Goal: Task Accomplishment & Management: Manage account settings

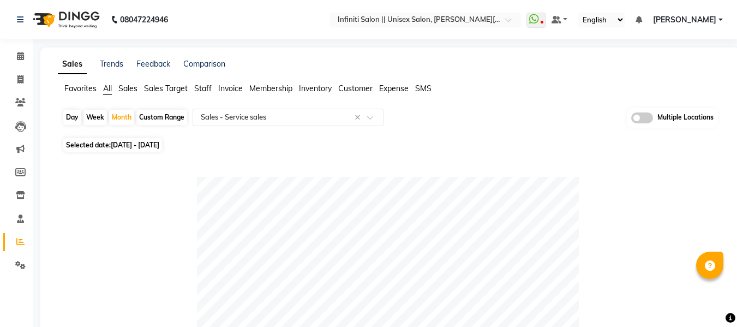
select select "full_report"
select select "csv"
click at [308, 90] on span "Inventory" at bounding box center [315, 88] width 33 height 10
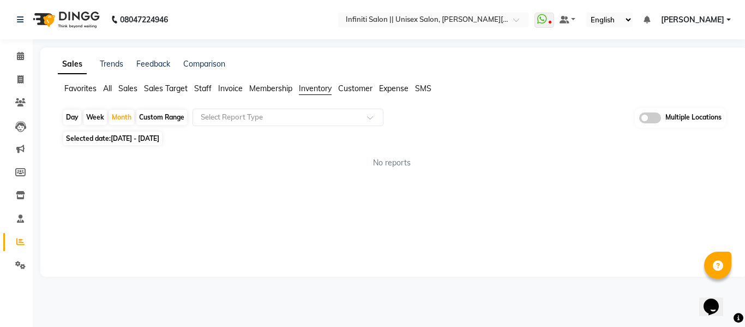
click at [316, 89] on span "Inventory" at bounding box center [315, 88] width 33 height 10
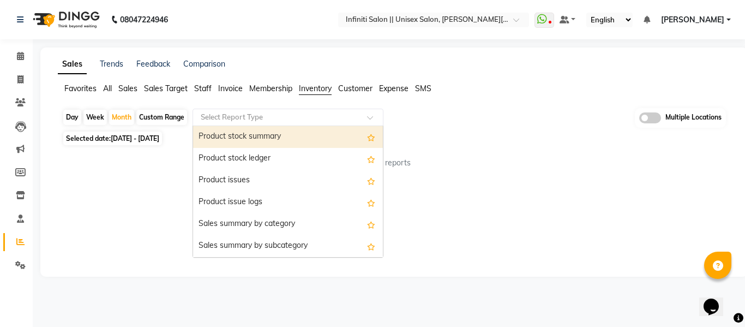
click at [274, 117] on input "text" at bounding box center [276, 117] width 157 height 11
click at [270, 138] on div "Product stock summary" at bounding box center [288, 137] width 190 height 22
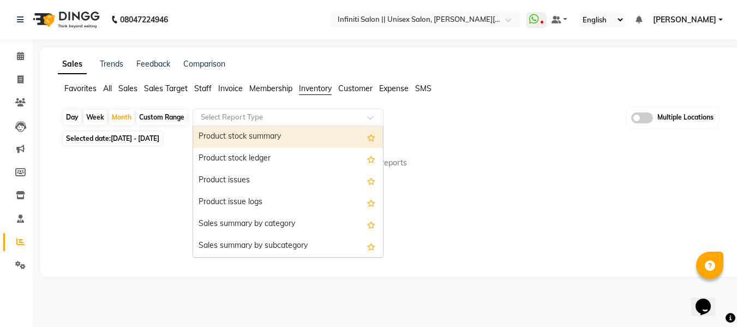
select select "full_report"
select select "csv"
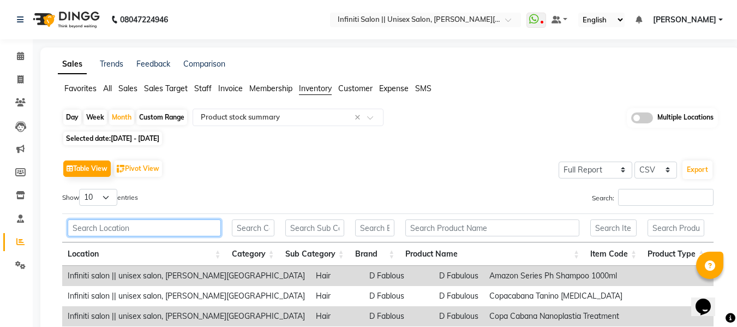
click at [175, 226] on input "text" at bounding box center [144, 227] width 153 height 17
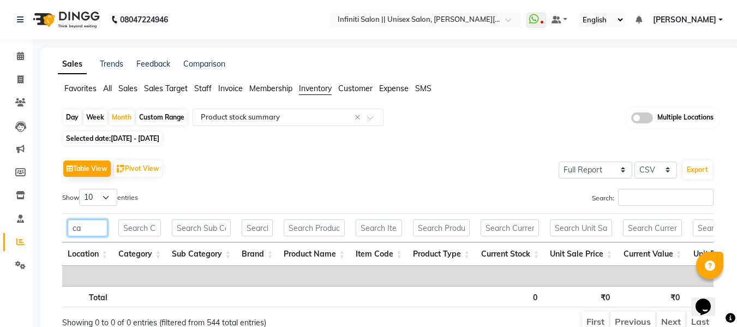
type input "c"
type input "cat"
click at [22, 191] on icon at bounding box center [20, 195] width 9 height 8
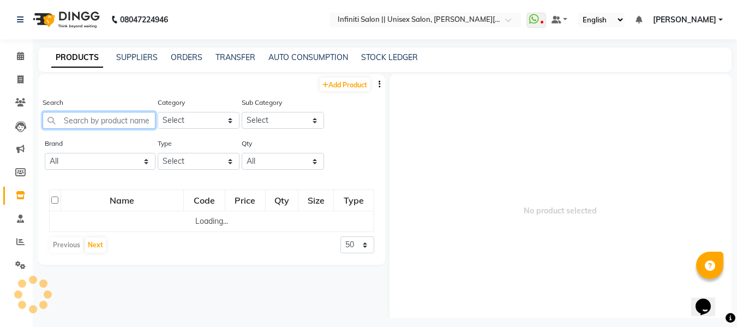
click at [129, 120] on input "text" at bounding box center [99, 120] width 113 height 17
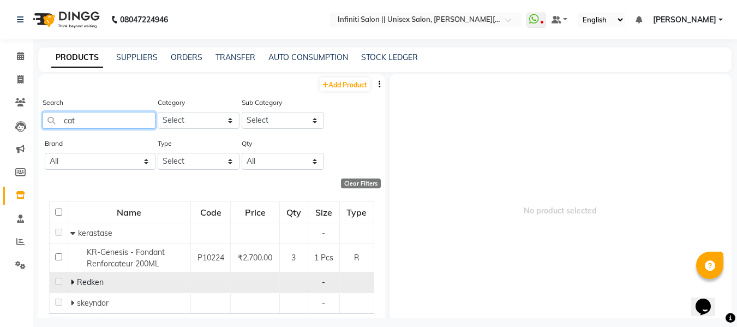
type input "cat"
click at [70, 280] on icon at bounding box center [72, 282] width 4 height 8
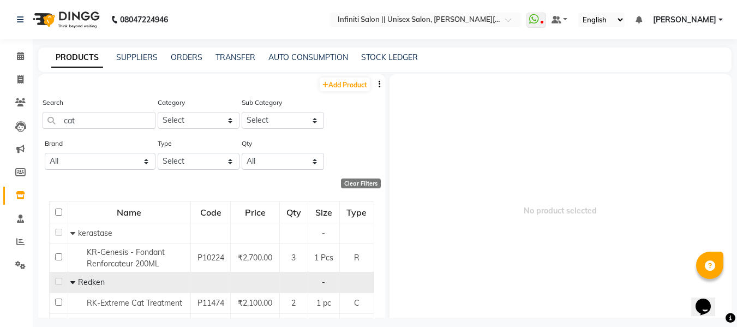
scroll to position [50, 0]
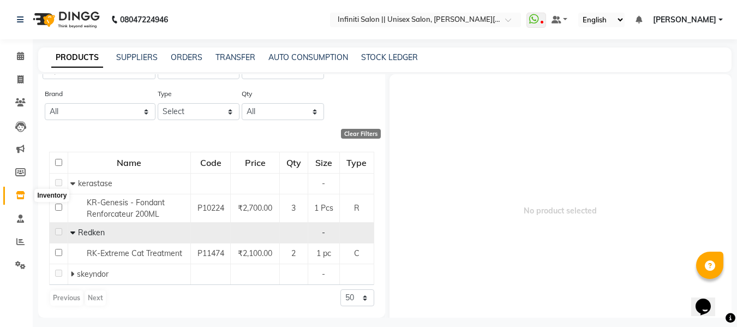
click at [20, 195] on icon at bounding box center [20, 195] width 9 height 8
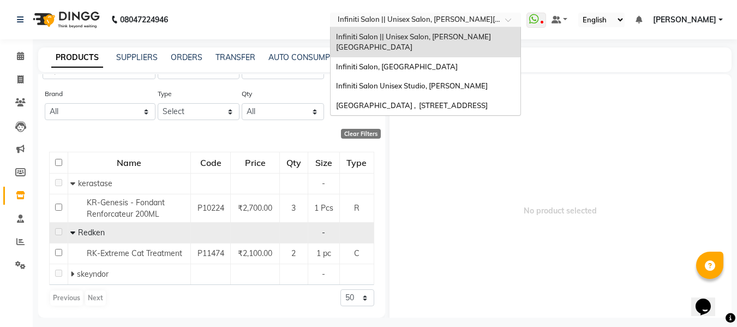
click at [510, 17] on div at bounding box center [425, 20] width 191 height 11
click at [439, 81] on span "Infiniti Salon Unisex Studio, [PERSON_NAME]" at bounding box center [412, 85] width 152 height 9
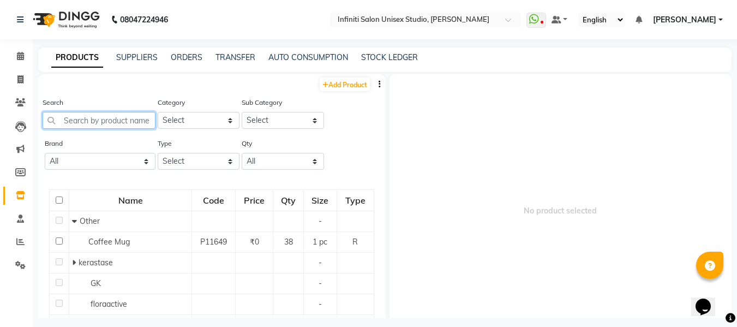
click at [113, 120] on input "text" at bounding box center [99, 120] width 113 height 17
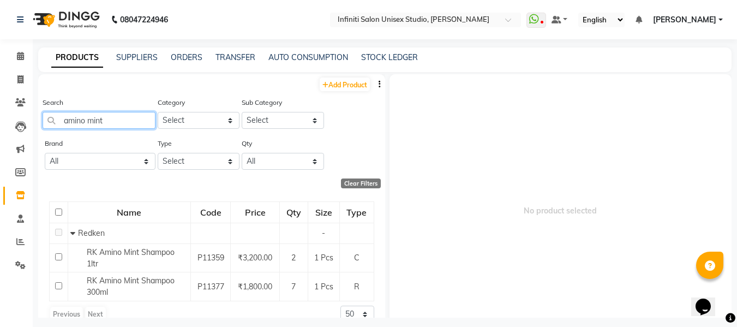
click at [130, 120] on input "amino mint" at bounding box center [99, 120] width 113 height 17
type input "amino mint"
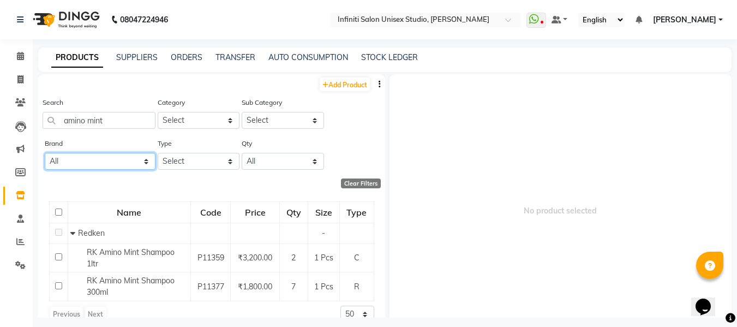
click at [122, 159] on select "All Bcl Beattitude Be Care Love Biolume Biosoft Cheryls Dermalogica D Fabulous …" at bounding box center [100, 161] width 111 height 17
select select "redken"
click at [45, 153] on select "All Bcl Beattitude Be Care Love Biolume Biosoft Cheryls Dermalogica D Fabulous …" at bounding box center [100, 161] width 111 height 17
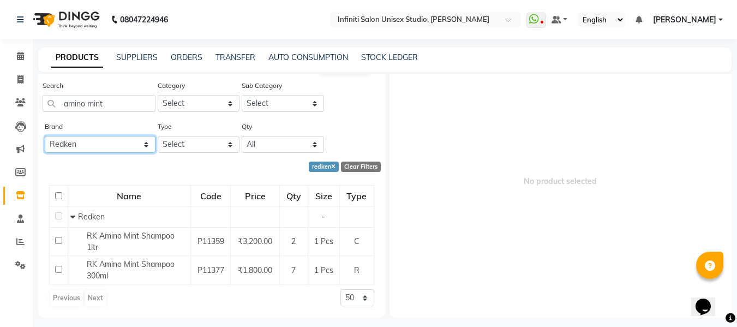
click at [109, 140] on select "All Bcl Beattitude Be Care Love Biolume Biosoft Cheryls Dermalogica D Fabulous …" at bounding box center [100, 144] width 111 height 17
click at [124, 168] on div "redken Clear Filters" at bounding box center [209, 166] width 342 height 10
click at [173, 146] on select "Select Both Retail Consumable" at bounding box center [199, 144] width 82 height 17
click at [158, 136] on select "Select Both Retail Consumable" at bounding box center [199, 144] width 82 height 17
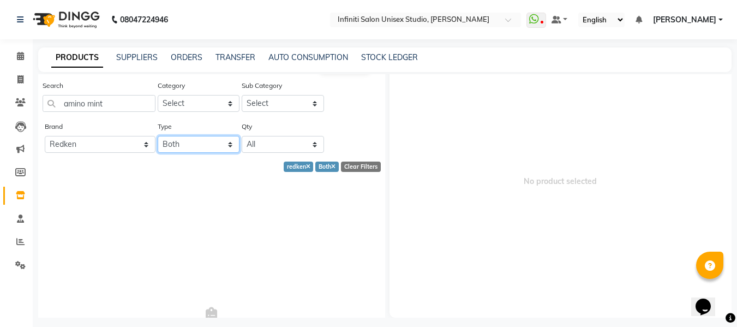
click at [210, 142] on select "Select Both Retail Consumable" at bounding box center [199, 144] width 82 height 17
select select "R"
click at [158, 153] on select "Select Both Retail Consumable" at bounding box center [199, 144] width 82 height 17
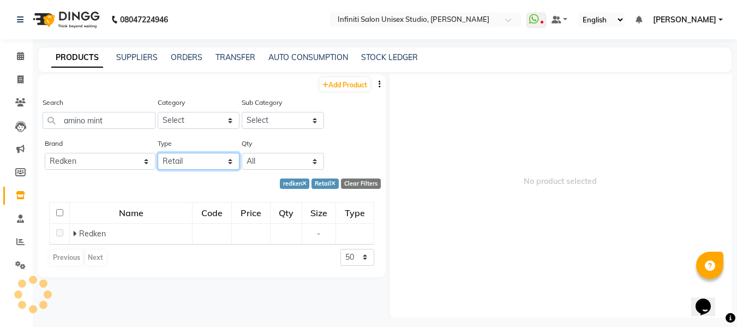
scroll to position [0, 0]
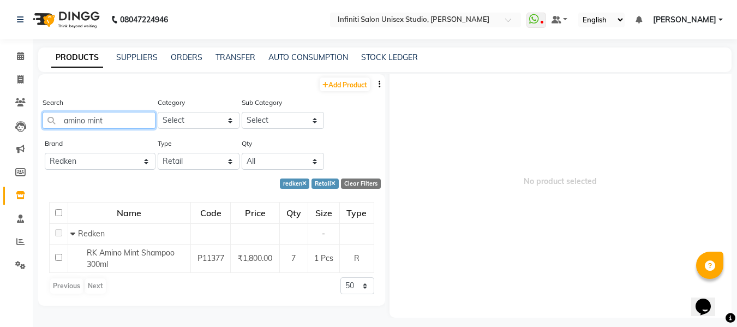
click at [128, 116] on input "amino mint" at bounding box center [99, 120] width 113 height 17
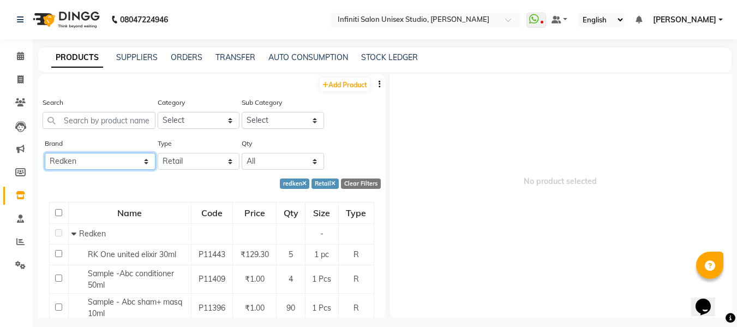
click at [100, 165] on select "All Bcl Beattitude Be Care Love Biolume Biosoft Cheryls Dermalogica D Fabulous …" at bounding box center [100, 161] width 111 height 17
click at [45, 153] on select "All Bcl Beattitude Be Care Love Biolume Biosoft Cheryls Dermalogica D Fabulous …" at bounding box center [100, 161] width 111 height 17
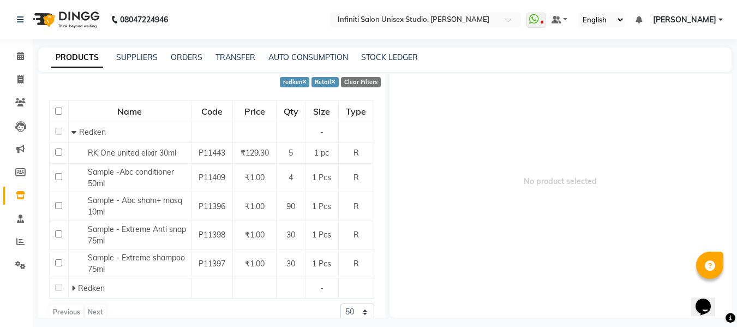
scroll to position [116, 0]
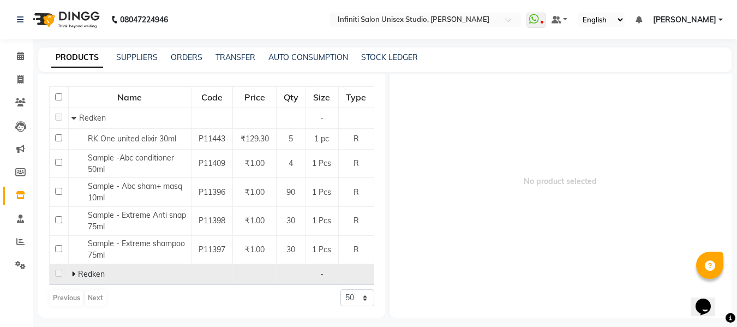
click at [74, 272] on icon at bounding box center [73, 274] width 4 height 8
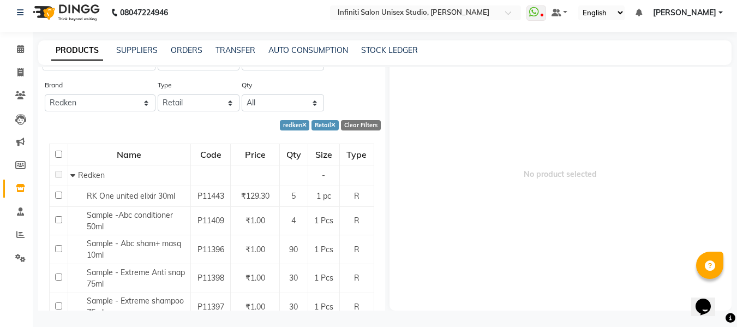
scroll to position [0, 0]
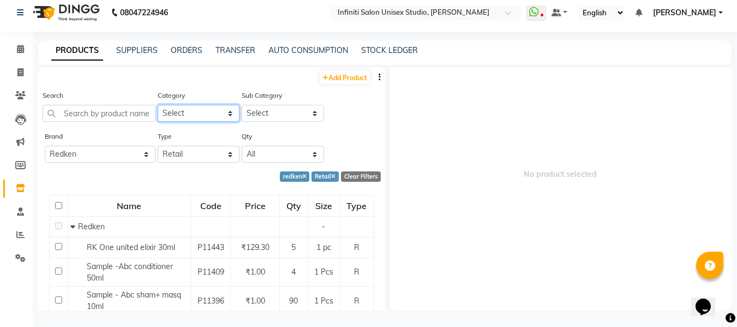
click at [195, 120] on select "Select Hair Skin Appliances Beard Waxing Disposable Hands and Feet KANPEKI Aest…" at bounding box center [199, 113] width 82 height 17
click at [20, 215] on icon at bounding box center [20, 211] width 7 height 8
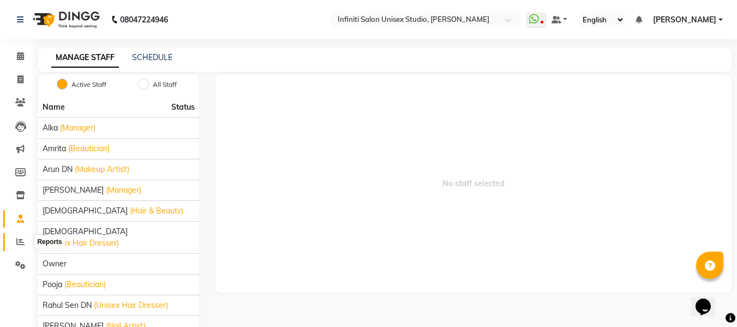
click at [17, 243] on icon at bounding box center [20, 241] width 8 height 8
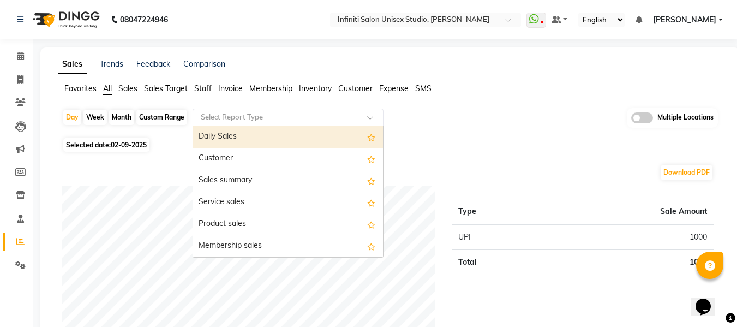
click at [224, 124] on div "Select Report Type" at bounding box center [287, 117] width 191 height 17
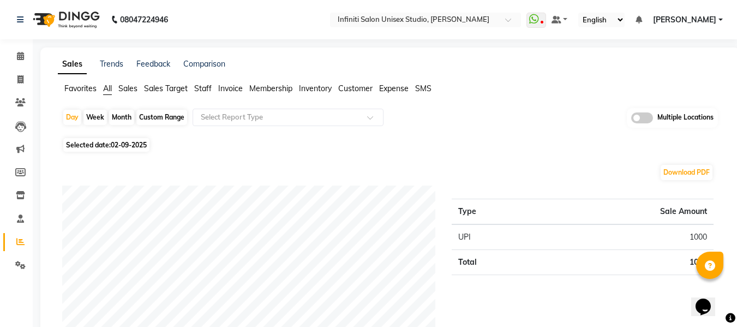
click at [201, 89] on span "Staff" at bounding box center [202, 88] width 17 height 10
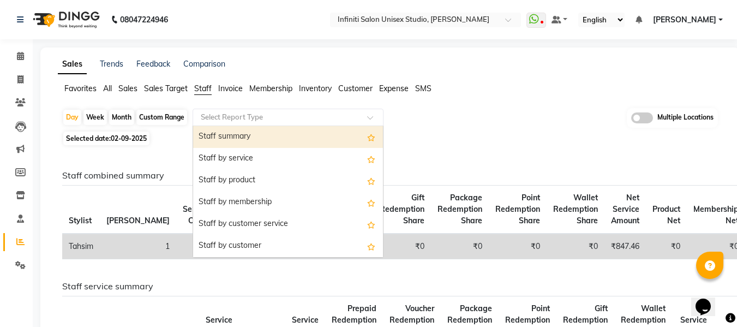
click at [216, 116] on input "text" at bounding box center [276, 117] width 157 height 11
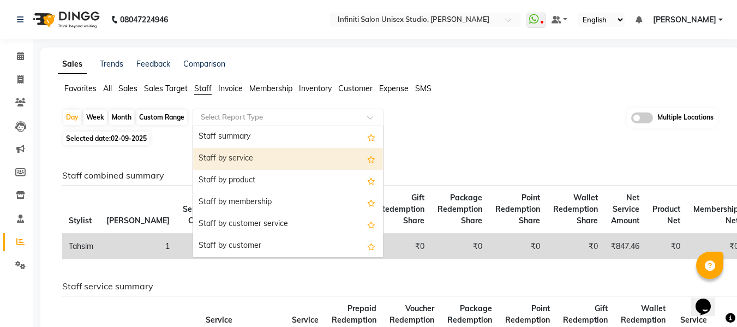
click at [215, 152] on div "Staff by service" at bounding box center [288, 159] width 190 height 22
select select "full_report"
select select "csv"
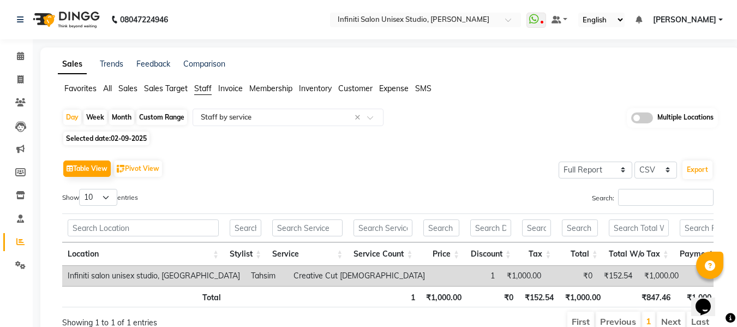
click at [120, 118] on div "Month" at bounding box center [121, 117] width 25 height 15
select select "9"
select select "2025"
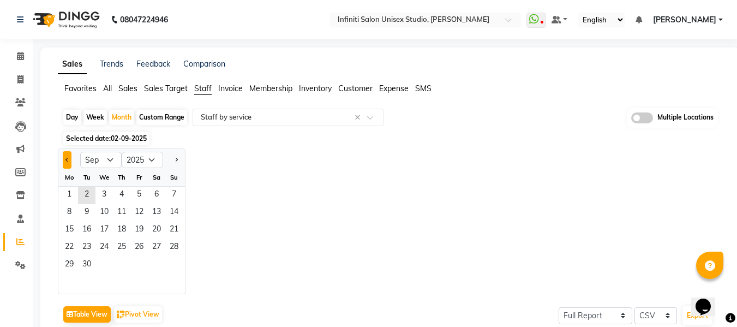
click at [68, 160] on span "Previous month" at bounding box center [67, 159] width 4 height 4
select select "8"
click at [135, 195] on span "1" at bounding box center [138, 194] width 17 height 17
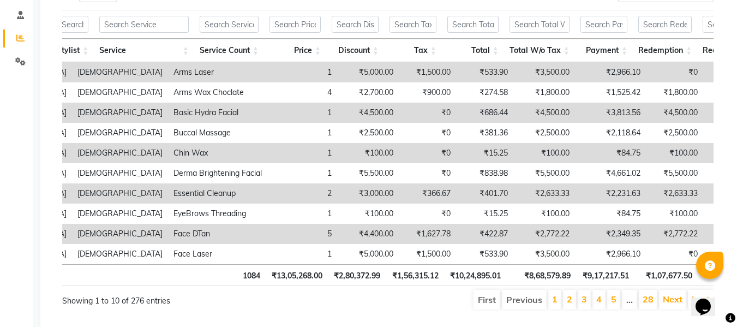
scroll to position [0, 180]
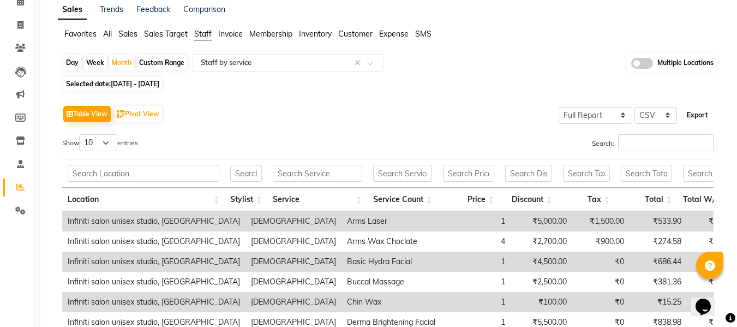
click at [696, 117] on button "Export" at bounding box center [697, 115] width 30 height 19
click at [20, 163] on icon at bounding box center [20, 164] width 7 height 8
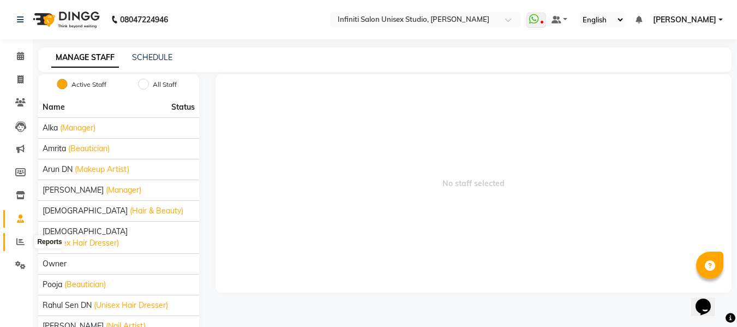
click at [22, 240] on icon at bounding box center [20, 241] width 8 height 8
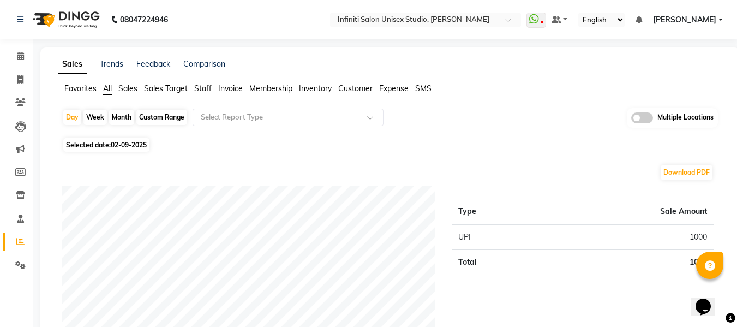
click at [313, 90] on span "Inventory" at bounding box center [315, 88] width 33 height 10
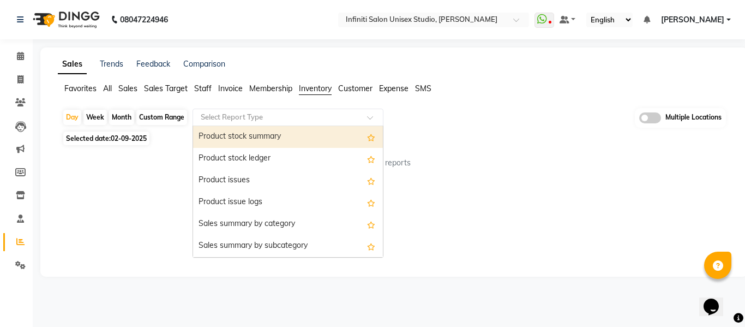
click at [305, 120] on input "text" at bounding box center [276, 117] width 157 height 11
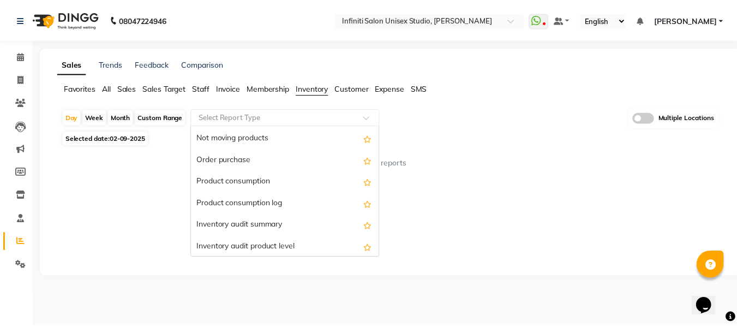
scroll to position [218, 0]
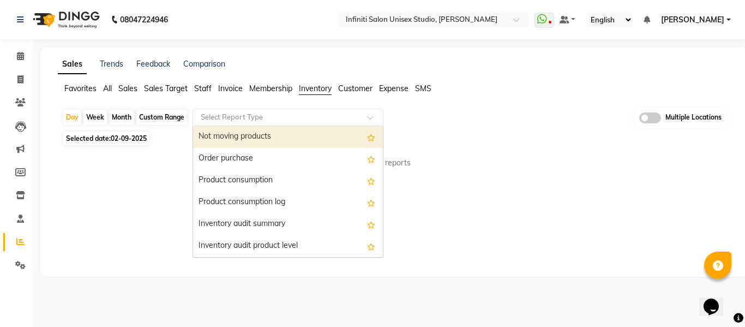
click at [285, 136] on div "Not moving products" at bounding box center [288, 137] width 190 height 22
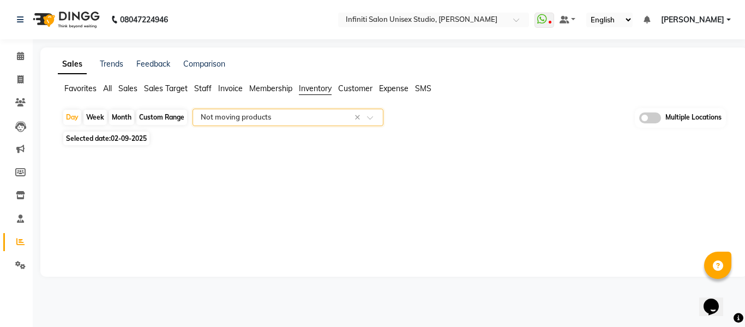
click at [154, 117] on div "Custom Range" at bounding box center [161, 117] width 51 height 15
select select "9"
select select "2025"
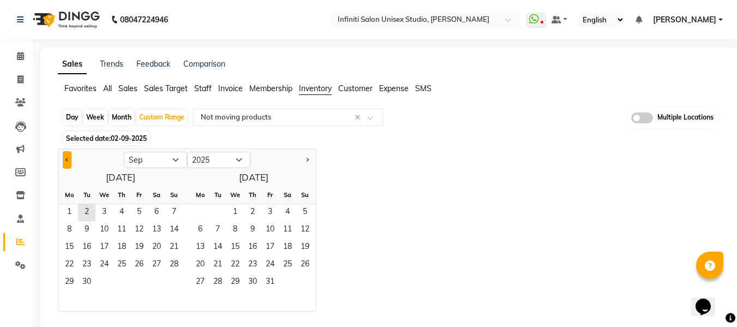
click at [68, 160] on span "Previous month" at bounding box center [67, 159] width 4 height 4
click at [85, 206] on span "1" at bounding box center [86, 212] width 17 height 17
click at [304, 160] on button "Next month" at bounding box center [307, 159] width 9 height 17
select select "8"
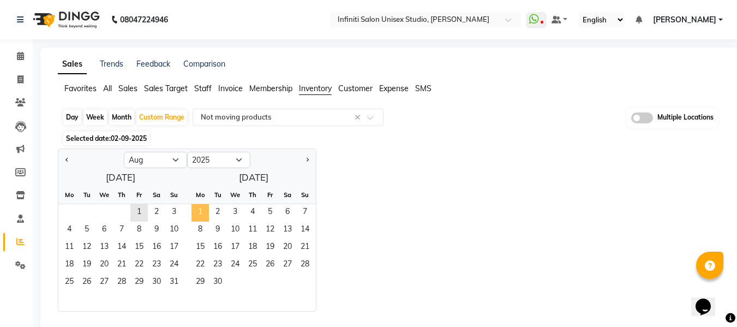
click at [198, 216] on span "1" at bounding box center [199, 212] width 17 height 17
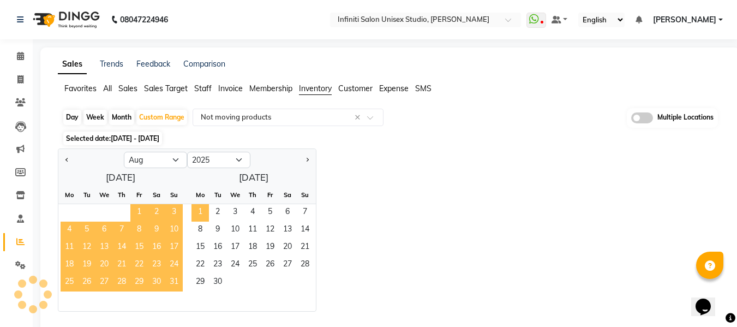
select select "full_report"
select select "csv"
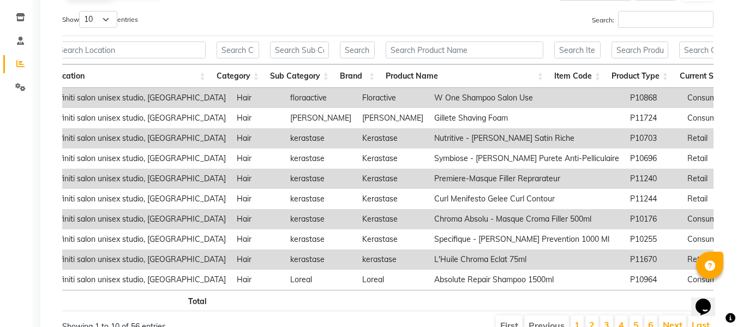
scroll to position [0, 23]
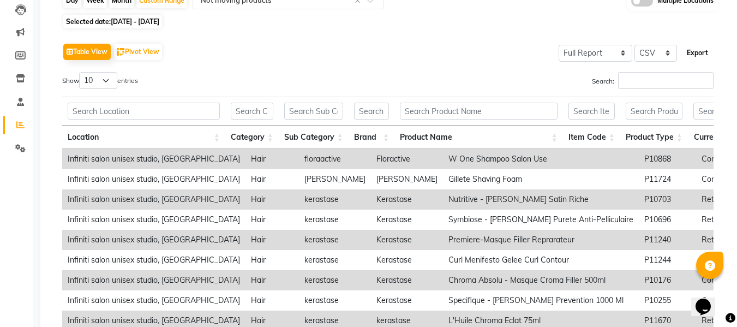
click at [696, 47] on button "Export" at bounding box center [697, 53] width 30 height 19
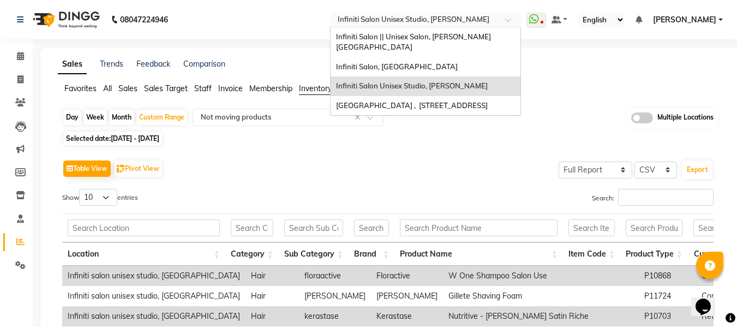
click at [504, 17] on div at bounding box center [425, 20] width 191 height 11
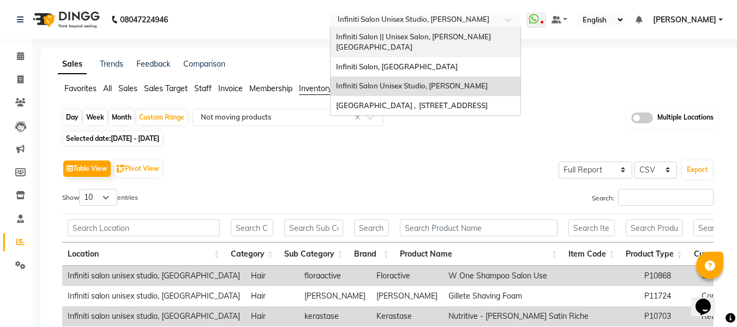
click at [470, 35] on span "Infiniti Salon || Unisex Salon, [PERSON_NAME][GEOGRAPHIC_DATA]" at bounding box center [413, 42] width 155 height 20
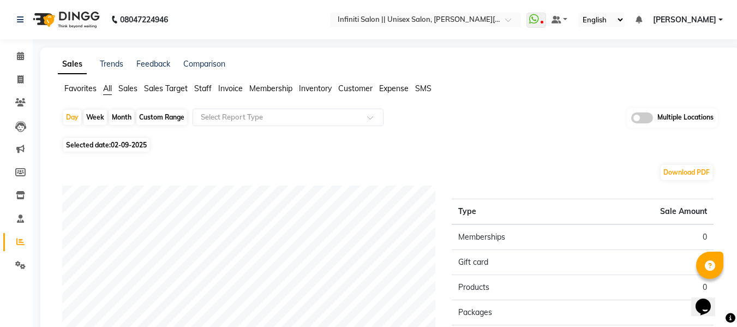
click at [310, 84] on span "Inventory" at bounding box center [315, 88] width 33 height 10
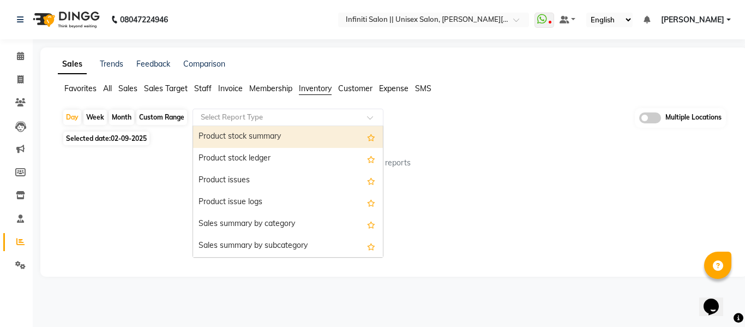
click at [240, 119] on input "text" at bounding box center [276, 117] width 157 height 11
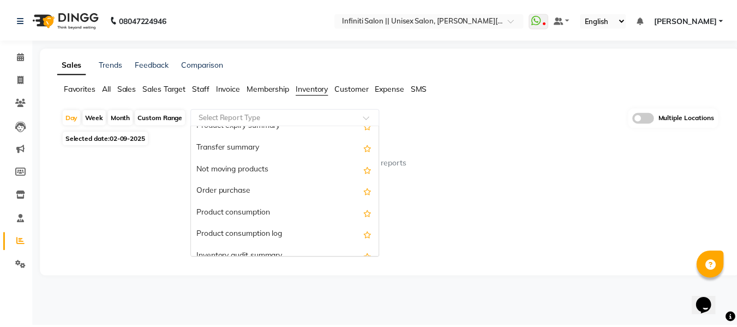
scroll to position [192, 0]
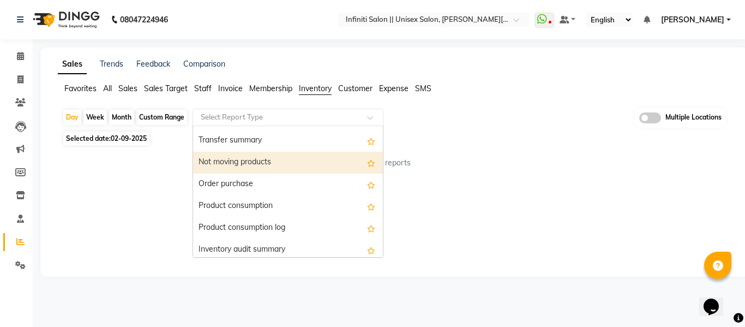
click at [287, 168] on div "Not moving products" at bounding box center [288, 163] width 190 height 22
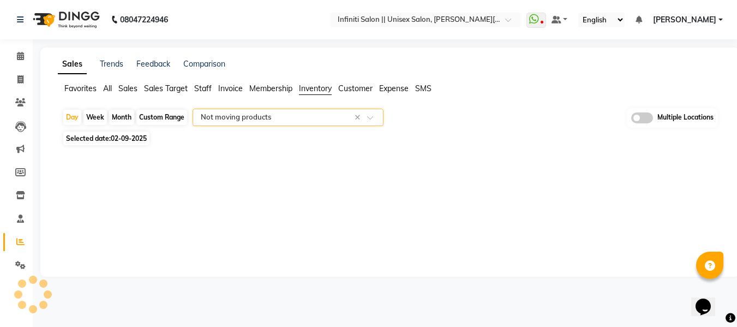
select select "full_report"
select select "csv"
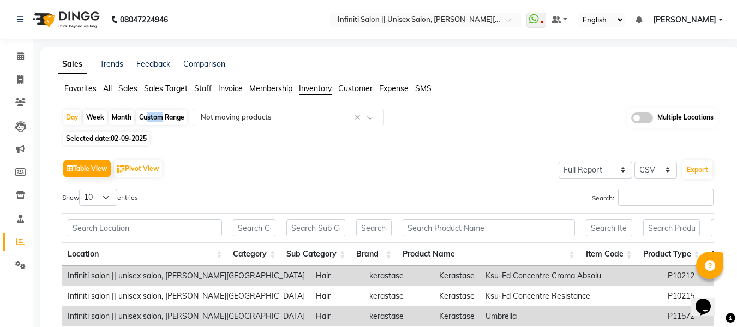
drag, startPoint x: 141, startPoint y: 116, endPoint x: 156, endPoint y: 118, distance: 14.8
click at [156, 118] on div "Custom Range" at bounding box center [161, 117] width 51 height 15
select select "9"
select select "2025"
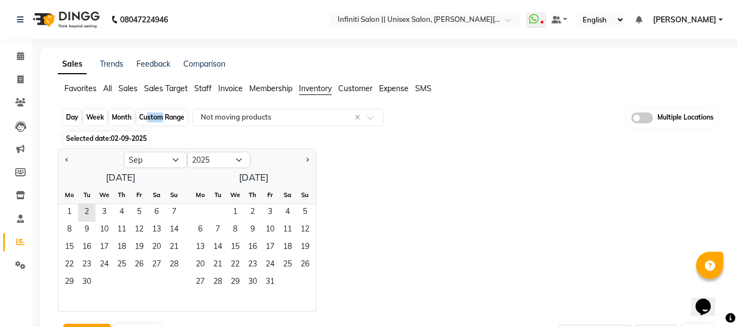
click at [156, 118] on div "Custom Range" at bounding box center [161, 117] width 51 height 15
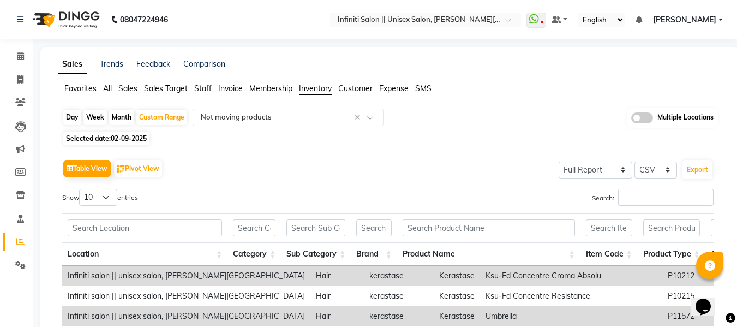
click at [134, 134] on span "Selected date: 02-09-2025" at bounding box center [106, 138] width 86 height 14
select select "9"
select select "2025"
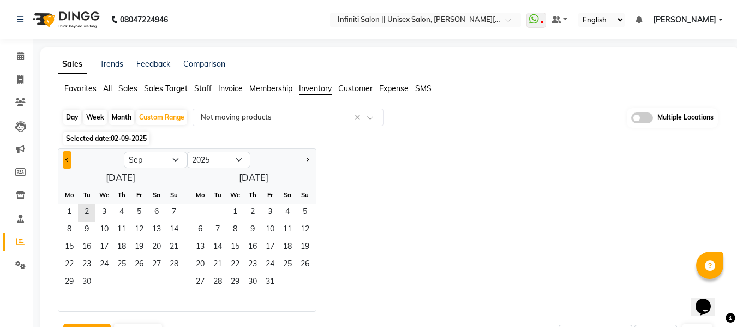
click at [68, 159] on span "Previous month" at bounding box center [67, 159] width 4 height 4
click at [83, 209] on span "1" at bounding box center [86, 212] width 17 height 17
click at [308, 157] on button "Next month" at bounding box center [307, 159] width 9 height 17
select select "8"
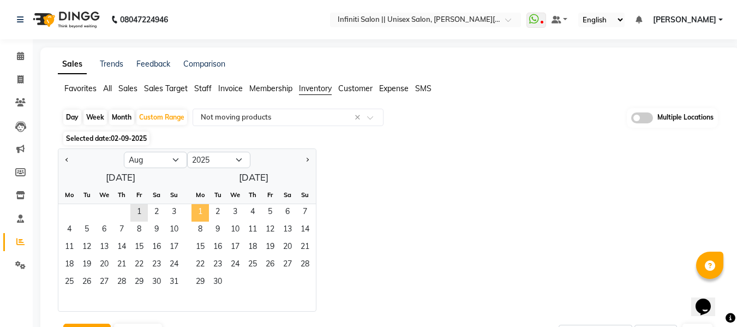
click at [196, 207] on span "1" at bounding box center [199, 212] width 17 height 17
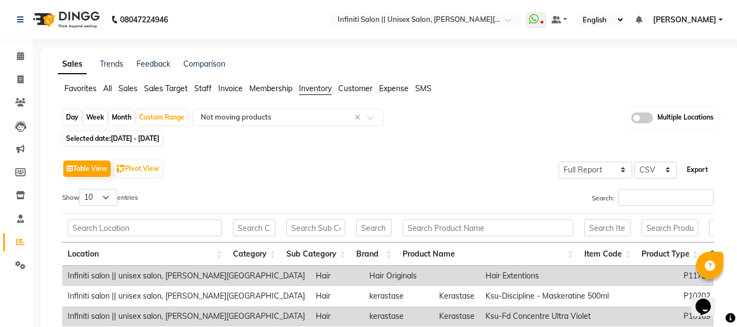
click at [690, 170] on button "Export" at bounding box center [697, 169] width 30 height 19
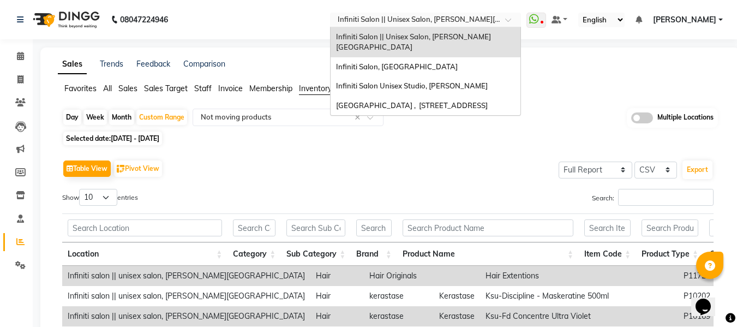
click at [385, 16] on input "text" at bounding box center [414, 20] width 158 height 11
click at [385, 62] on span "Infiniti Salon, [GEOGRAPHIC_DATA]" at bounding box center [397, 66] width 122 height 9
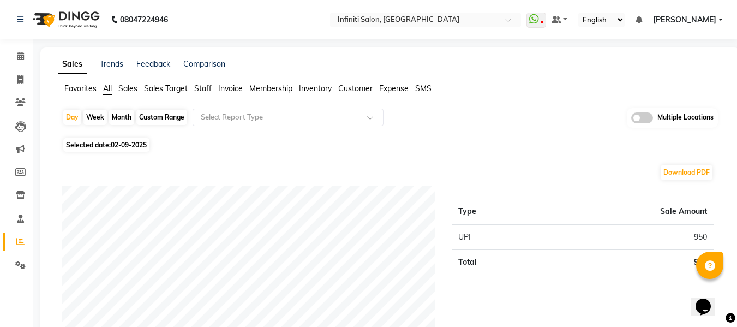
click at [308, 91] on span "Inventory" at bounding box center [315, 88] width 33 height 10
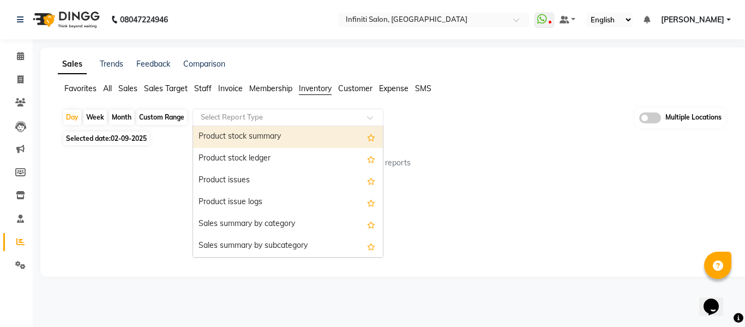
click at [282, 117] on input "text" at bounding box center [276, 117] width 157 height 11
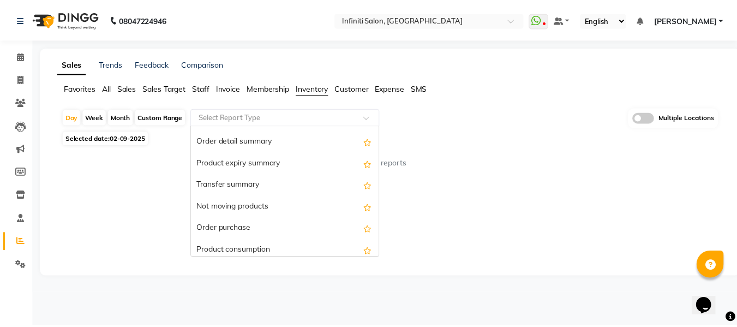
scroll to position [149, 0]
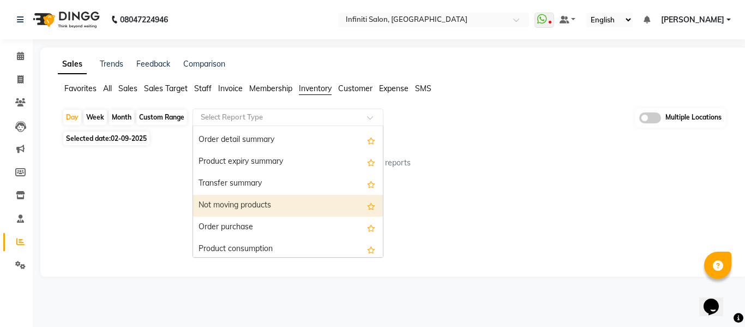
click at [304, 203] on div "Not moving products" at bounding box center [288, 206] width 190 height 22
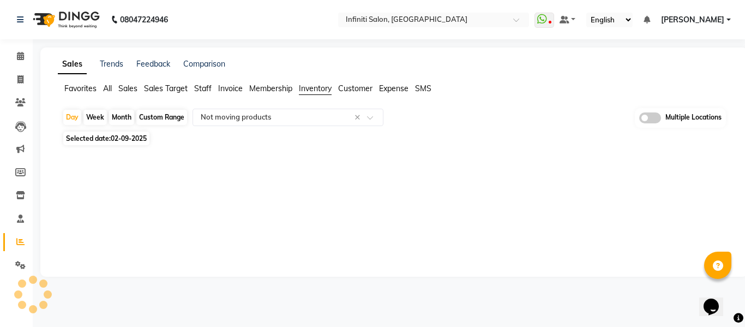
click at [165, 112] on div "Custom Range" at bounding box center [161, 117] width 51 height 15
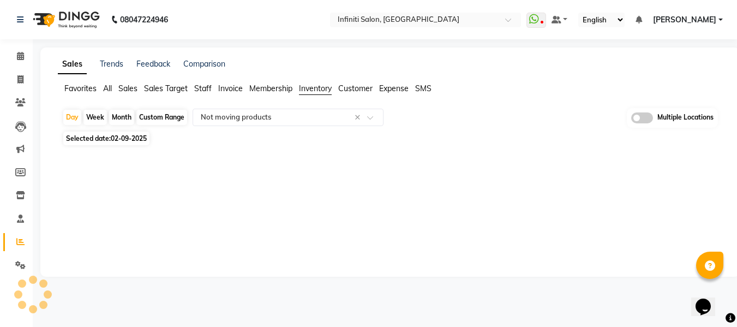
select select "9"
select select "2025"
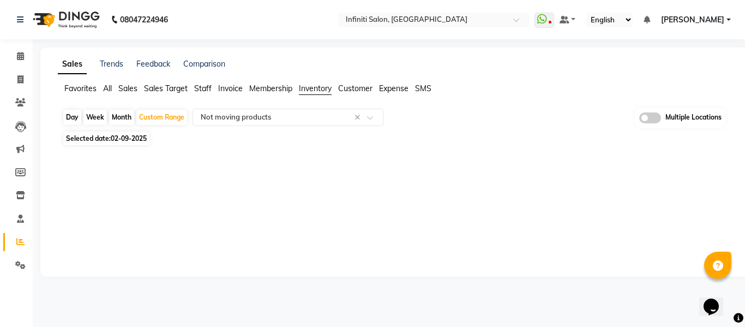
click at [118, 138] on span "02-09-2025" at bounding box center [129, 138] width 36 height 8
select select "9"
select select "2025"
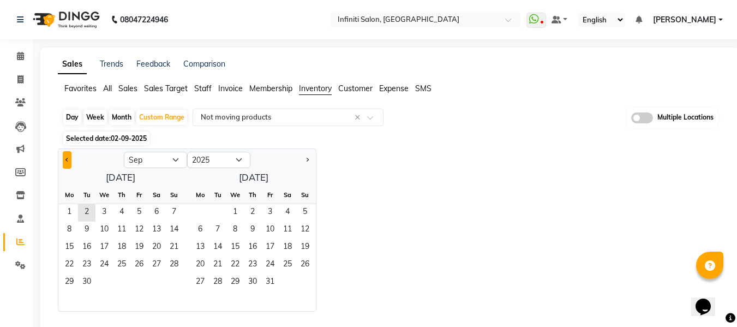
click at [70, 162] on button "Previous month" at bounding box center [67, 159] width 9 height 17
click at [86, 207] on span "1" at bounding box center [86, 212] width 17 height 17
click at [307, 160] on span "Next month" at bounding box center [307, 159] width 4 height 4
select select "8"
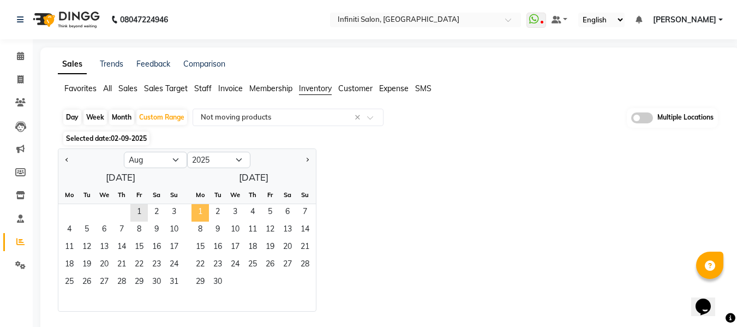
click at [200, 206] on span "1" at bounding box center [199, 212] width 17 height 17
select select "full_report"
select select "csv"
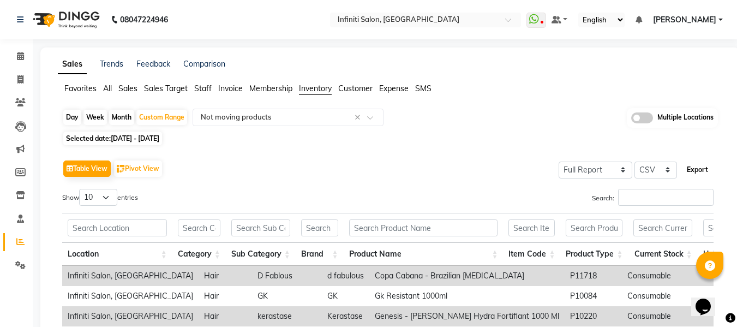
click at [695, 166] on button "Export" at bounding box center [697, 169] width 30 height 19
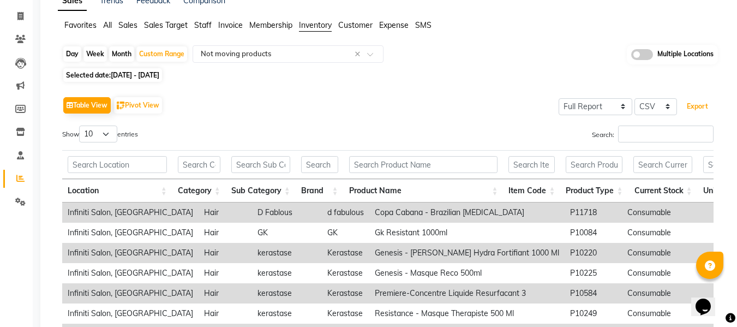
scroll to position [0, 0]
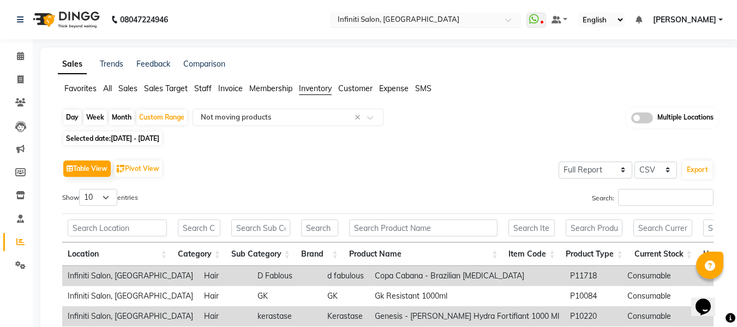
click at [437, 17] on input "text" at bounding box center [414, 20] width 158 height 11
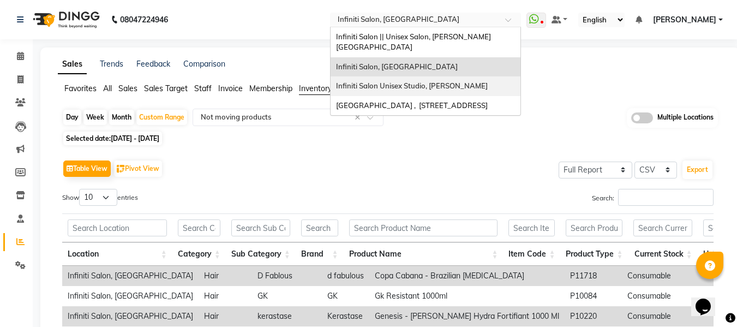
click at [409, 81] on span "Infiniti Salon Unisex Studio, [PERSON_NAME]" at bounding box center [412, 85] width 152 height 9
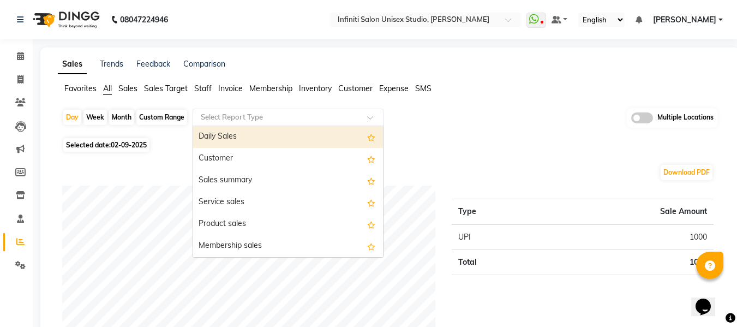
click at [266, 119] on input "text" at bounding box center [276, 117] width 157 height 11
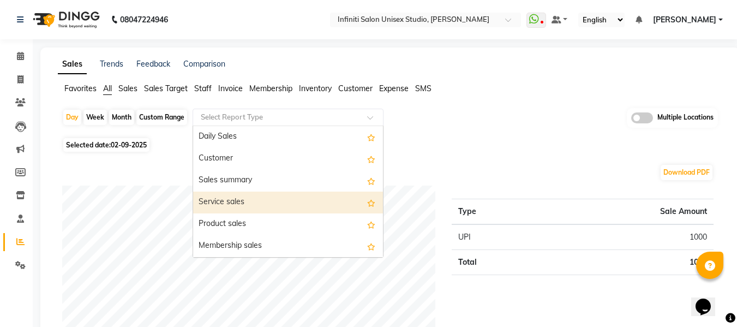
click at [232, 202] on div "Service sales" at bounding box center [288, 202] width 190 height 22
select select "full_report"
select select "csv"
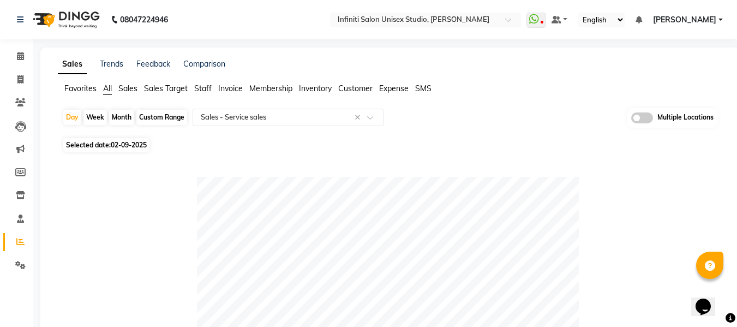
click at [126, 116] on div "Month" at bounding box center [121, 117] width 25 height 15
select select "9"
select select "2025"
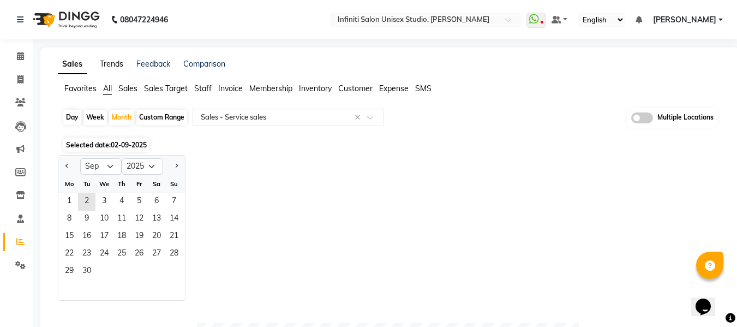
click at [111, 64] on link "Trends" at bounding box center [111, 64] width 23 height 10
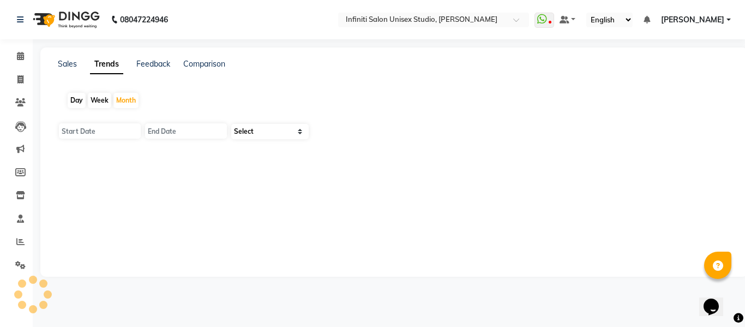
type input "[DATE]"
select select "by_client"
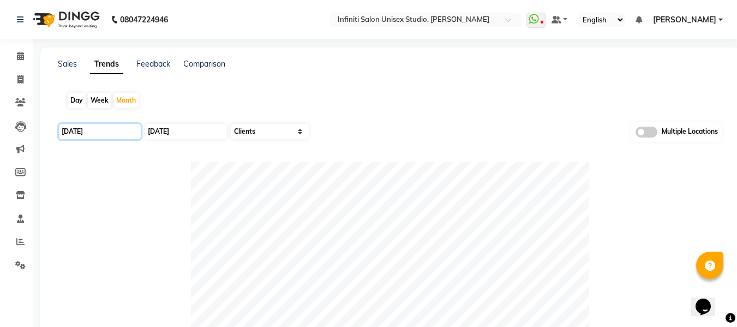
click at [106, 130] on input "[DATE]" at bounding box center [100, 131] width 82 height 15
select select "9"
select select "2025"
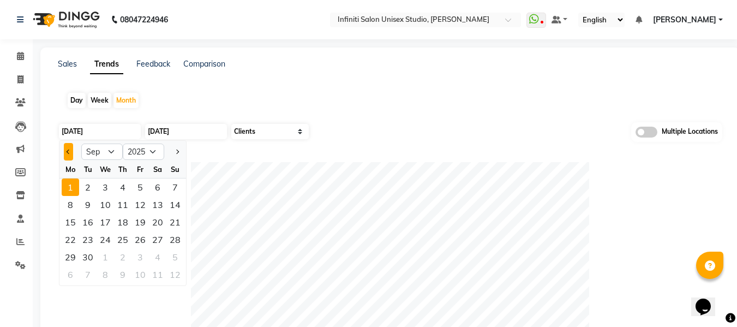
click at [64, 154] on button "Previous month" at bounding box center [68, 151] width 9 height 17
select select "8"
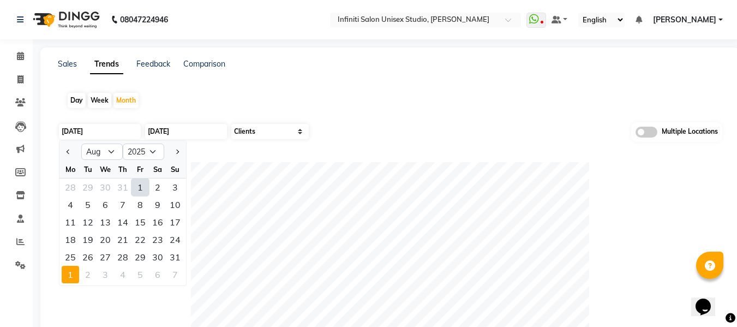
click at [136, 185] on div "1" at bounding box center [139, 186] width 17 height 17
type input "[DATE]"
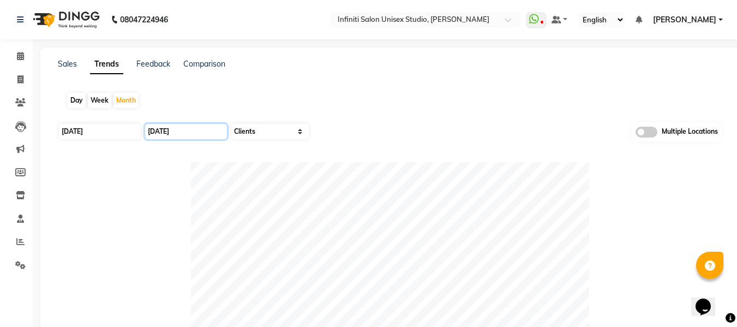
click at [168, 129] on input "[DATE]" at bounding box center [186, 131] width 82 height 15
select select "9"
select select "2025"
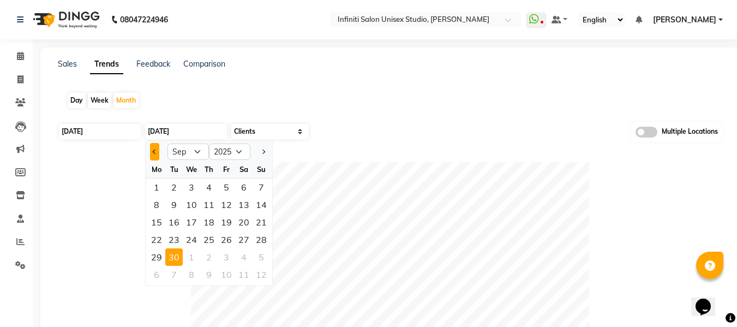
click at [152, 147] on button "Previous month" at bounding box center [154, 151] width 9 height 17
select select "8"
click at [262, 261] on div "31" at bounding box center [260, 256] width 17 height 17
type input "[DATE]"
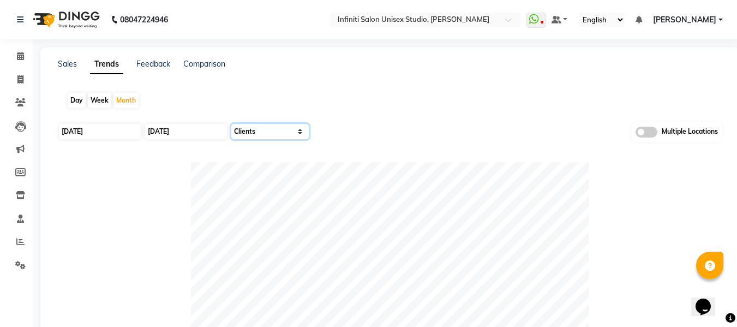
click at [280, 131] on select "Select Sales Clients" at bounding box center [269, 131] width 77 height 15
select select "by_all"
click at [231, 124] on select "Select Sales Clients" at bounding box center [269, 131] width 77 height 15
click at [254, 129] on select "Select Sales Clients" at bounding box center [269, 131] width 77 height 15
click at [338, 116] on div "Day Week Month" at bounding box center [390, 100] width 664 height 35
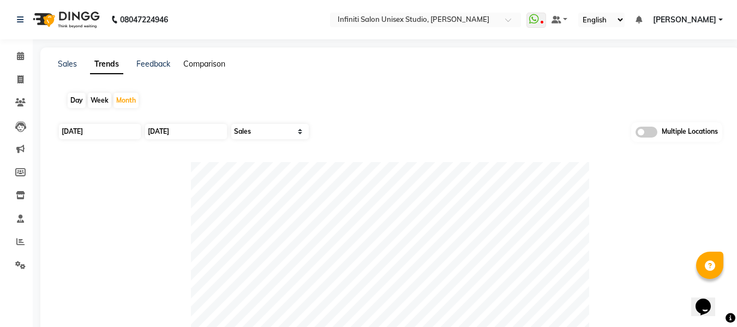
click at [208, 65] on link "Comparison" at bounding box center [204, 64] width 42 height 10
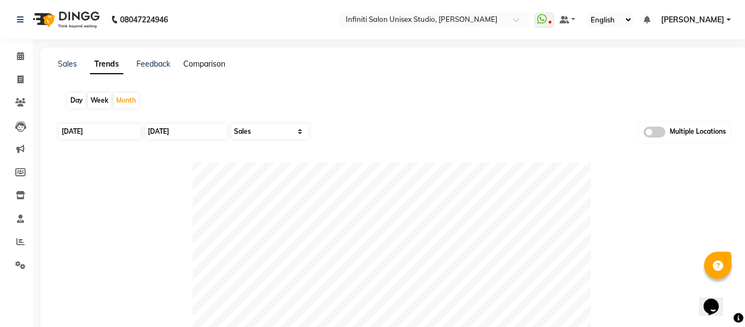
select select "single_date"
select select "single_date_dash"
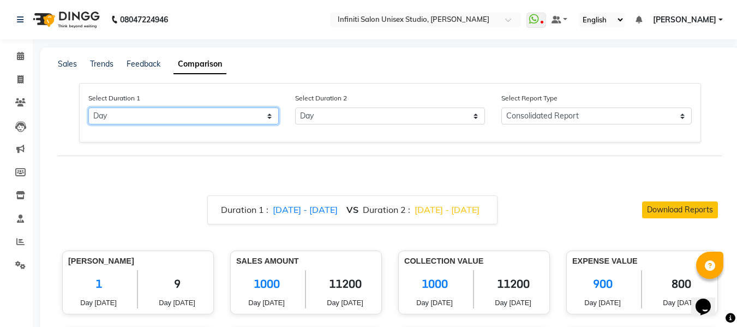
click at [206, 115] on select "Select Day Month Week Custom" at bounding box center [183, 115] width 190 height 17
select select "month"
click at [88, 107] on select "Select Day Month Week Custom" at bounding box center [183, 115] width 190 height 17
select select "9"
select select "2025"
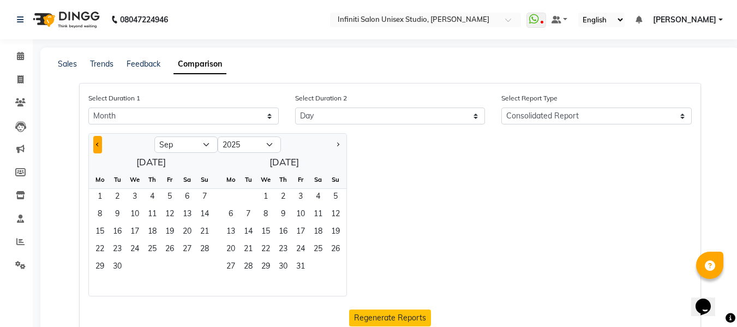
click at [99, 145] on span "Previous month" at bounding box center [98, 144] width 4 height 4
click at [100, 145] on button "Previous month" at bounding box center [97, 144] width 9 height 17
select select "6"
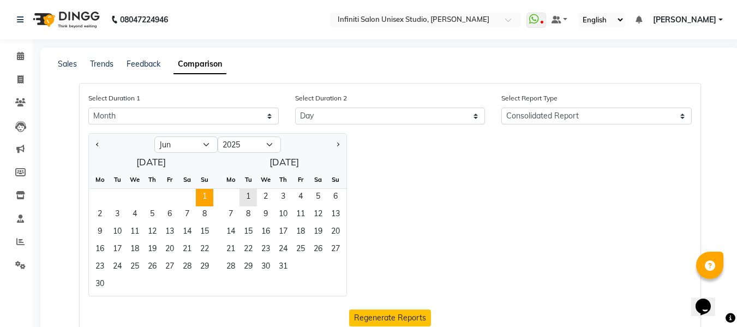
click at [199, 196] on span "1" at bounding box center [204, 197] width 17 height 17
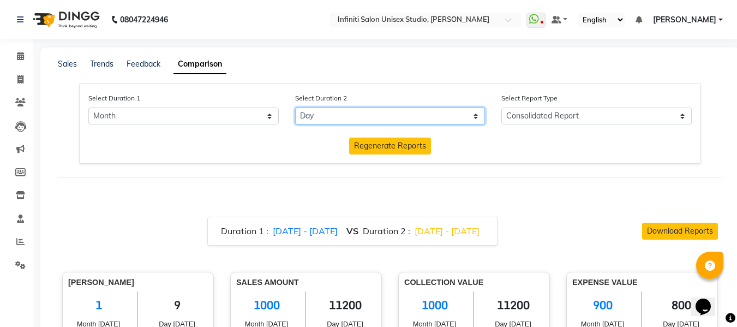
click at [316, 112] on select "Select Day Month Week Custom" at bounding box center [390, 115] width 190 height 17
select select "month_dash"
click at [295, 107] on select "Select Day Month Week Custom" at bounding box center [390, 115] width 190 height 17
select select "9"
select select "2025"
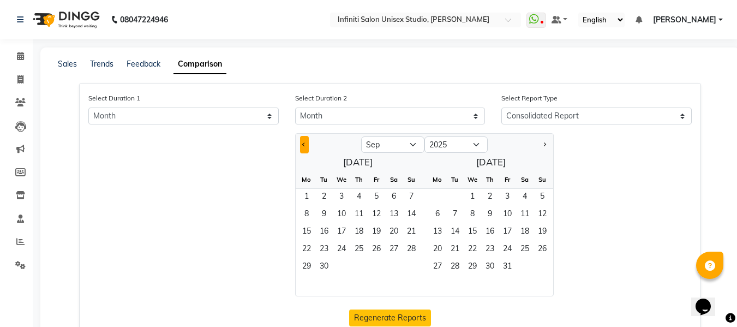
click at [306, 144] on span "Previous month" at bounding box center [304, 144] width 4 height 4
select select "7"
click at [323, 189] on span "1" at bounding box center [323, 197] width 17 height 17
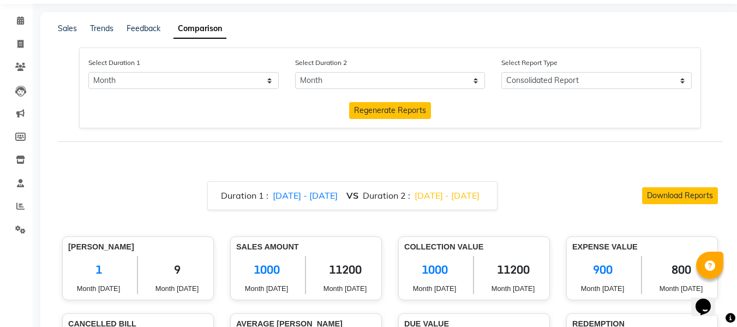
scroll to position [4, 0]
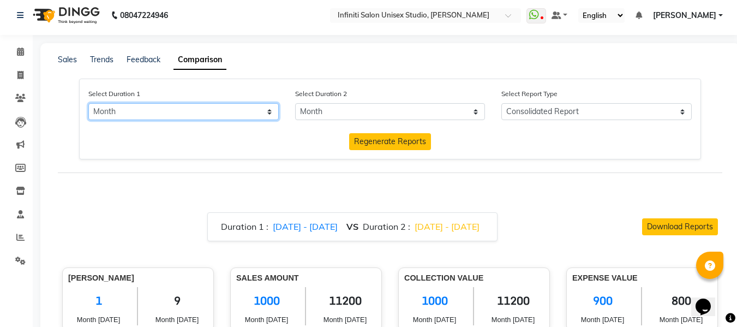
click at [198, 108] on select "Select Day Month Week Custom" at bounding box center [183, 111] width 190 height 17
select select "custom"
click at [88, 103] on select "Select Day Month Week Custom" at bounding box center [183, 111] width 190 height 17
select select "9"
select select "2025"
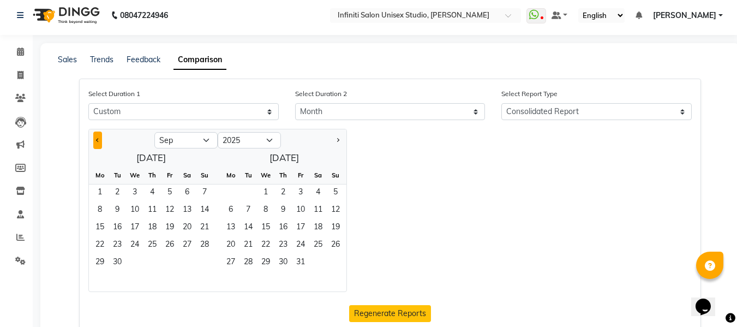
click at [97, 137] on button "Previous month" at bounding box center [97, 139] width 9 height 17
select select "7"
click at [119, 189] on span "1" at bounding box center [117, 192] width 17 height 17
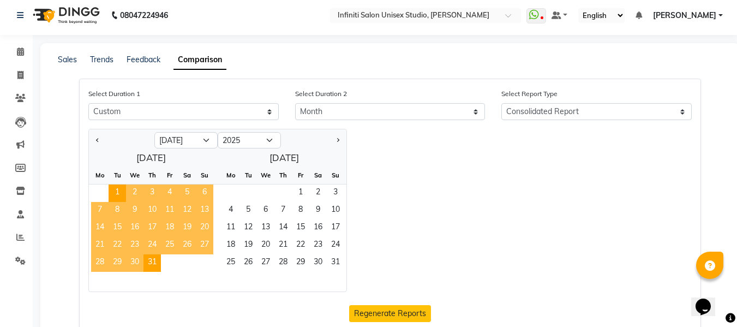
click at [152, 262] on span "31" at bounding box center [151, 262] width 17 height 17
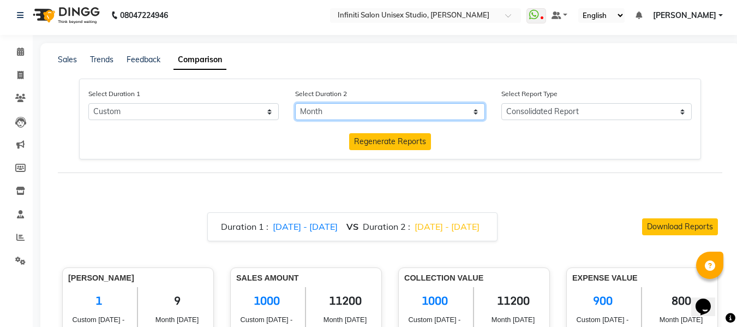
click at [329, 116] on select "Select Day Month Week Custom" at bounding box center [390, 111] width 190 height 17
select select "custom_dash"
click at [295, 103] on select "Select Day Month Week Custom" at bounding box center [390, 111] width 190 height 17
select select "9"
select select "2025"
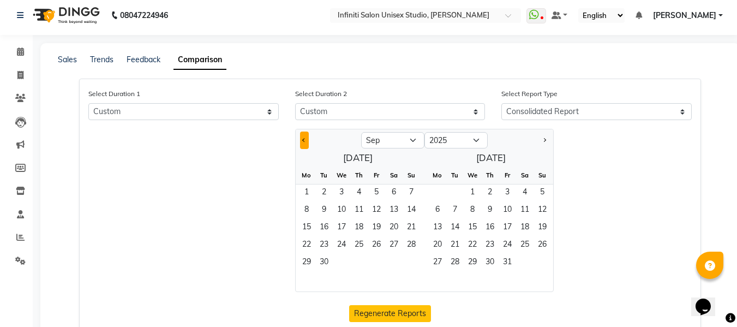
click at [305, 139] on span "Previous month" at bounding box center [304, 139] width 4 height 4
select select "8"
click at [375, 192] on span "1" at bounding box center [375, 192] width 17 height 17
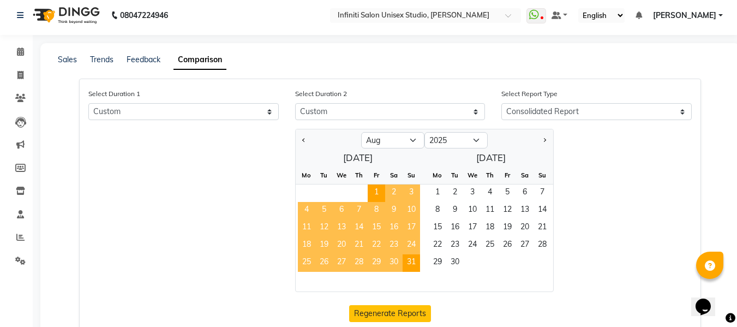
click at [407, 257] on span "31" at bounding box center [410, 262] width 17 height 17
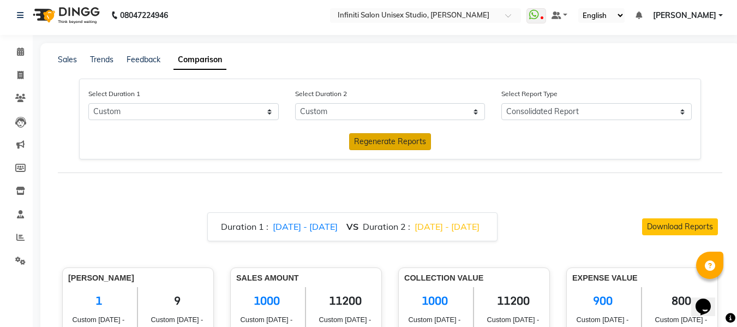
click at [410, 143] on span "Regenerate Reports" at bounding box center [390, 141] width 72 height 10
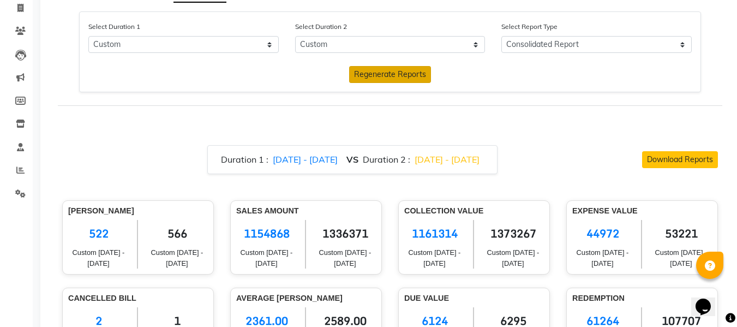
scroll to position [0, 0]
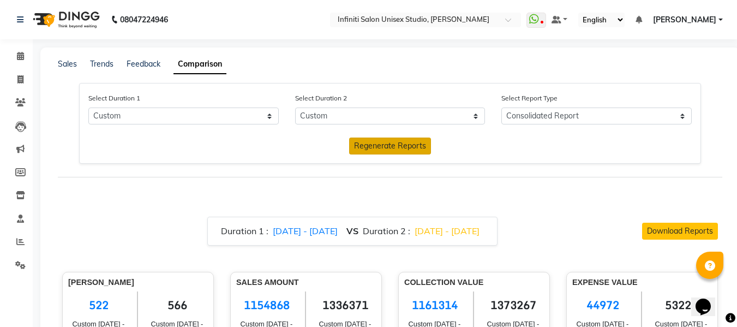
click at [593, 107] on div "Select Report Type Consolidated Report Business Level Retention Report Staff Le…" at bounding box center [596, 108] width 207 height 32
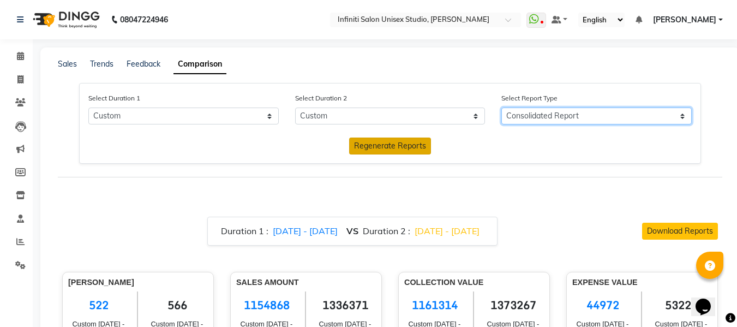
click at [593, 110] on select "Consolidated Report Business Level Retention Report Staff Level Retention Report" at bounding box center [596, 115] width 190 height 17
click at [501, 107] on select "Consolidated Report Business Level Retention Report Staff Level Retention Report" at bounding box center [596, 115] width 190 height 17
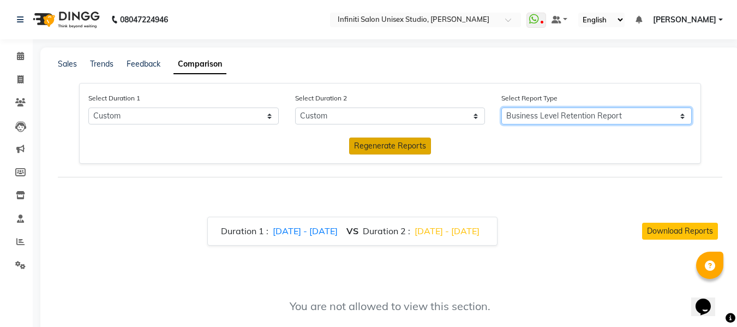
click at [585, 111] on select "Consolidated Report Business Level Retention Report Staff Level Retention Report" at bounding box center [596, 115] width 190 height 17
click at [501, 107] on select "Consolidated Report Business Level Retention Report Staff Level Retention Report" at bounding box center [596, 115] width 190 height 17
click at [517, 119] on select "Consolidated Report Business Level Retention Report Staff Level Retention Report" at bounding box center [596, 115] width 190 height 17
select select "Consolidated Report"
click at [501, 107] on select "Consolidated Report Business Level Retention Report Staff Level Retention Report" at bounding box center [596, 115] width 190 height 17
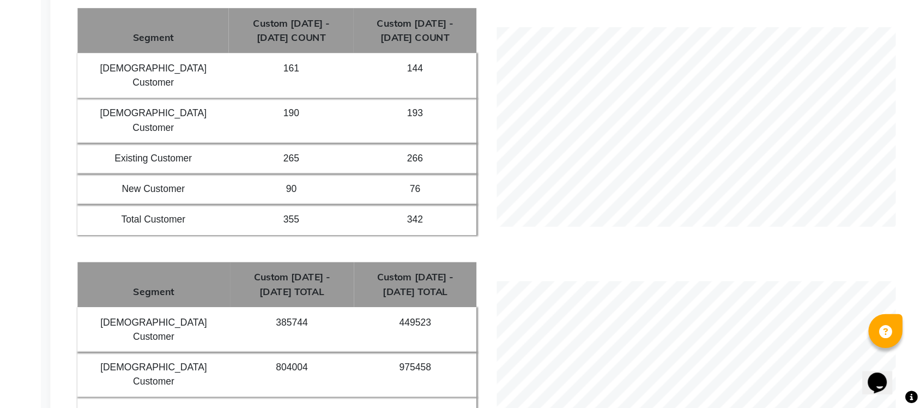
scroll to position [1014, 0]
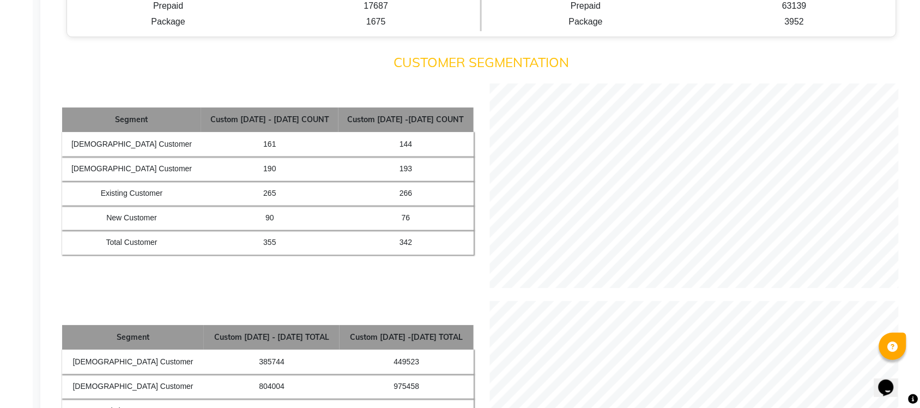
drag, startPoint x: 630, startPoint y: 1, endPoint x: 679, endPoint y: 81, distance: 93.5
click at [679, 70] on h4 "CUSTOMER SEGMENTATION" at bounding box center [481, 63] width 839 height 16
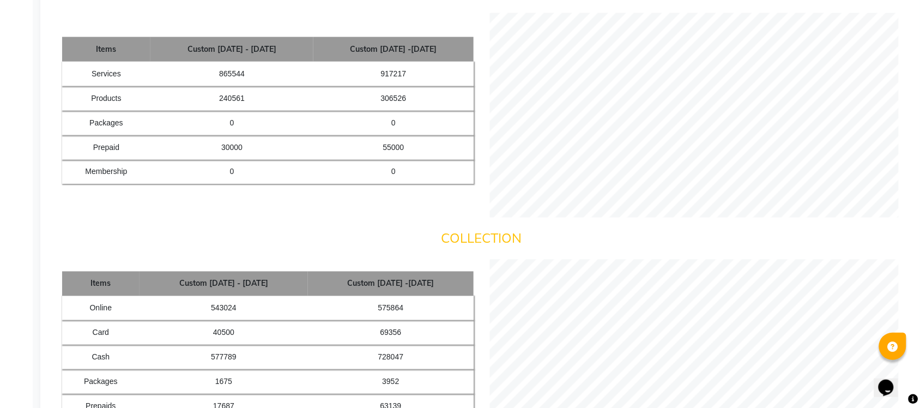
scroll to position [0, 0]
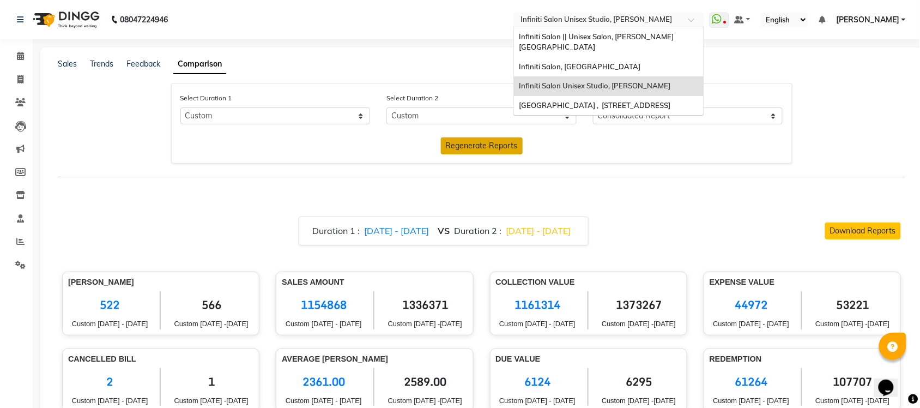
click at [616, 20] on input "text" at bounding box center [598, 20] width 158 height 11
click at [589, 62] on span "Infiniti Salon, Shankar Nagar" at bounding box center [581, 66] width 122 height 9
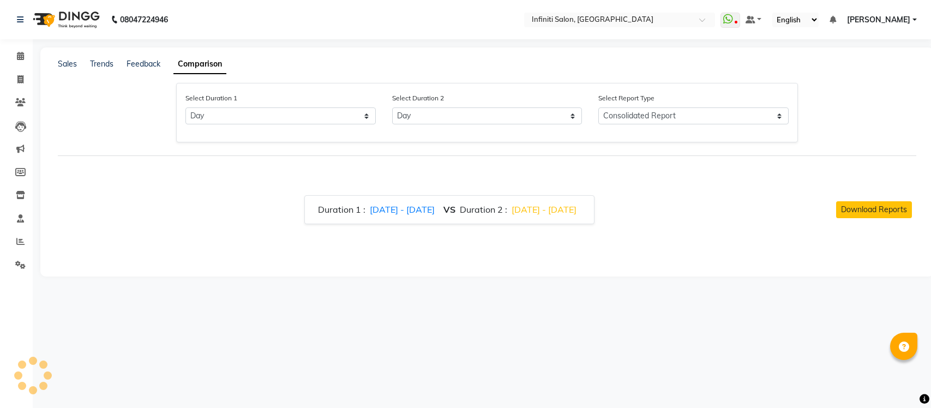
select select "single_date"
select select "single_date_dash"
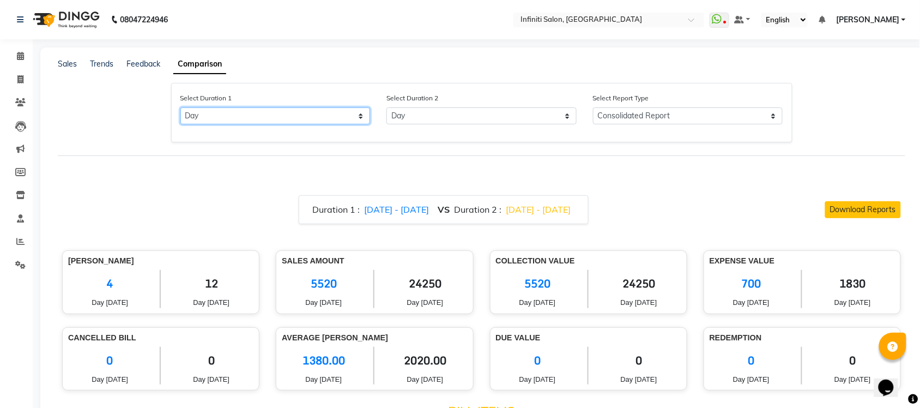
click at [279, 112] on select "Select Day Month Week Custom" at bounding box center [275, 115] width 190 height 17
select select "custom"
click at [180, 107] on select "Select Day Month Week Custom" at bounding box center [275, 115] width 190 height 17
select select "9"
select select "2025"
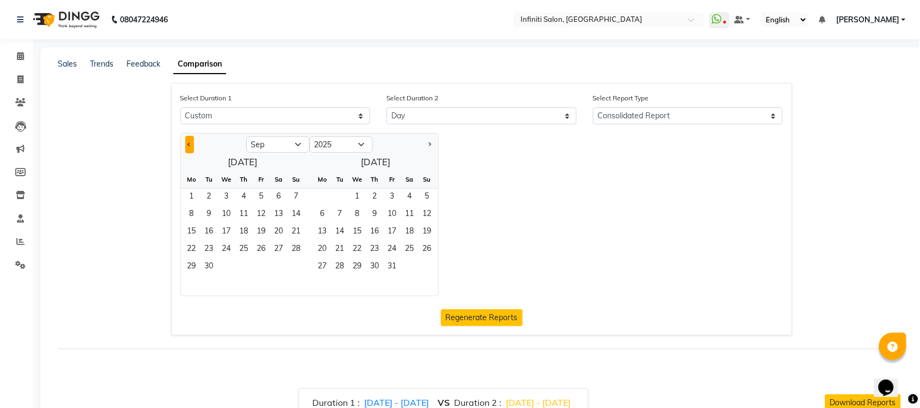
click at [186, 148] on button "Previous month" at bounding box center [189, 144] width 9 height 17
click at [192, 142] on button "Previous month" at bounding box center [189, 144] width 9 height 17
select select "7"
click at [213, 196] on span "1" at bounding box center [209, 197] width 17 height 17
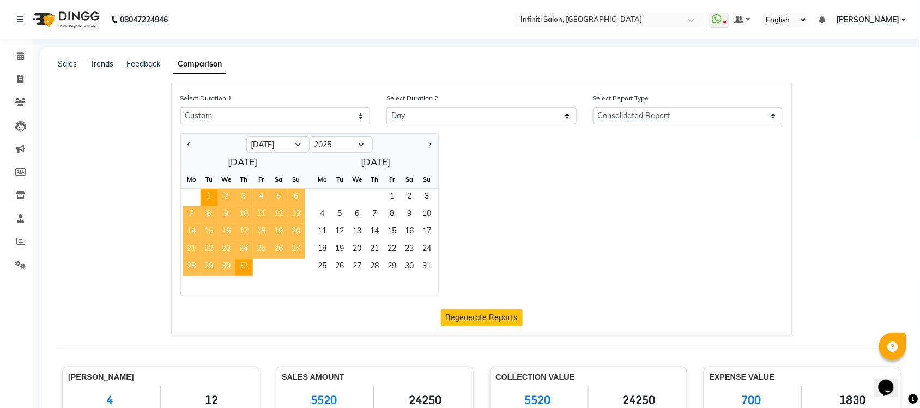
click at [243, 264] on span "31" at bounding box center [244, 266] width 17 height 17
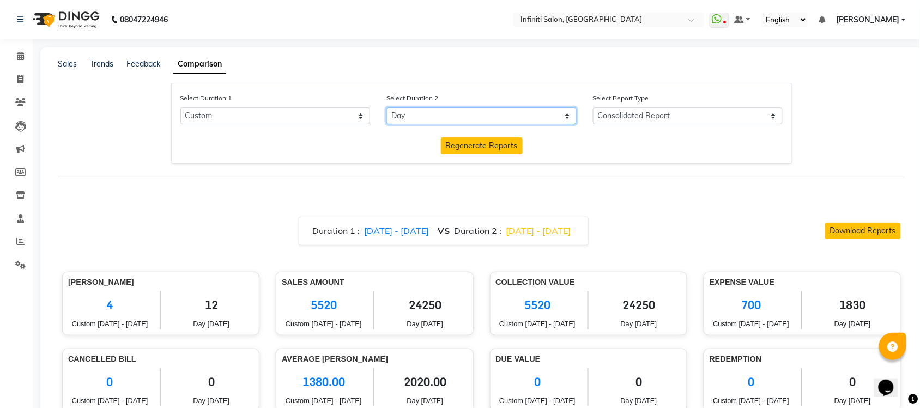
click at [506, 111] on select "Select Day Month Week Custom" at bounding box center [482, 115] width 190 height 17
select select "custom_dash"
click at [387, 107] on select "Select Day Month Week Custom" at bounding box center [482, 115] width 190 height 17
select select "9"
select select "2025"
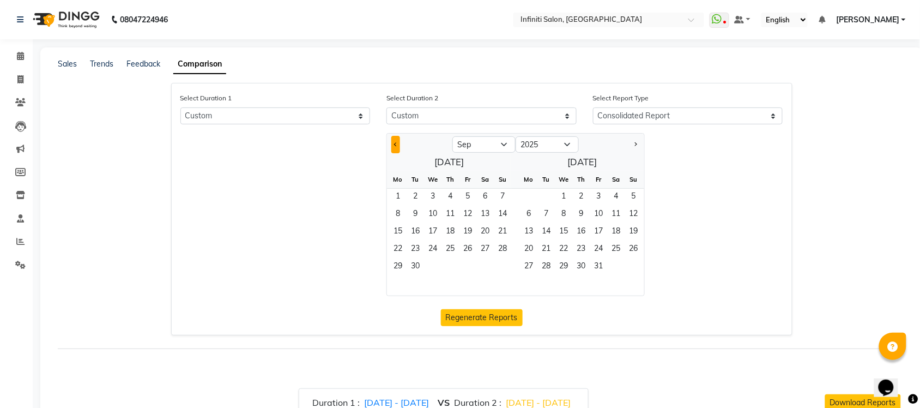
click at [396, 141] on button "Previous month" at bounding box center [395, 144] width 9 height 17
select select "8"
click at [467, 194] on span "1" at bounding box center [467, 197] width 17 height 17
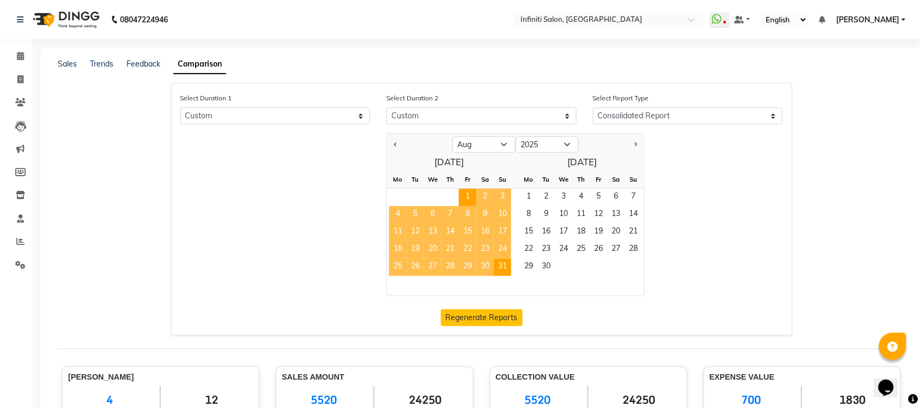
click at [502, 263] on span "31" at bounding box center [502, 266] width 17 height 17
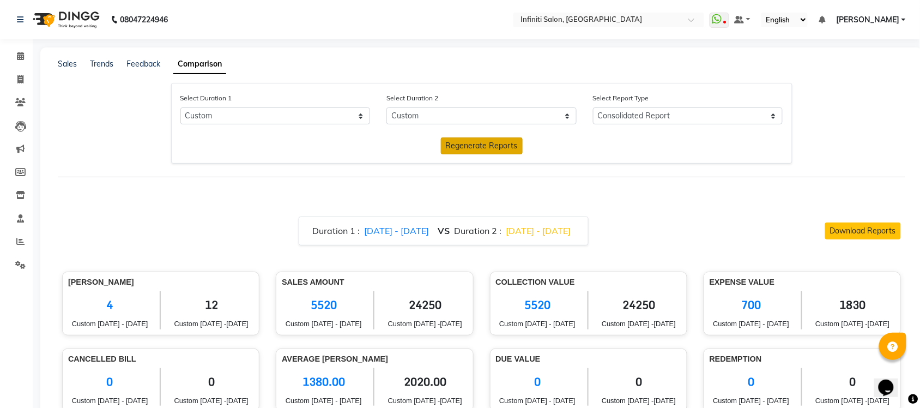
click at [483, 149] on span "Regenerate Reports" at bounding box center [482, 146] width 72 height 10
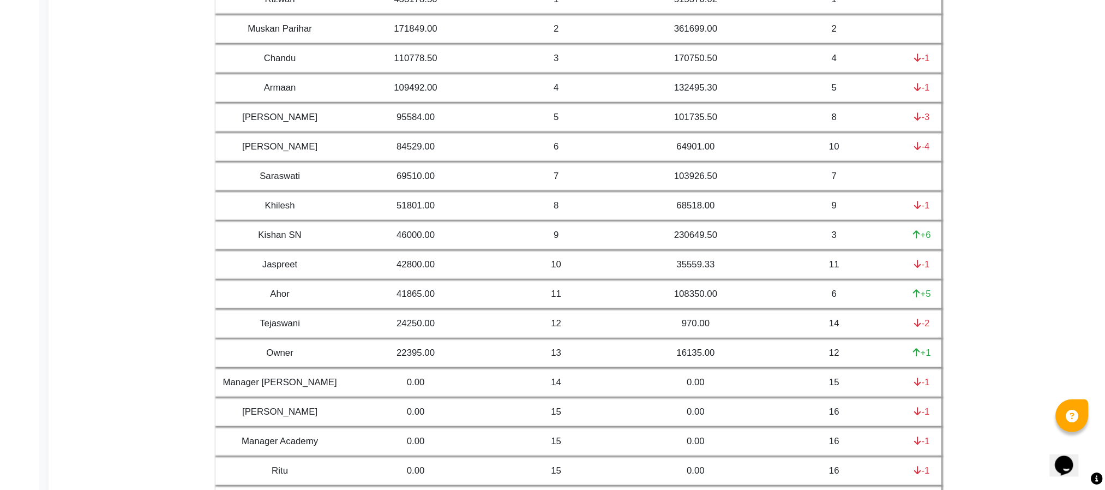
scroll to position [4522, 0]
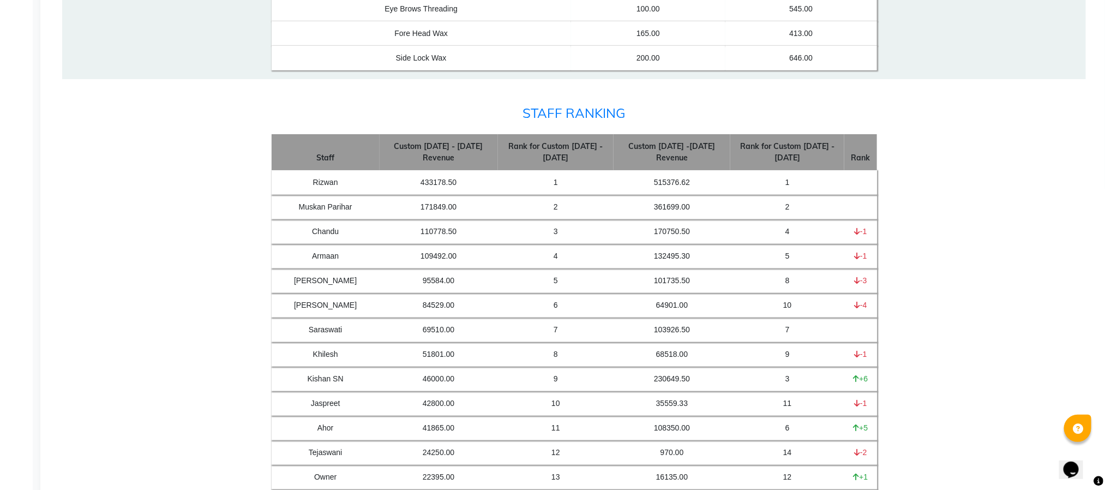
drag, startPoint x: 891, startPoint y: 1, endPoint x: 804, endPoint y: 154, distance: 176.6
click at [804, 121] on h4 "Staff Ranking" at bounding box center [574, 113] width 622 height 16
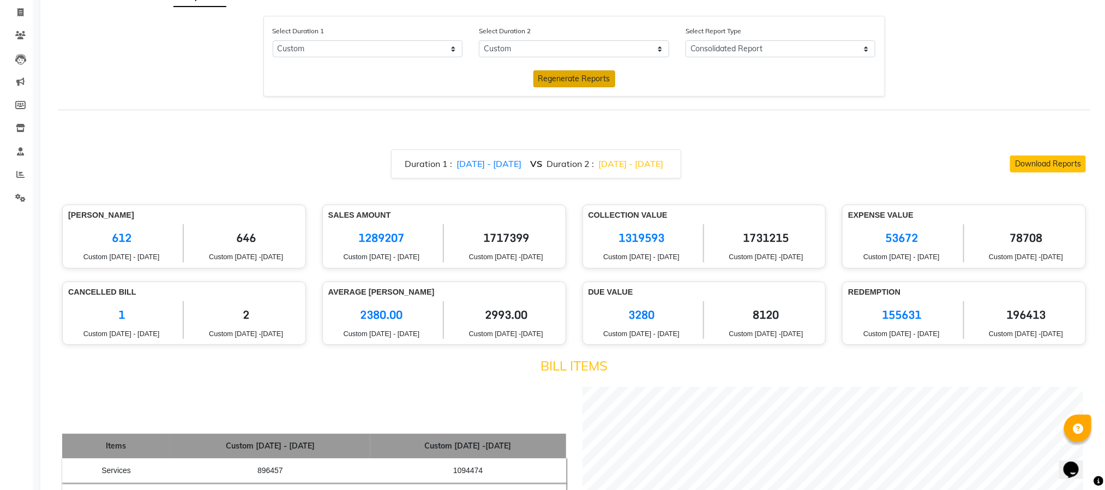
scroll to position [0, 0]
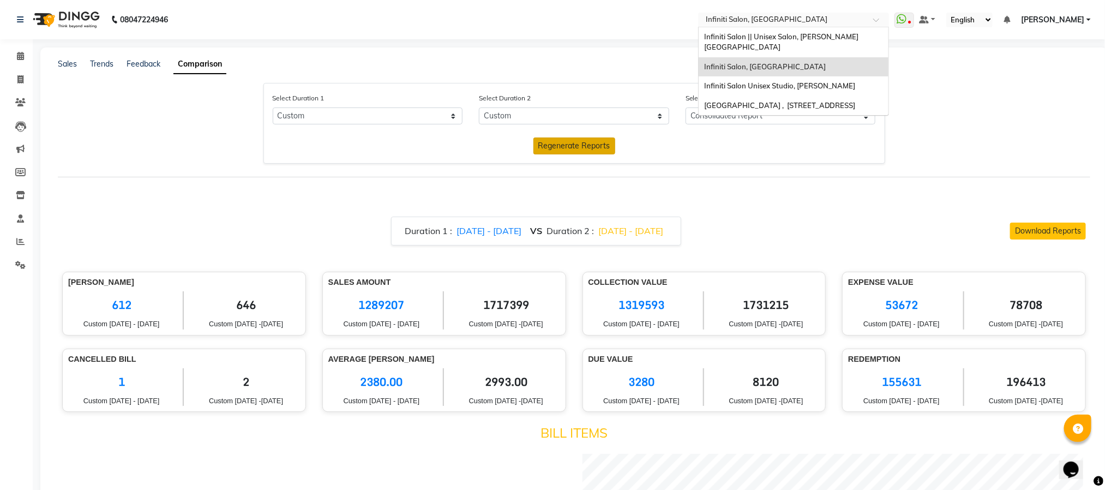
click at [725, 18] on input "text" at bounding box center [782, 20] width 158 height 11
click at [725, 38] on span "Infiniti Salon || Unisex Salon, [PERSON_NAME][GEOGRAPHIC_DATA]" at bounding box center [781, 42] width 155 height 20
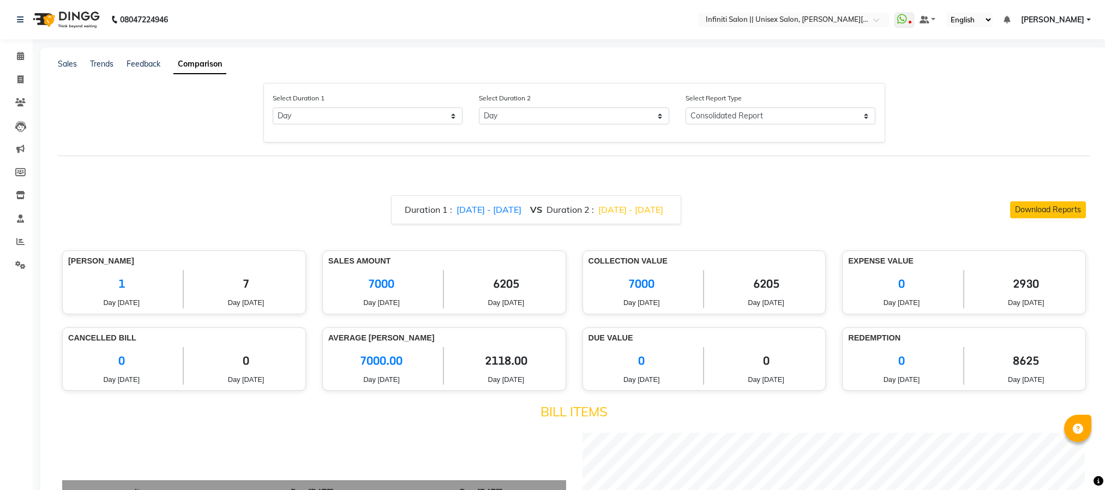
select select "single_date"
select select "single_date_dash"
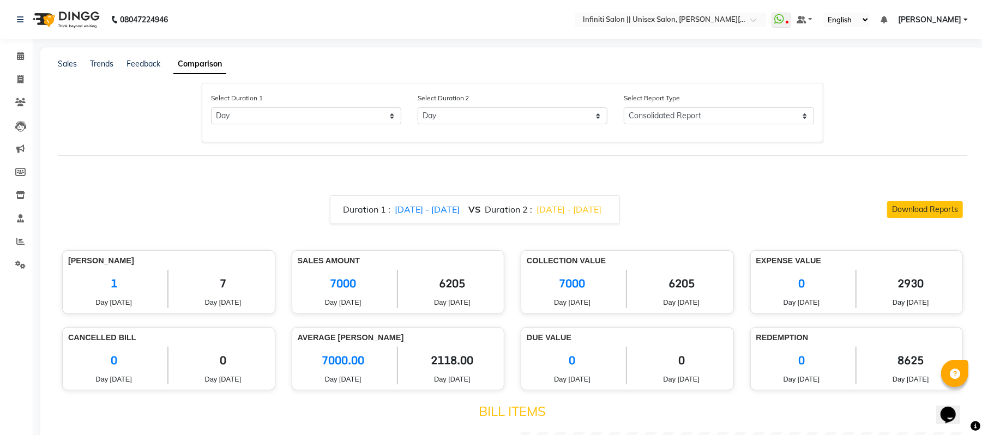
drag, startPoint x: 0, startPoint y: 0, endPoint x: 703, endPoint y: 188, distance: 727.4
click at [300, 114] on select "Select Day Month Week Custom" at bounding box center [306, 115] width 190 height 17
select select "custom"
click at [211, 107] on select "Select Day Month Week Custom" at bounding box center [306, 115] width 190 height 17
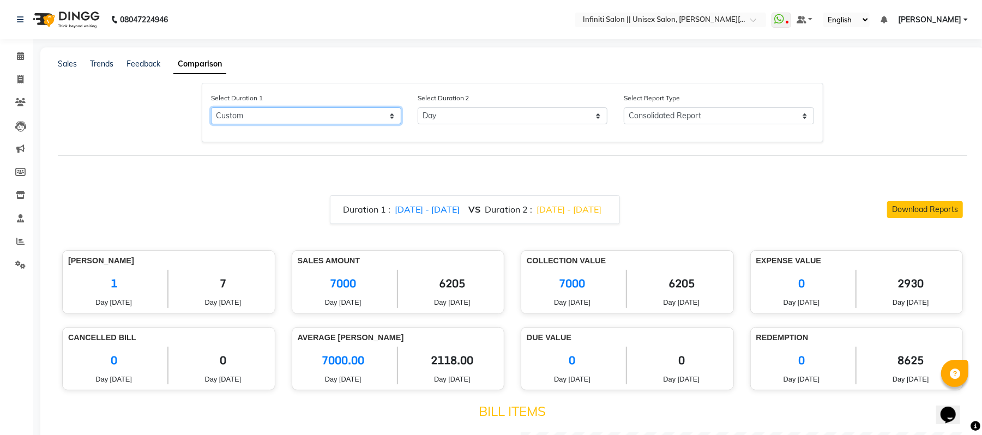
select select "9"
select select "2025"
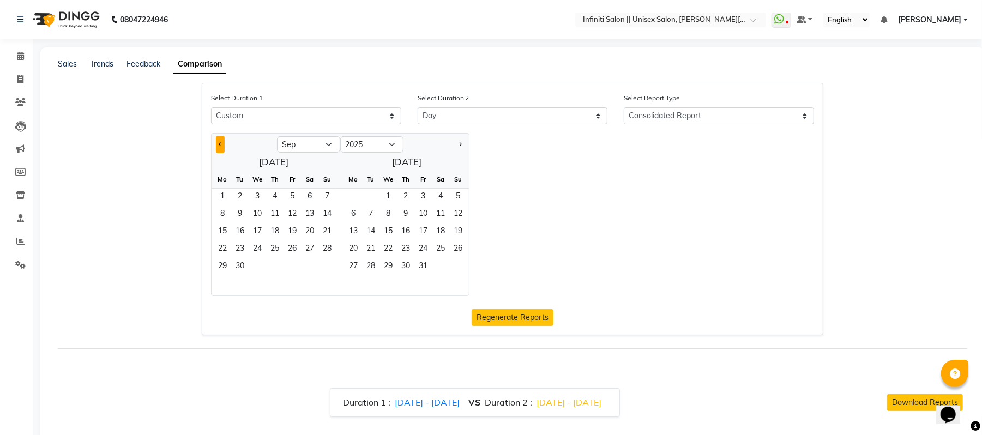
click at [225, 138] on button "Previous month" at bounding box center [220, 144] width 9 height 17
click at [220, 147] on button "Previous month" at bounding box center [220, 144] width 9 height 17
select select "7"
click at [242, 192] on span "1" at bounding box center [239, 197] width 17 height 17
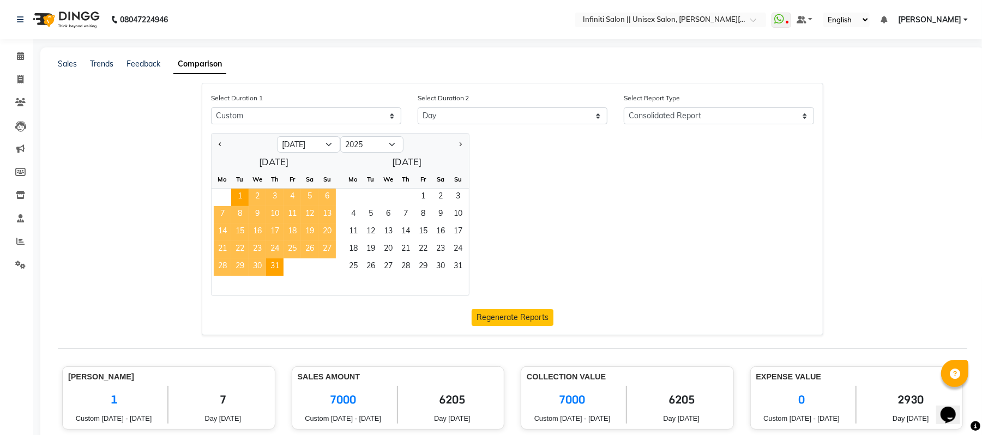
click at [275, 264] on span "31" at bounding box center [274, 266] width 17 height 17
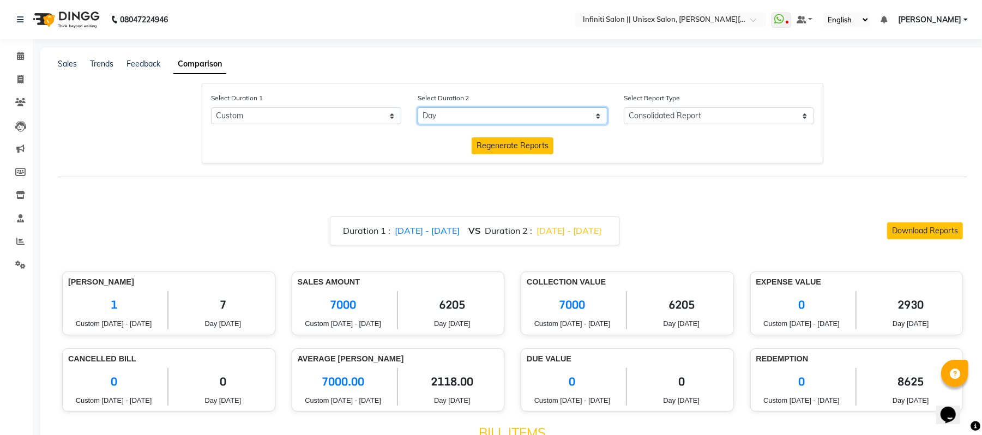
click at [456, 111] on select "Select Day Month Week Custom" at bounding box center [513, 115] width 190 height 17
select select "week_dash"
click at [418, 107] on select "Select Day Month Week Custom" at bounding box center [513, 115] width 190 height 17
select select "9"
select select "2025"
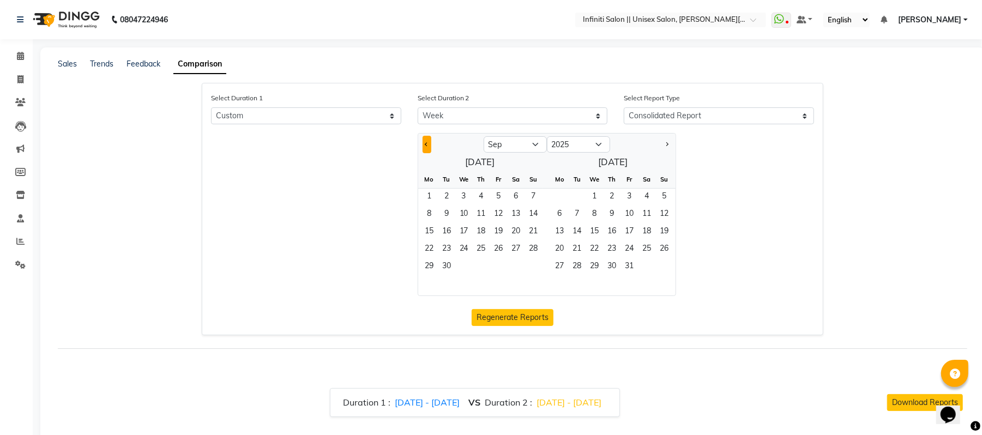
click at [429, 141] on button "Previous month" at bounding box center [427, 144] width 9 height 17
select select "8"
click at [500, 198] on span "1" at bounding box center [498, 197] width 17 height 17
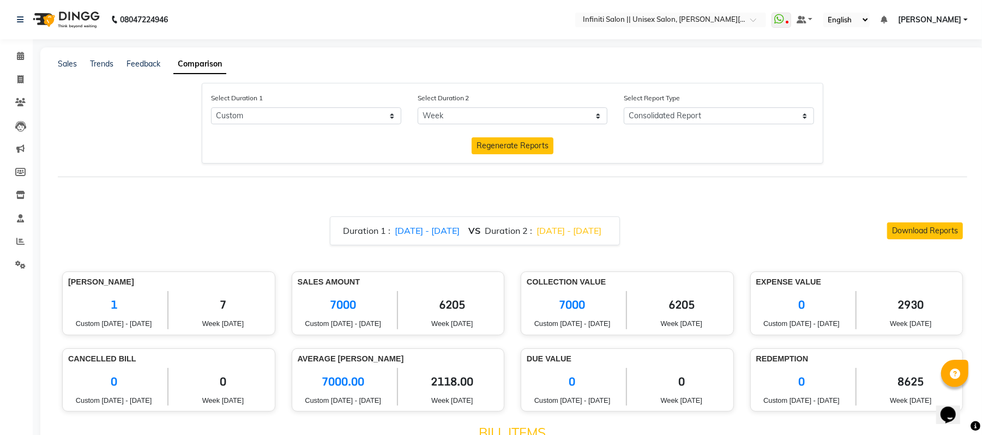
click at [495, 105] on div "Select Duration 2 Select Day Month Week Custom" at bounding box center [512, 108] width 207 height 32
click at [491, 120] on select "Select Day Month Week Custom" at bounding box center [513, 115] width 190 height 17
select select "custom_dash"
click at [418, 107] on select "Select Day Month Week Custom" at bounding box center [513, 115] width 190 height 17
select select "9"
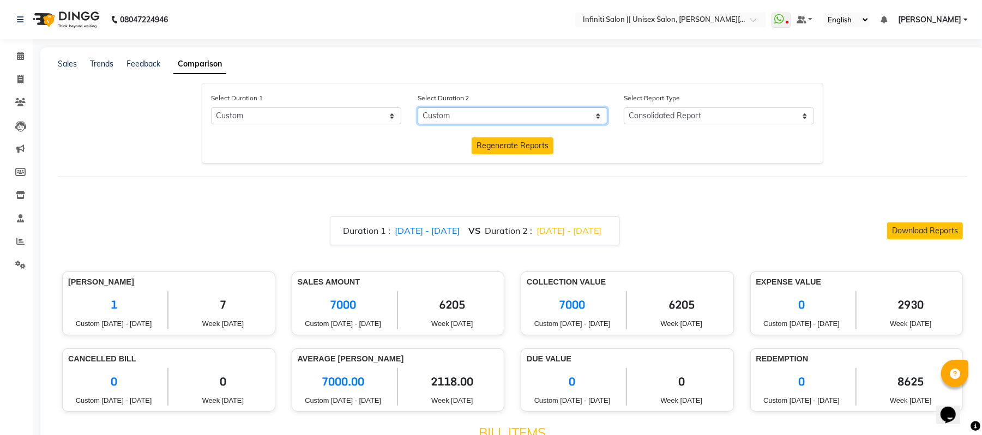
select select "2025"
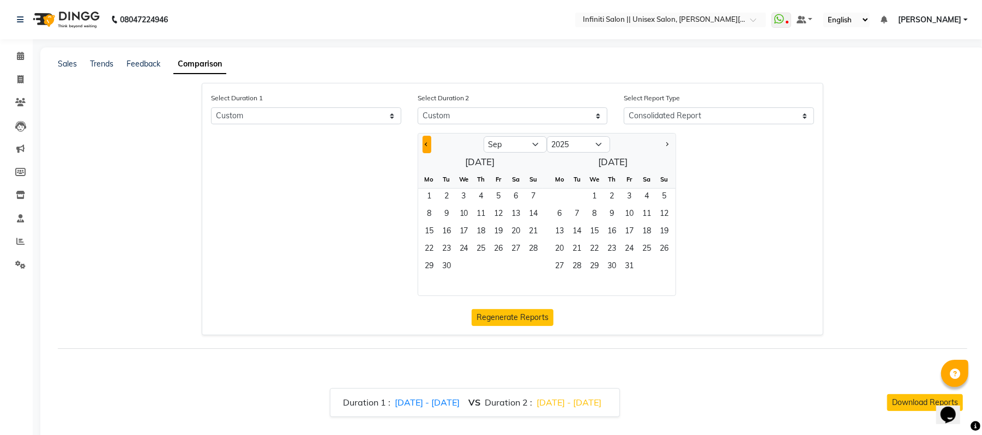
click at [424, 142] on button "Previous month" at bounding box center [427, 144] width 9 height 17
select select "8"
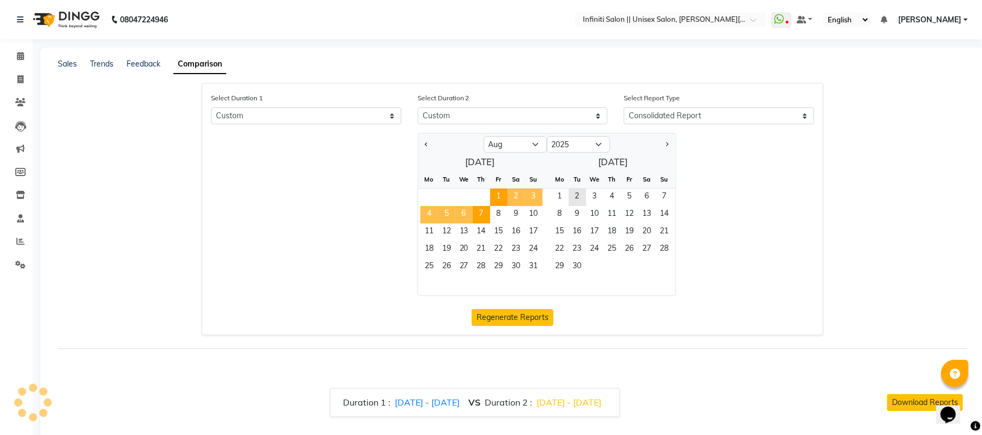
click at [496, 192] on span "1" at bounding box center [498, 197] width 17 height 17
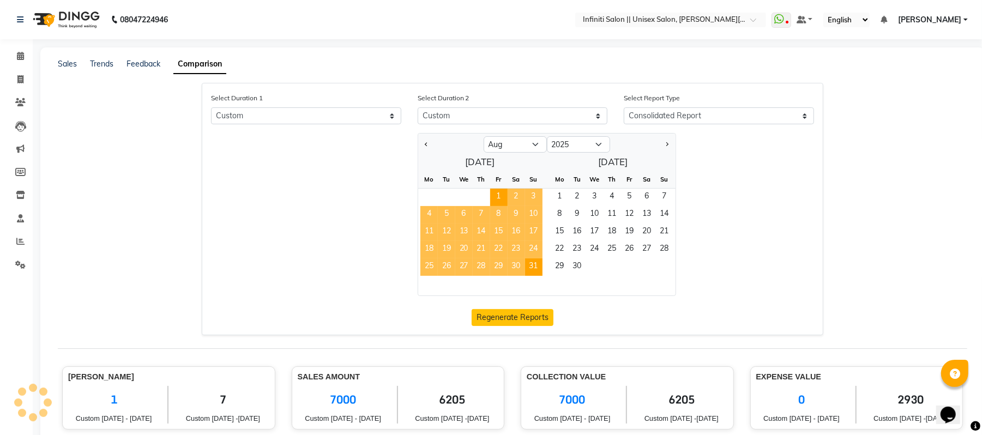
click at [531, 258] on span "31" at bounding box center [533, 266] width 17 height 17
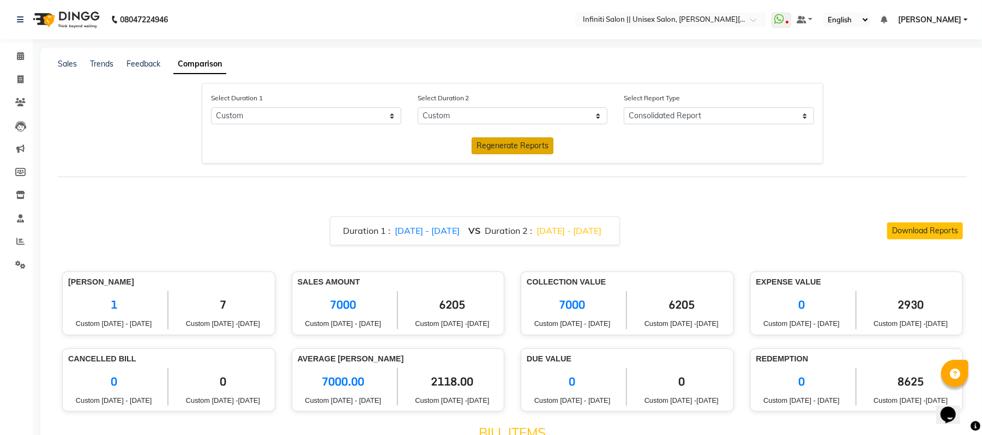
click at [500, 145] on span "Regenerate Reports" at bounding box center [513, 146] width 72 height 10
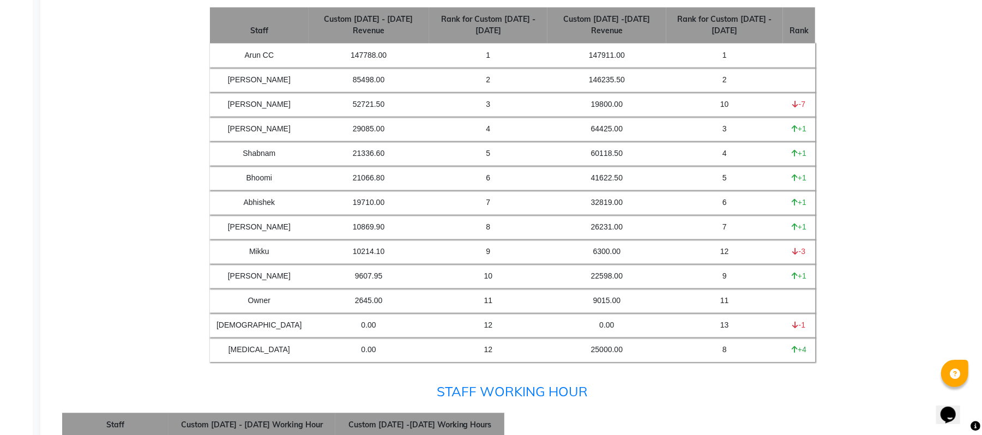
scroll to position [4576, 0]
click at [871, 83] on div "Staff Ranking Staff Custom Jul 1st 25 - Jul 31st 25 Revenue Rank for Custom Jul…" at bounding box center [512, 169] width 901 height 406
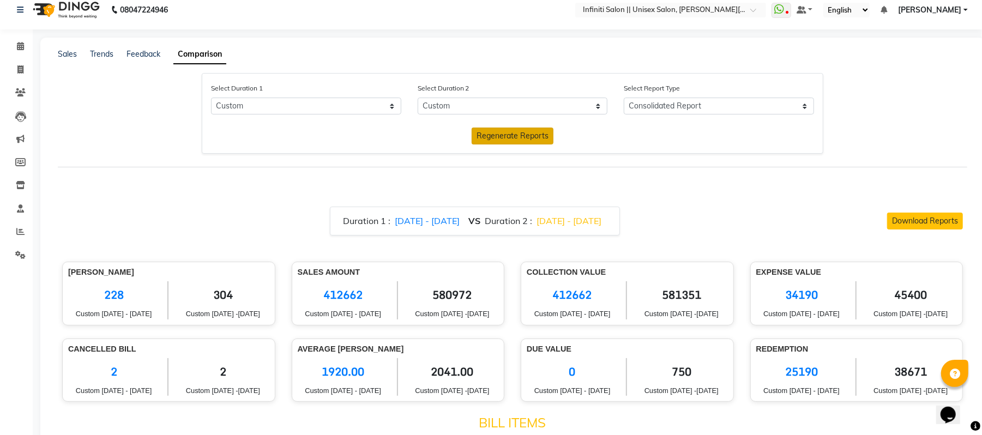
scroll to position [0, 0]
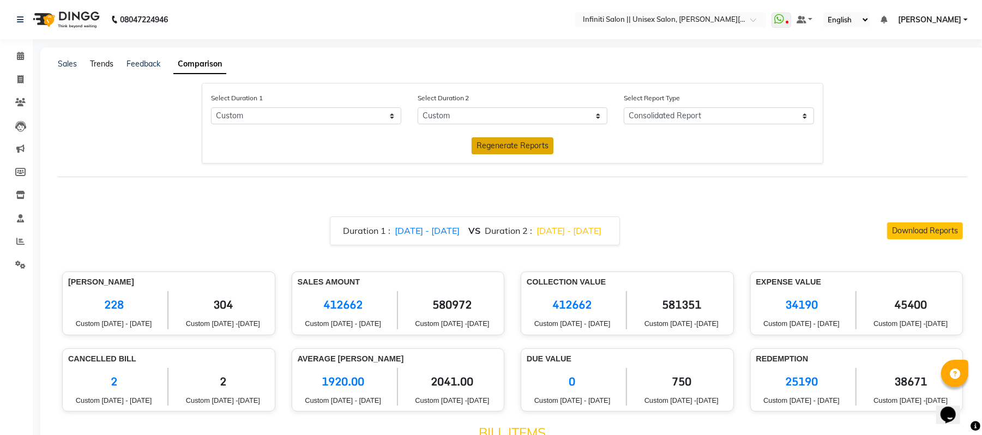
click at [101, 64] on link "Trends" at bounding box center [101, 64] width 23 height 10
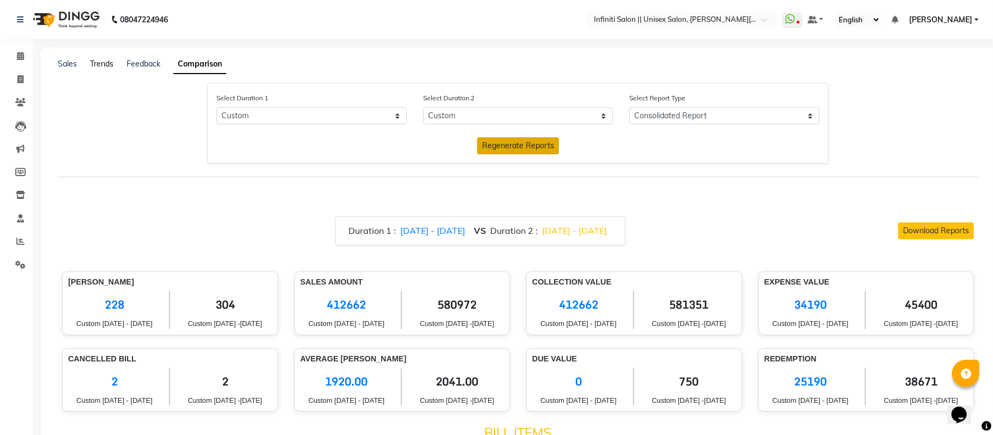
select select "by_client"
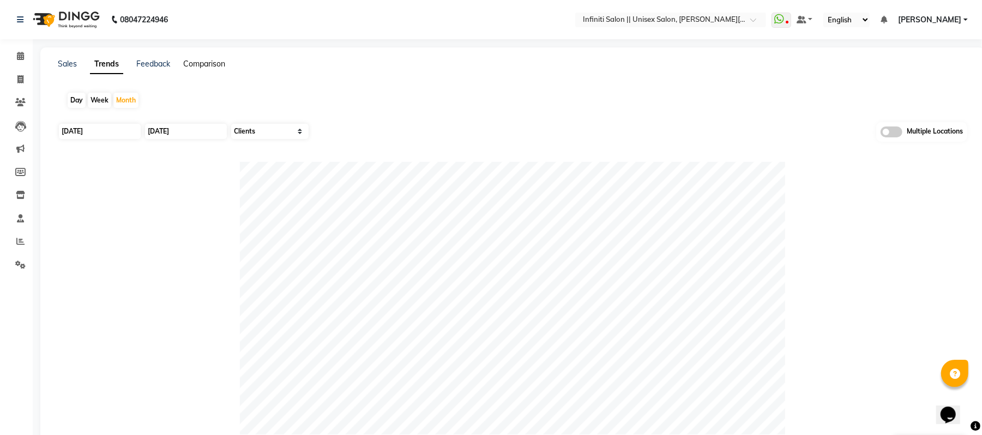
click at [192, 64] on link "Comparison" at bounding box center [204, 64] width 42 height 10
select select "single_date"
select select "single_date_dash"
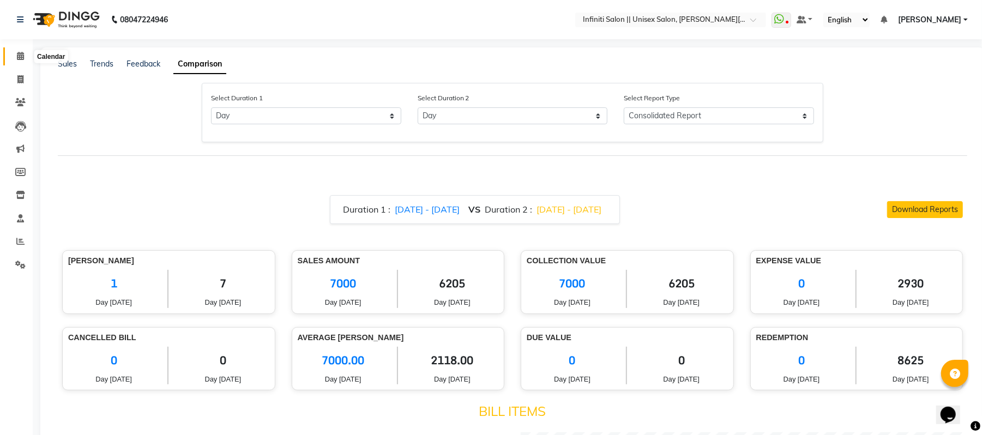
click at [17, 57] on icon at bounding box center [20, 56] width 7 height 8
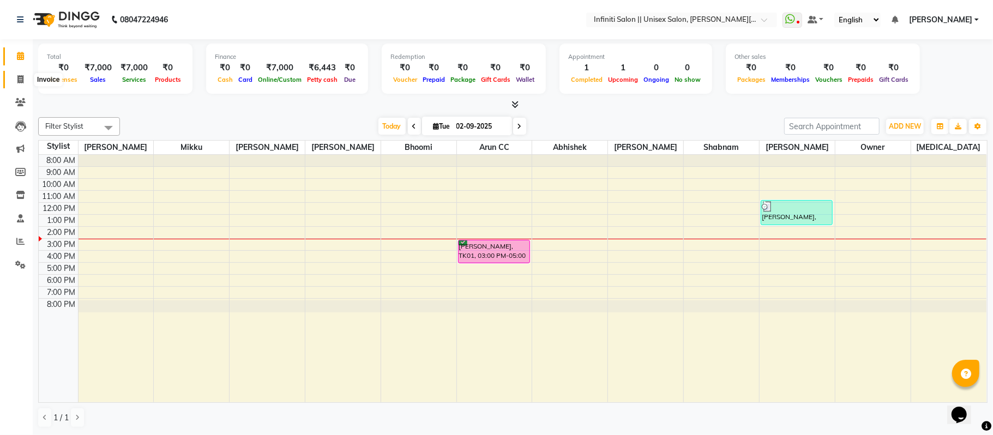
click at [25, 75] on span at bounding box center [20, 80] width 19 height 13
select select "8233"
select select "service"
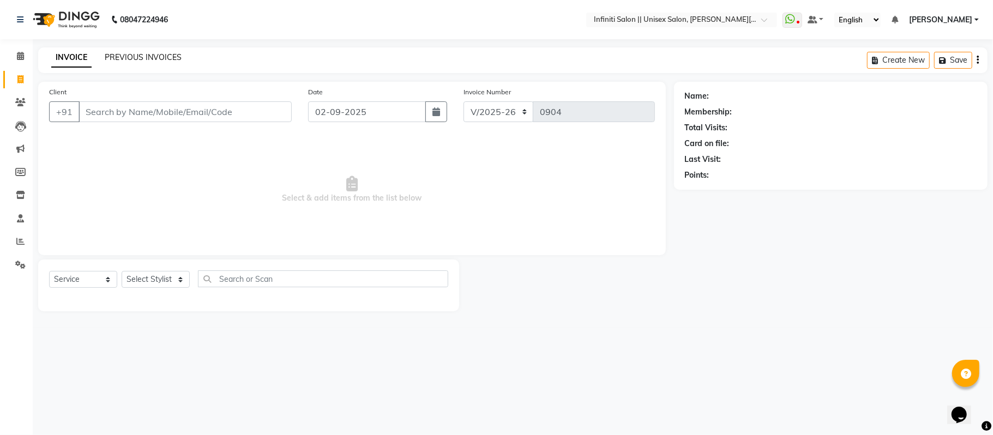
click at [150, 56] on link "PREVIOUS INVOICES" at bounding box center [143, 57] width 77 height 10
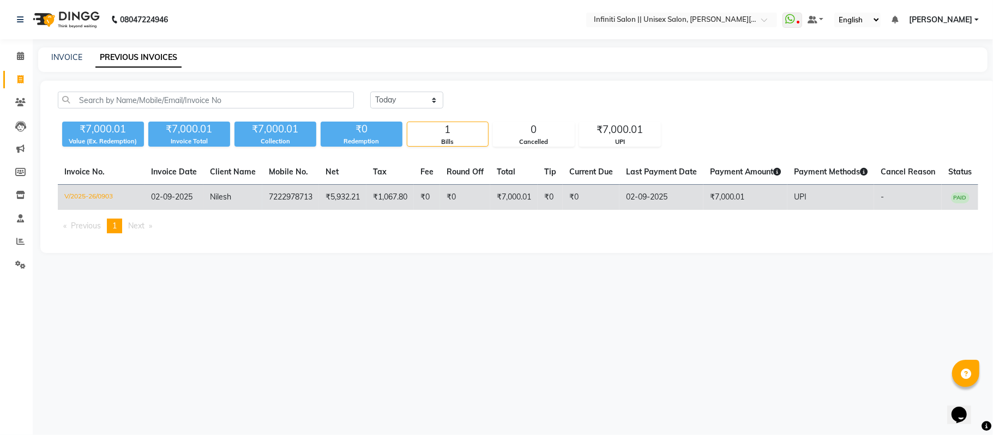
click at [266, 190] on td "7222978713" at bounding box center [290, 198] width 57 height 26
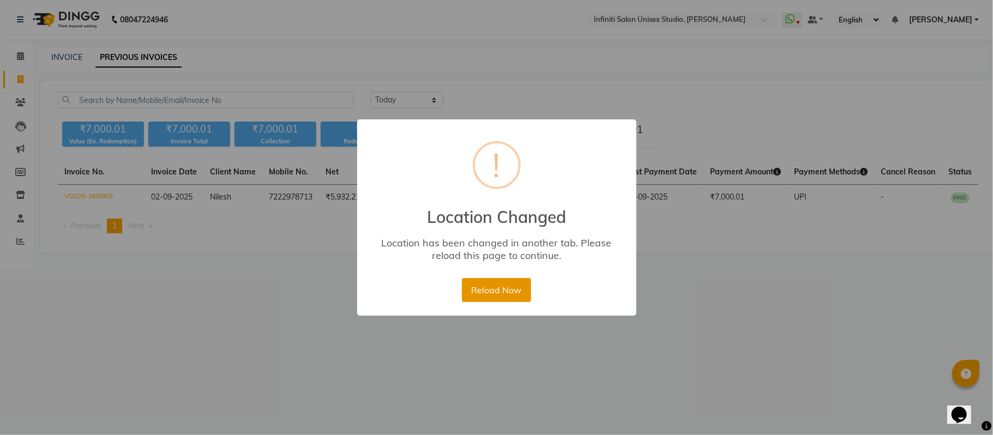
click at [483, 285] on button "Reload Now" at bounding box center [496, 290] width 69 height 24
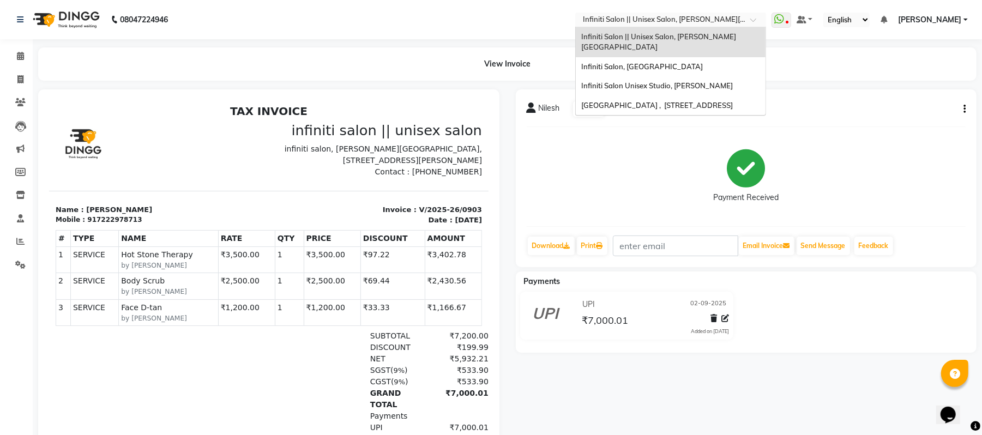
click at [749, 14] on div "Select Location × Infiniti Salon || Unisex Salon, [PERSON_NAME][GEOGRAPHIC_DATA]" at bounding box center [670, 20] width 191 height 15
click at [712, 57] on div "Infiniti Salon, [GEOGRAPHIC_DATA]" at bounding box center [671, 67] width 190 height 20
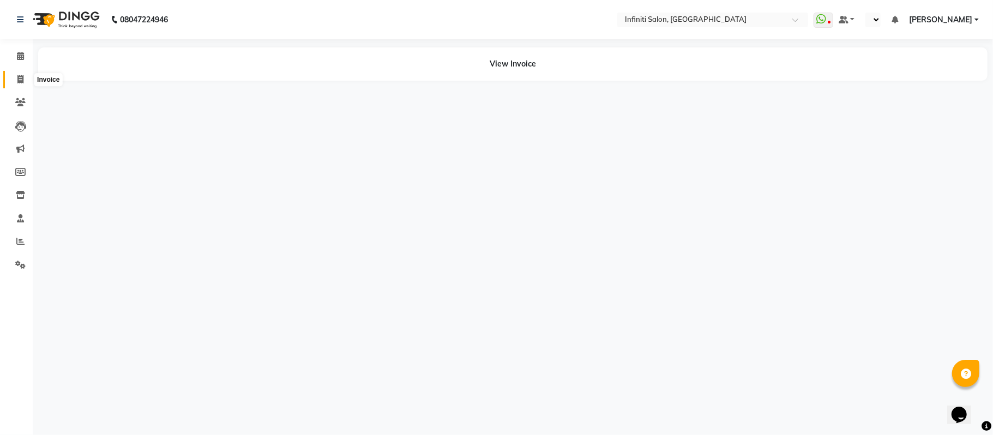
click at [22, 75] on icon at bounding box center [20, 79] width 6 height 8
select select "en"
select select "5804"
select select "service"
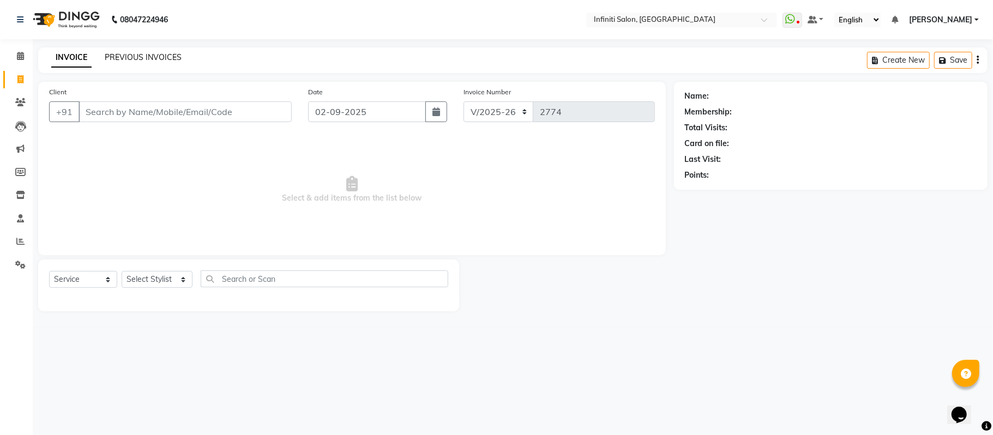
click at [138, 58] on link "PREVIOUS INVOICES" at bounding box center [143, 57] width 77 height 10
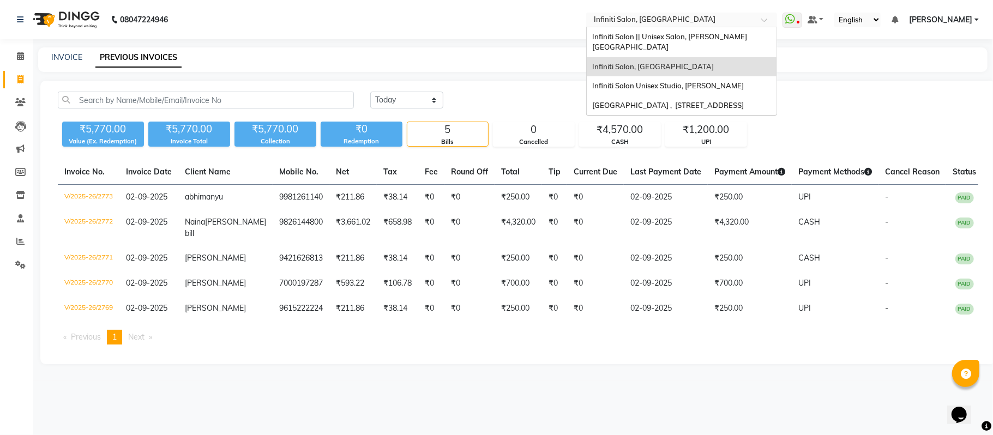
click at [620, 18] on input "text" at bounding box center [671, 20] width 158 height 11
click at [620, 81] on span "Infiniti Salon Unisex Studio, [PERSON_NAME]" at bounding box center [668, 85] width 152 height 9
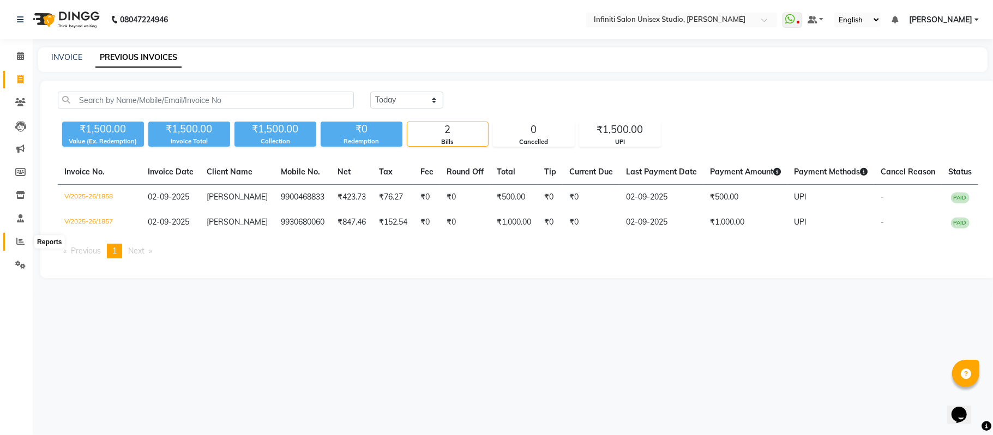
click at [19, 245] on icon at bounding box center [20, 241] width 8 height 8
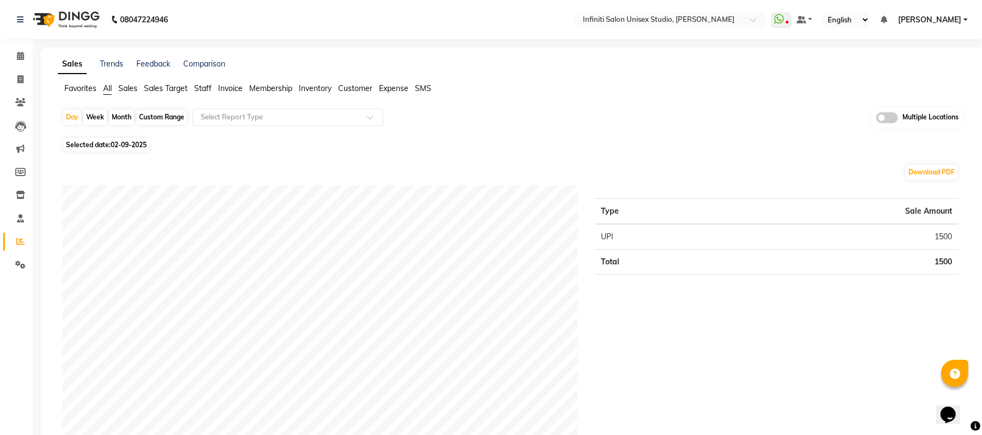
click at [203, 85] on span "Staff" at bounding box center [202, 88] width 17 height 10
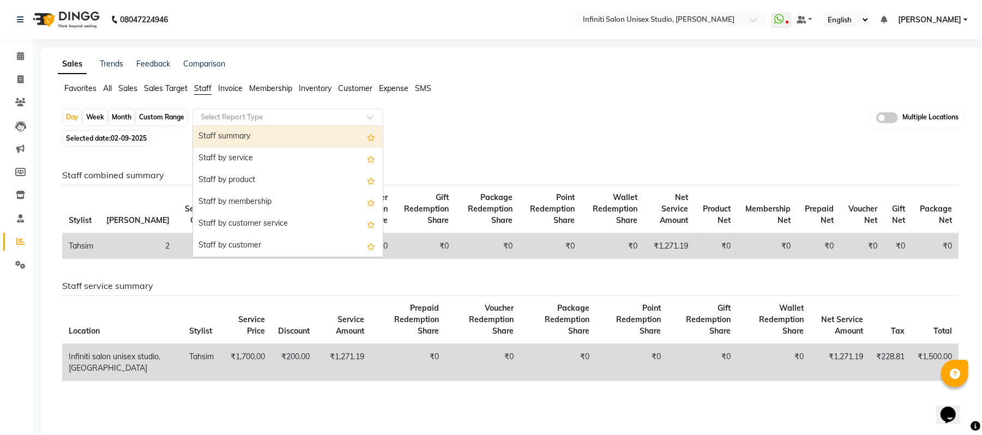
click at [230, 115] on input "text" at bounding box center [276, 117] width 157 height 11
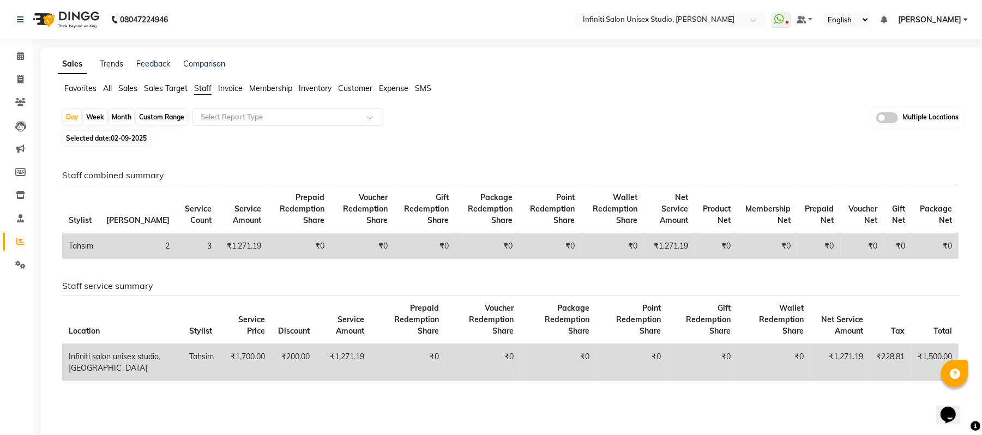
click at [120, 111] on div "Month" at bounding box center [121, 117] width 25 height 15
select select "9"
select select "2025"
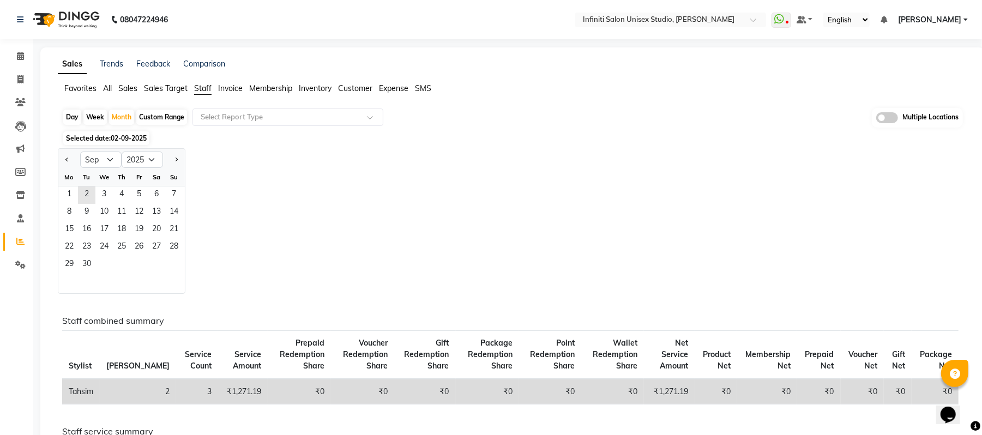
click at [62, 160] on div at bounding box center [69, 159] width 22 height 17
click at [65, 161] on button "Previous month" at bounding box center [67, 159] width 9 height 17
select select "8"
click at [141, 192] on span "1" at bounding box center [138, 194] width 17 height 17
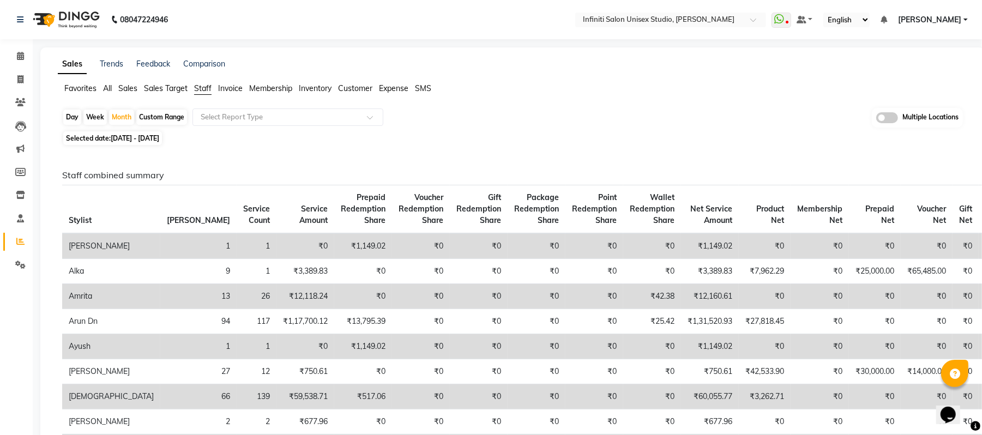
click at [18, 259] on span at bounding box center [20, 265] width 19 height 13
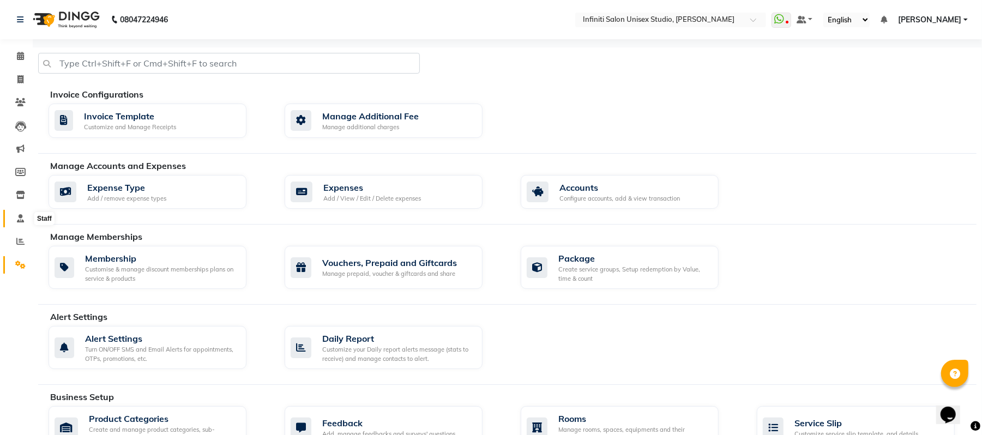
click at [18, 216] on icon at bounding box center [20, 218] width 7 height 8
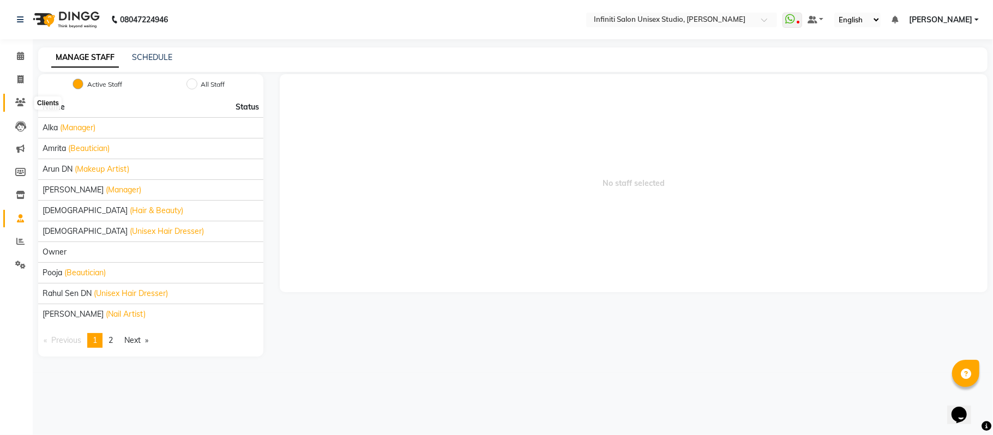
click at [17, 99] on icon at bounding box center [20, 102] width 10 height 8
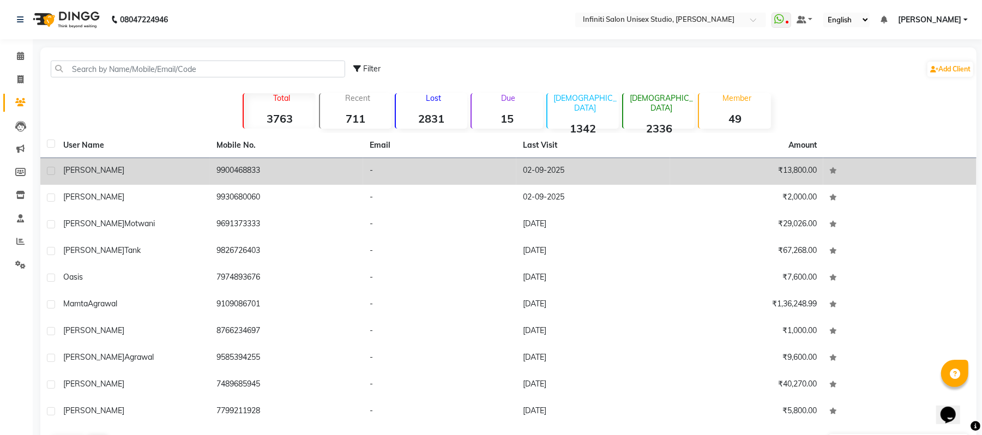
click at [99, 174] on div "shantosh" at bounding box center [133, 170] width 140 height 11
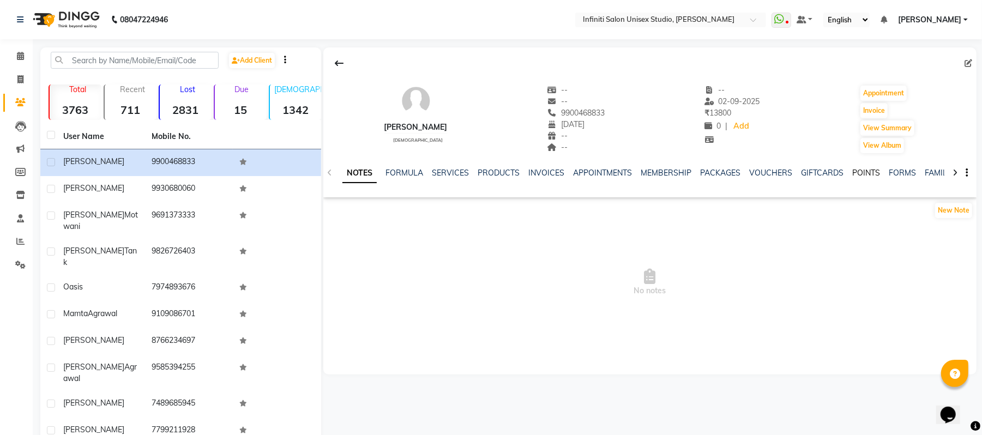
click at [858, 172] on link "POINTS" at bounding box center [866, 173] width 28 height 10
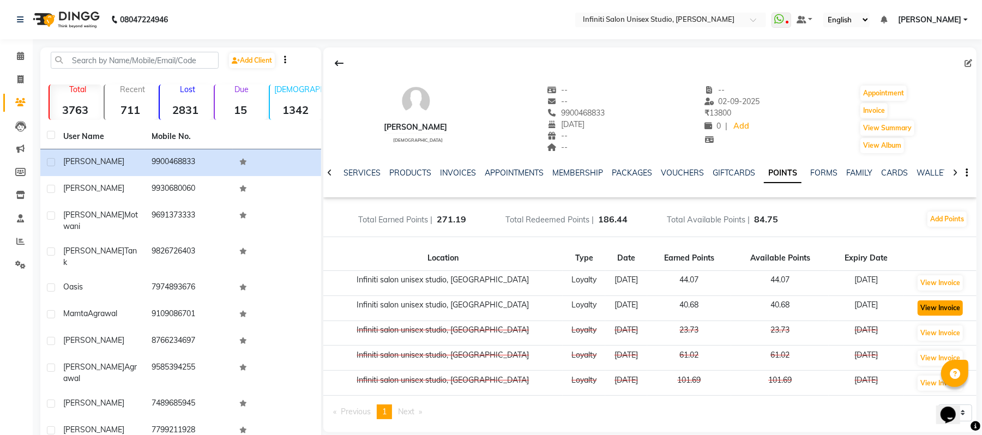
click at [947, 308] on button "View Invoice" at bounding box center [940, 307] width 45 height 15
click at [20, 104] on icon at bounding box center [20, 102] width 10 height 8
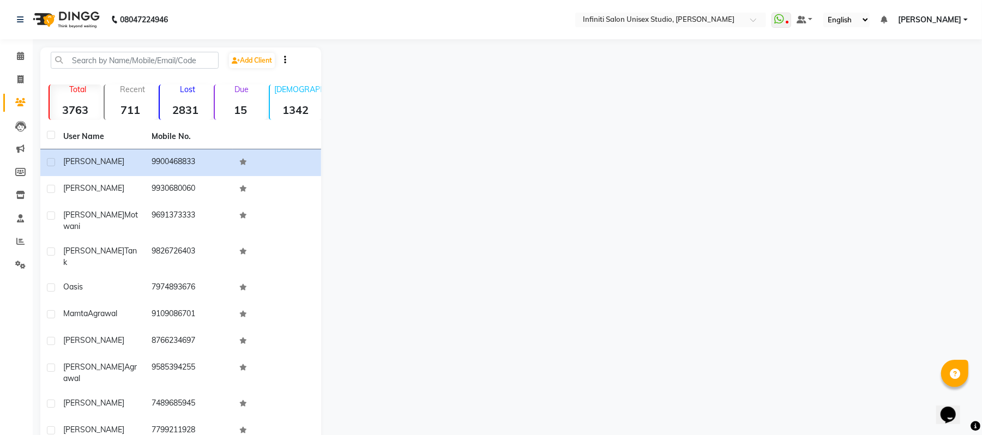
click at [188, 101] on div "Lost 2831" at bounding box center [185, 102] width 53 height 35
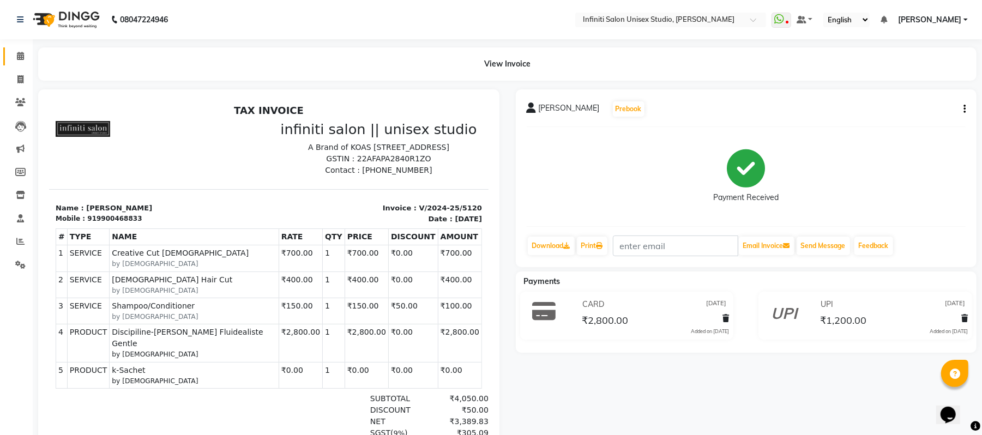
click at [22, 49] on link "Calendar" at bounding box center [16, 56] width 26 height 18
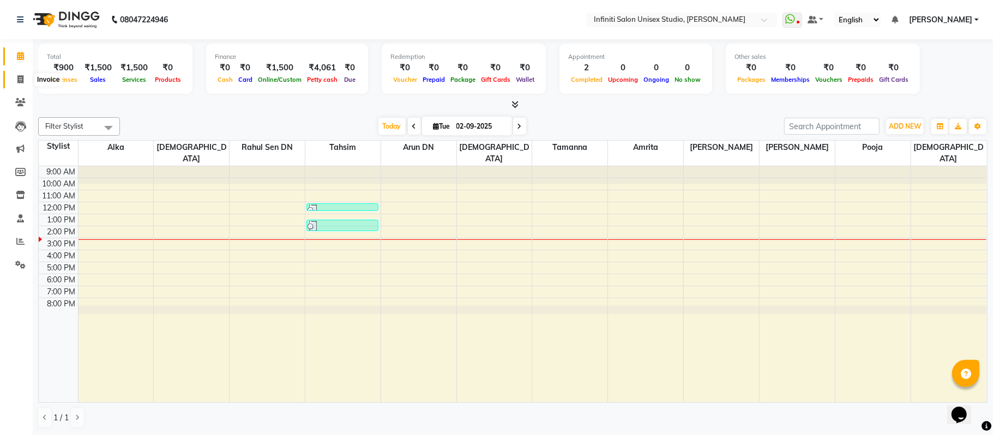
click at [23, 74] on span at bounding box center [20, 80] width 19 height 13
select select "service"
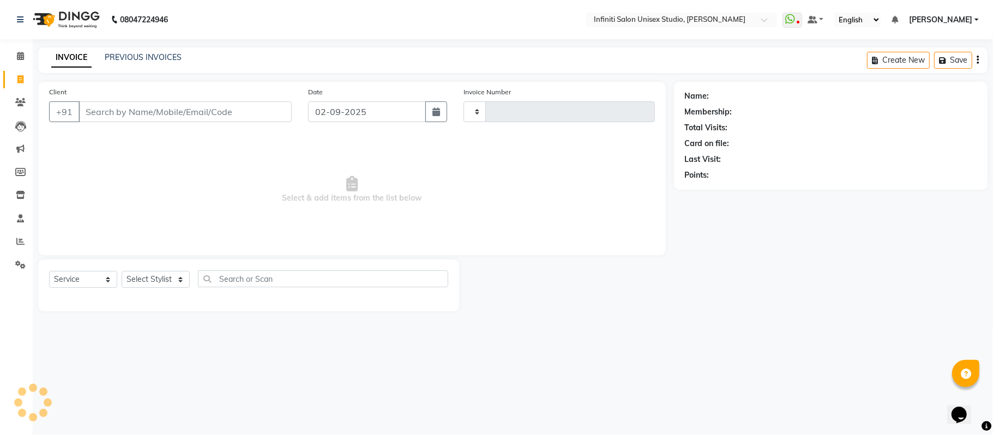
type input "1859"
select select "6511"
click at [20, 104] on icon at bounding box center [20, 102] width 10 height 8
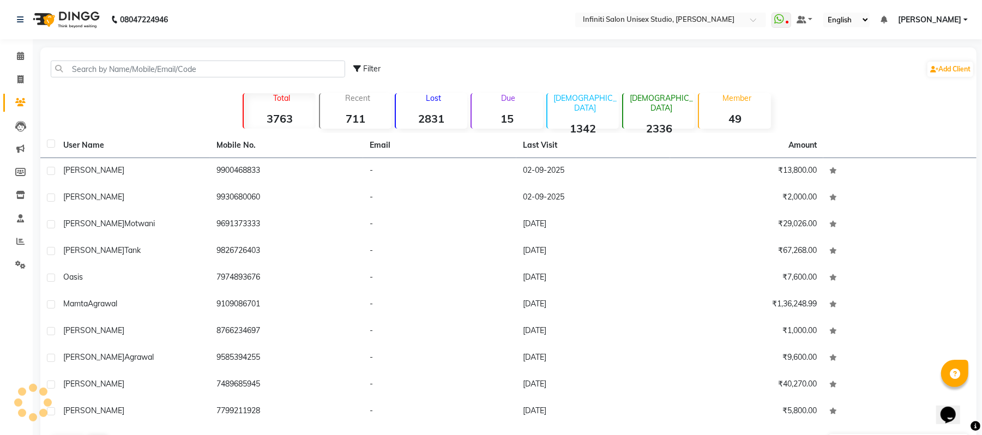
click at [439, 119] on strong "2831" at bounding box center [431, 119] width 71 height 14
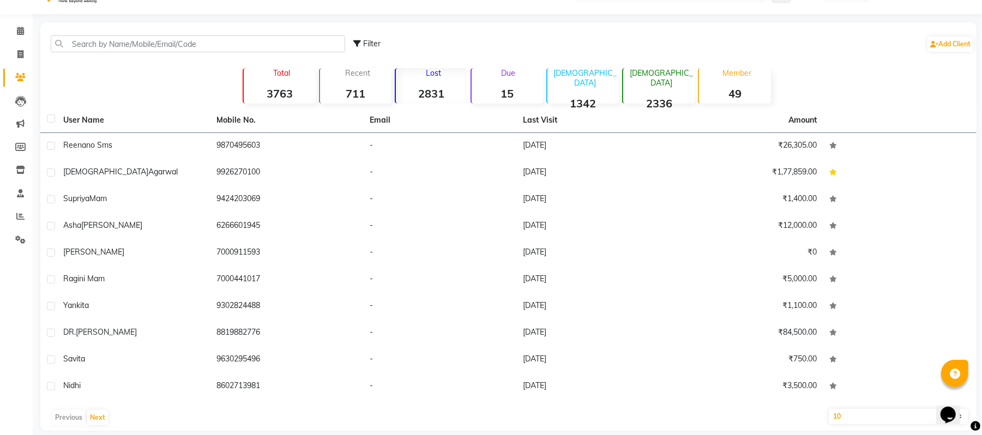
scroll to position [37, 0]
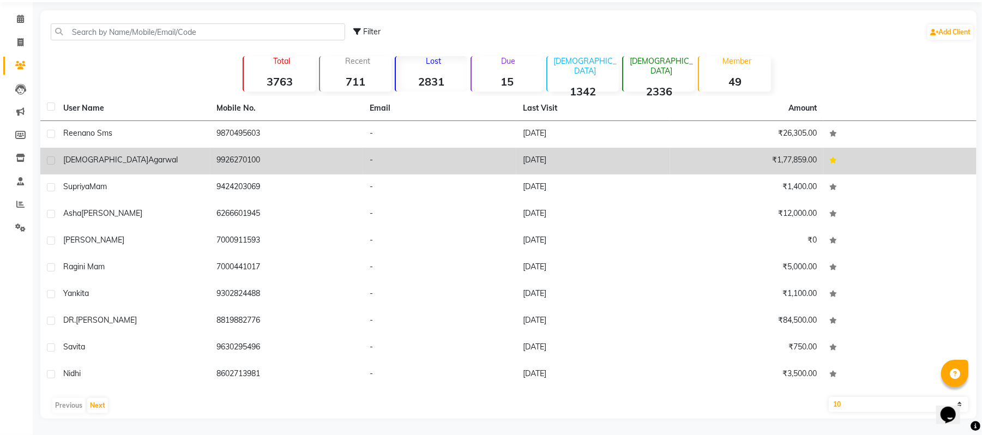
click at [238, 159] on td "9926270100" at bounding box center [286, 161] width 153 height 27
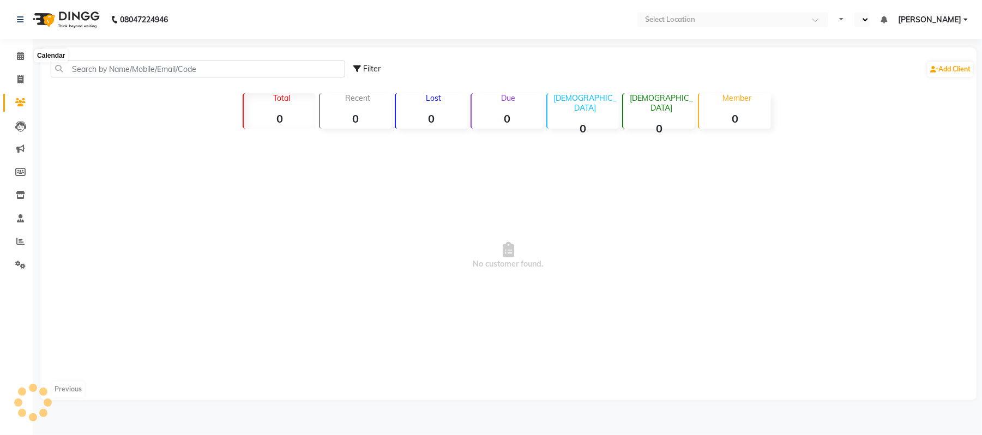
select select "en"
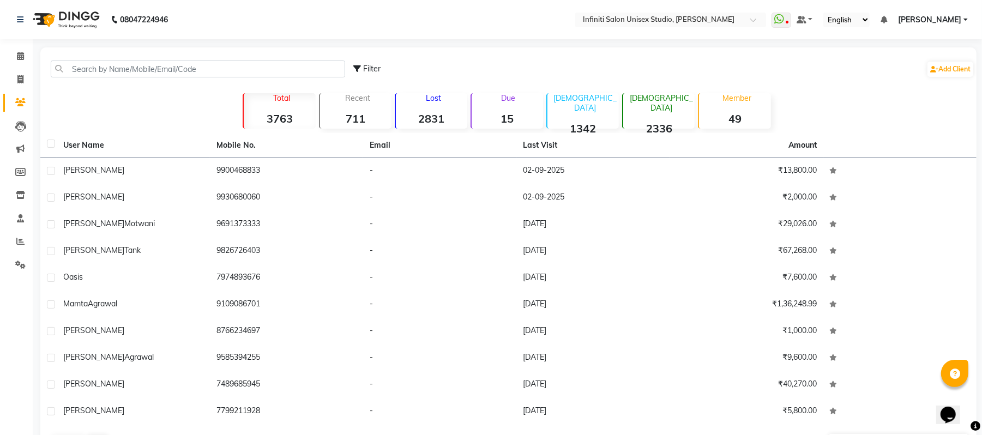
click at [439, 118] on strong "2831" at bounding box center [431, 119] width 71 height 14
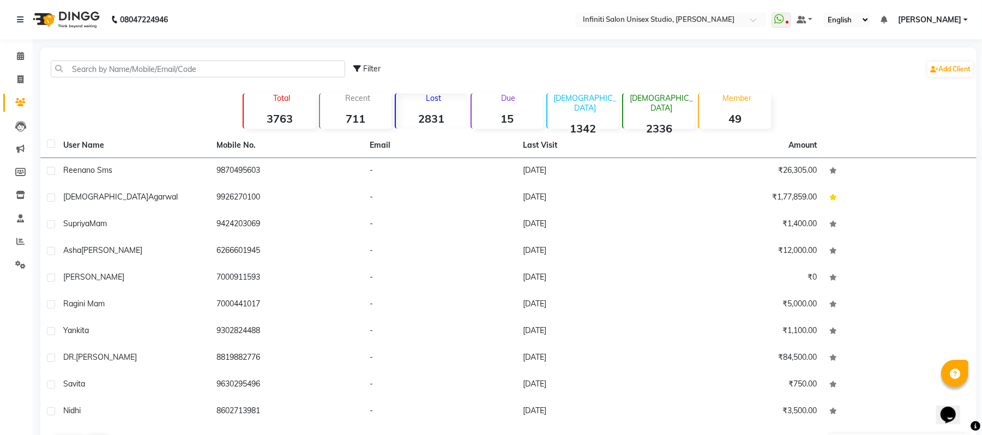
scroll to position [37, 0]
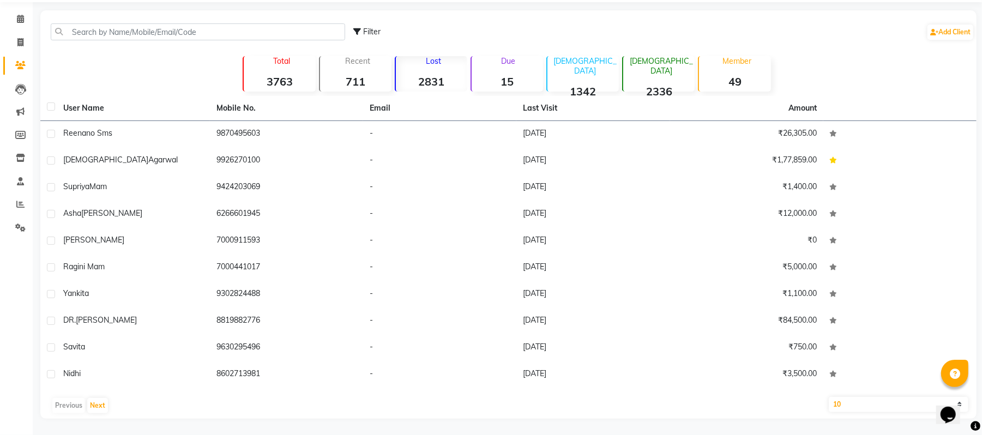
click at [878, 408] on select "10 50 100" at bounding box center [899, 404] width 140 height 15
click at [829, 397] on select "10 50 100" at bounding box center [899, 404] width 140 height 15
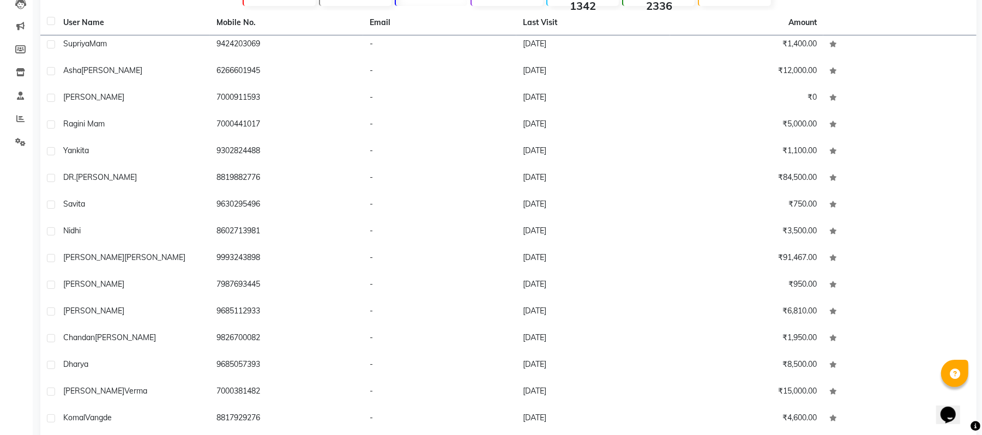
scroll to position [0, 0]
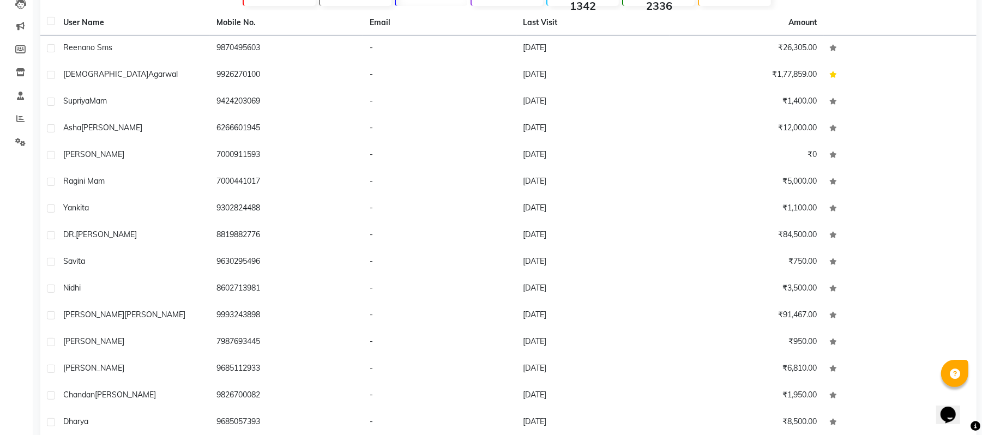
select select "10"
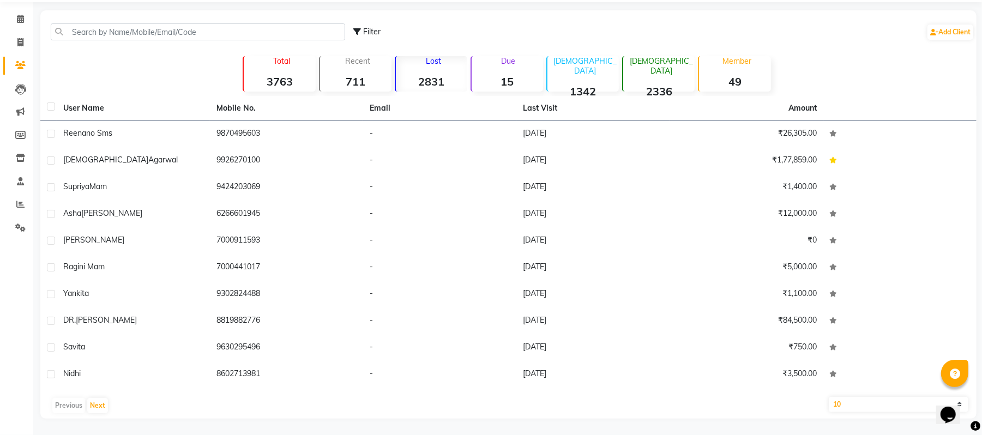
scroll to position [37, 0]
click at [515, 80] on strong "15" at bounding box center [507, 82] width 71 height 14
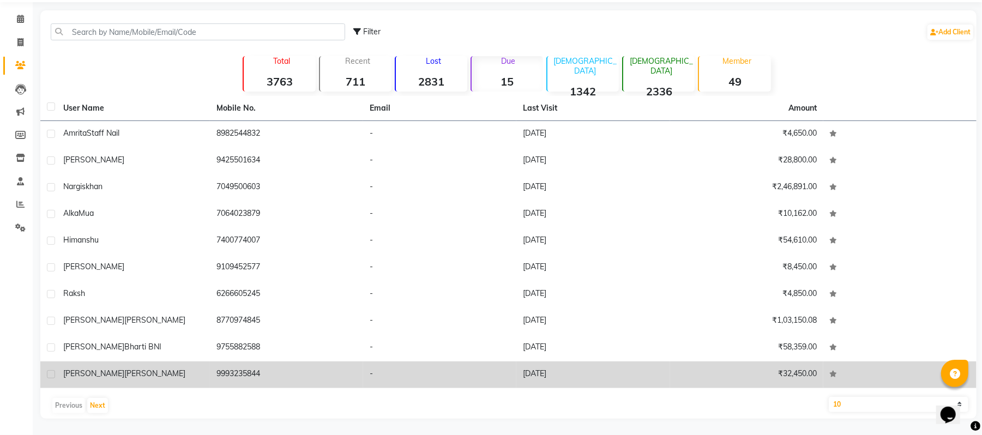
click at [535, 369] on td "18-07-2025" at bounding box center [592, 374] width 153 height 27
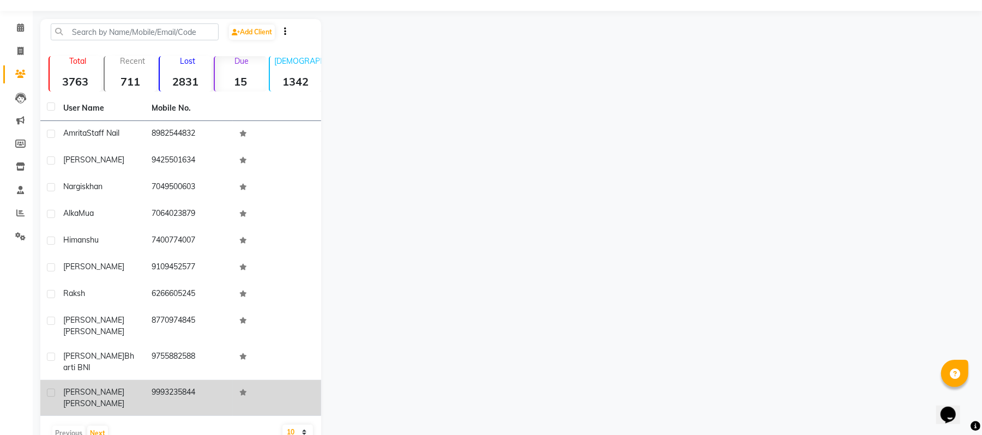
click at [240, 72] on div "Due 15" at bounding box center [240, 73] width 53 height 35
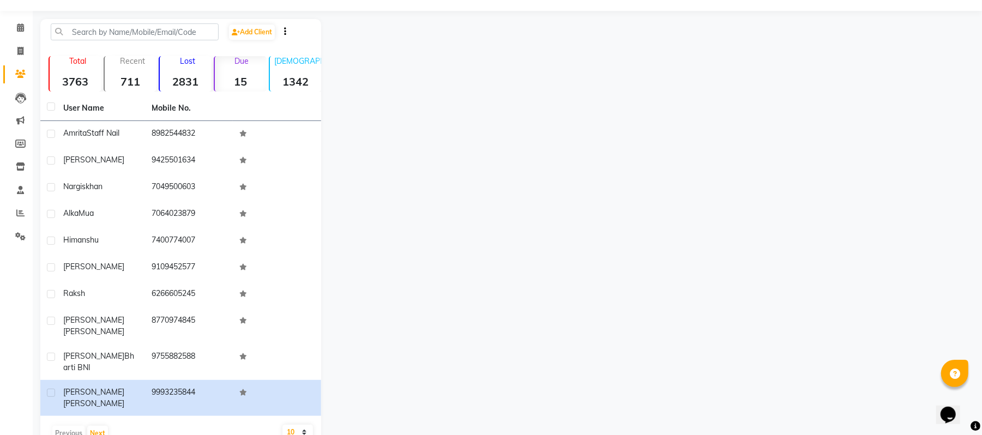
click at [240, 72] on div "Due 15" at bounding box center [240, 73] width 53 height 35
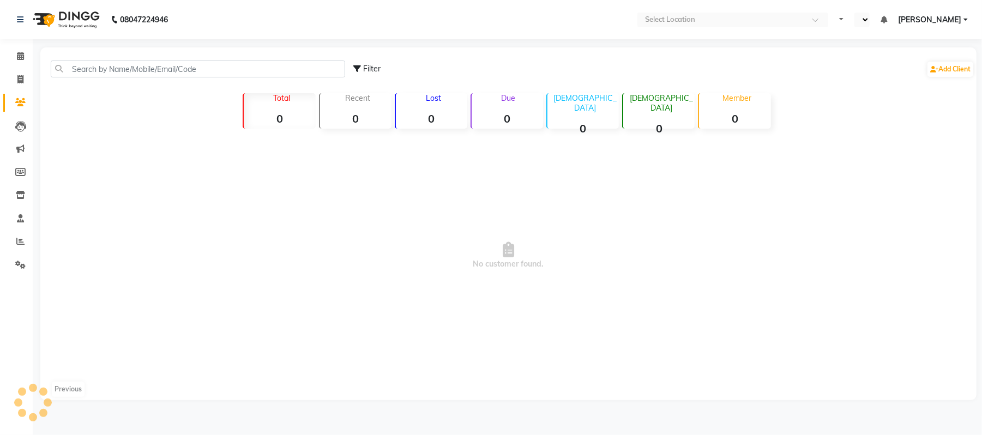
select select "en"
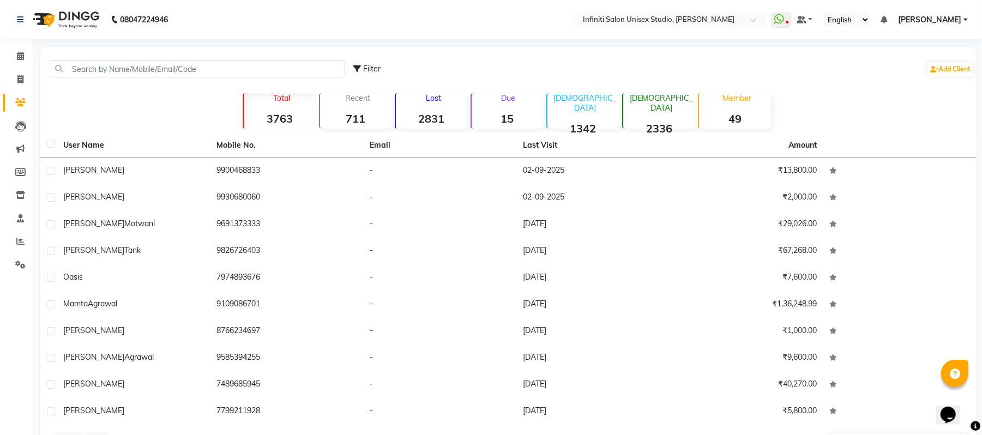
click at [520, 117] on strong "15" at bounding box center [507, 119] width 71 height 14
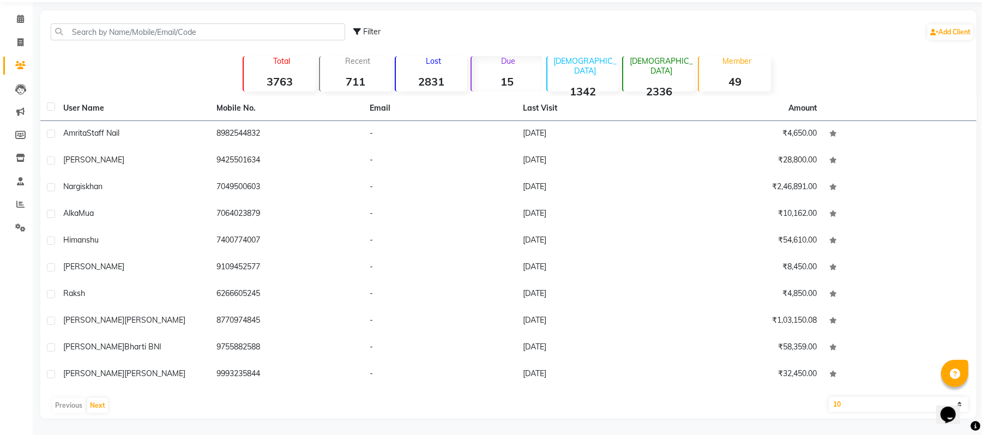
click at [868, 404] on select "10 50 100" at bounding box center [899, 404] width 140 height 15
select select "50"
click at [829, 397] on select "10 50 100" at bounding box center [899, 404] width 140 height 15
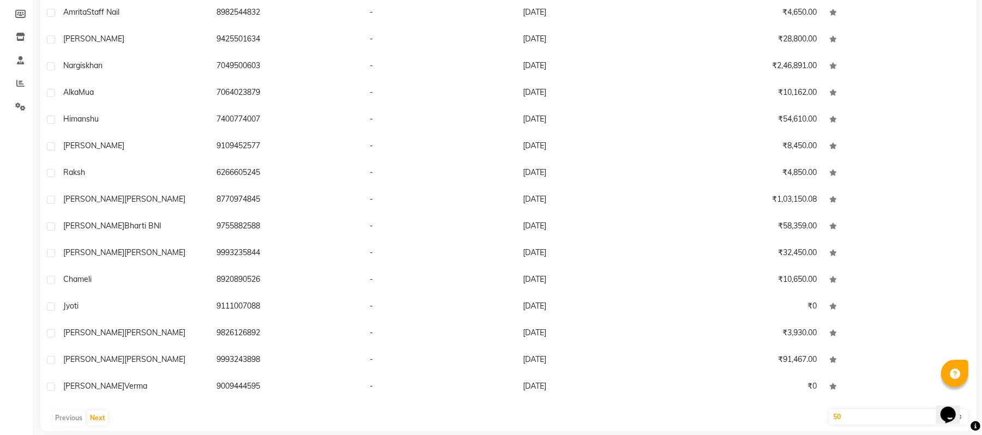
scroll to position [171, 0]
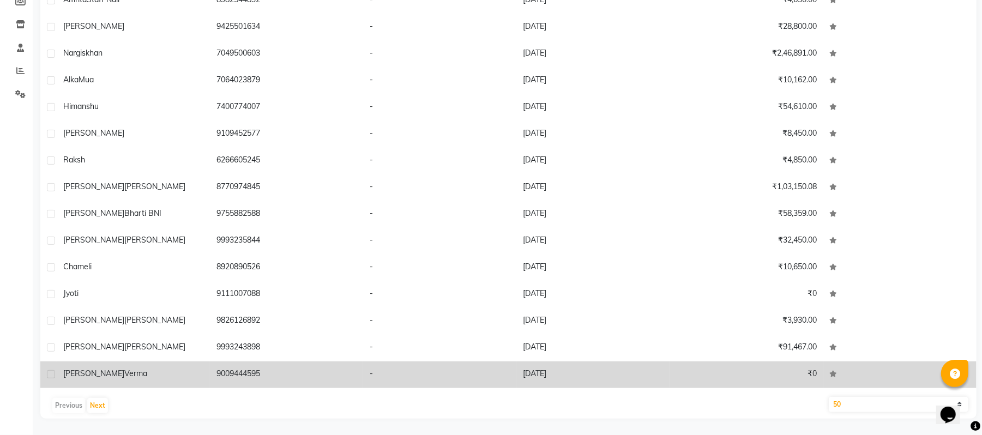
click at [542, 376] on td "[DATE]" at bounding box center [592, 374] width 153 height 27
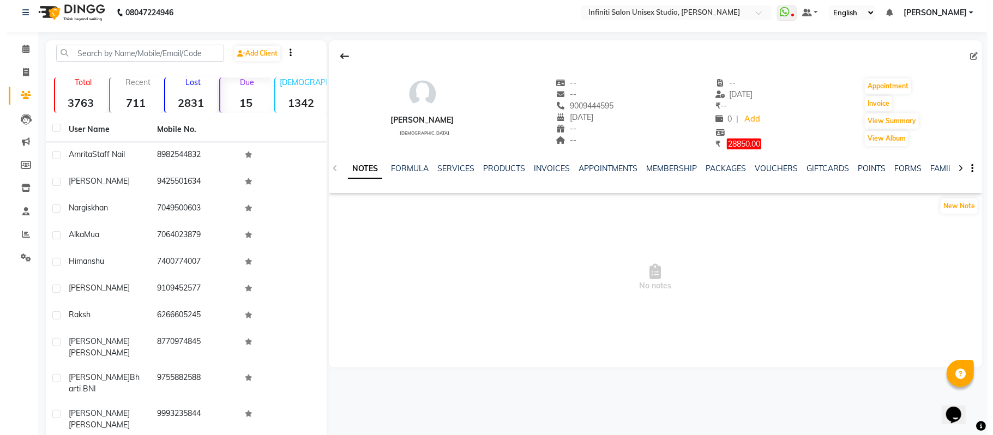
scroll to position [3, 0]
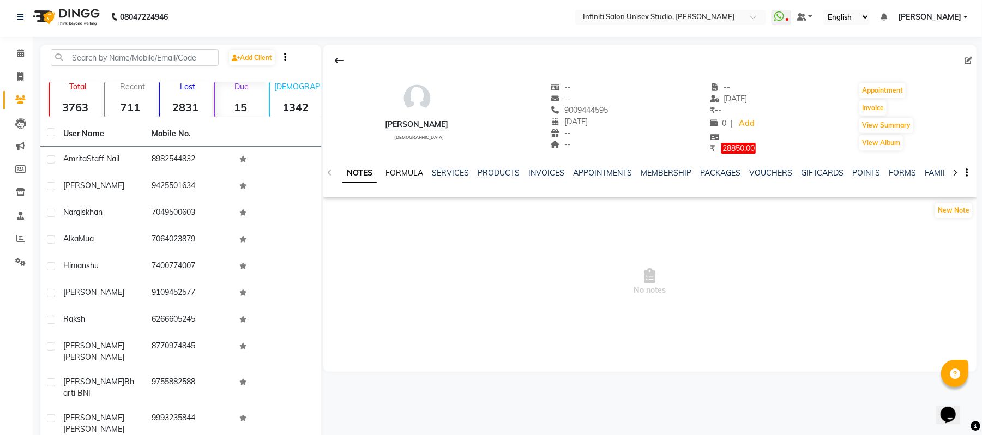
click at [397, 172] on link "FORMULA" at bounding box center [404, 173] width 38 height 10
click at [445, 168] on link "SERVICES" at bounding box center [449, 173] width 37 height 10
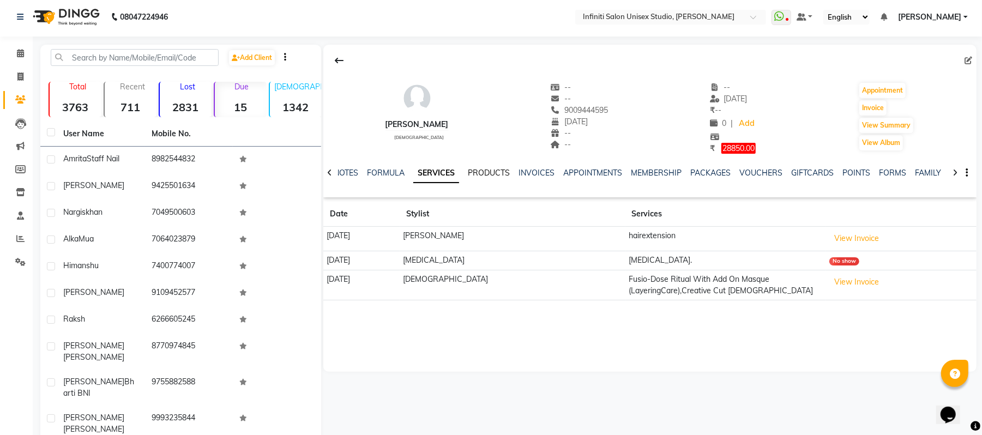
click at [496, 168] on link "PRODUCTS" at bounding box center [489, 173] width 42 height 10
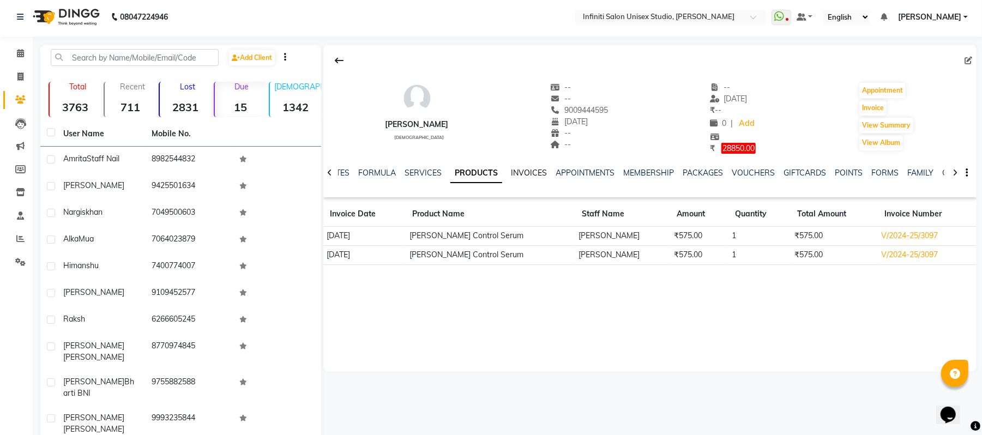
click at [520, 169] on link "INVOICES" at bounding box center [529, 173] width 36 height 10
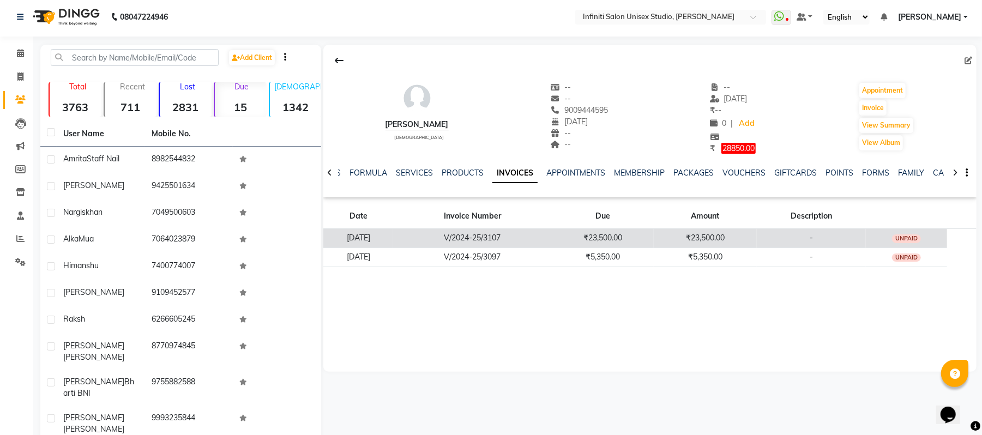
click at [483, 232] on td "V/2024-25/3107" at bounding box center [472, 237] width 158 height 19
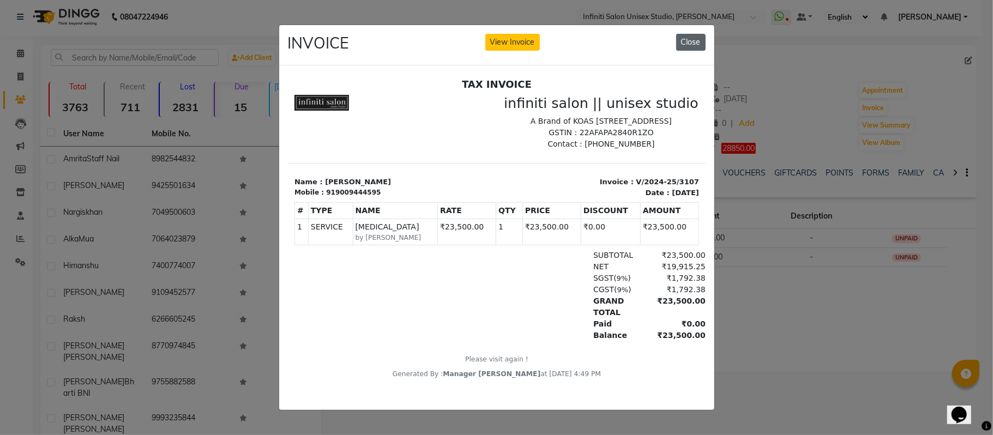
click at [685, 39] on button "Close" at bounding box center [690, 42] width 29 height 17
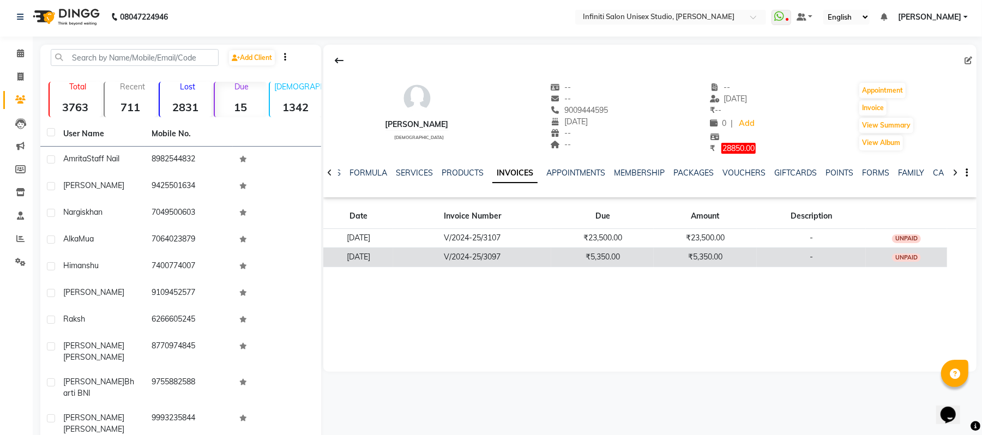
click at [590, 257] on td "₹5,350.00" at bounding box center [602, 257] width 103 height 19
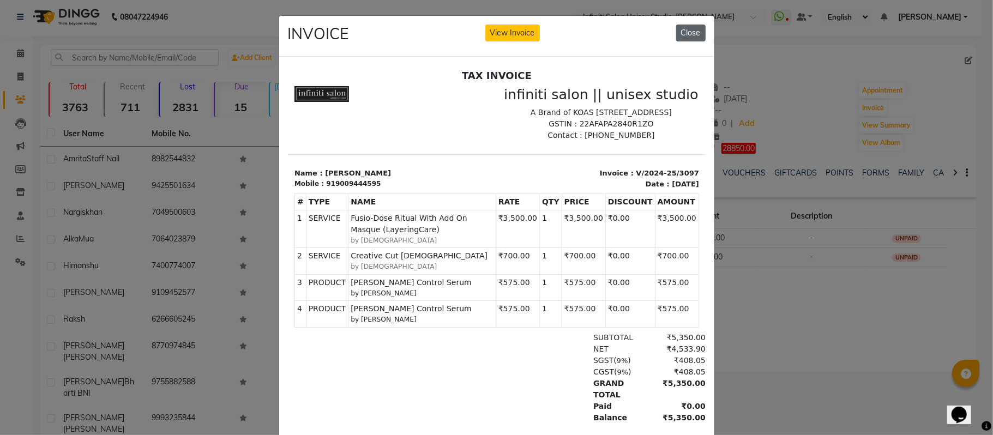
click at [690, 31] on button "Close" at bounding box center [690, 33] width 29 height 17
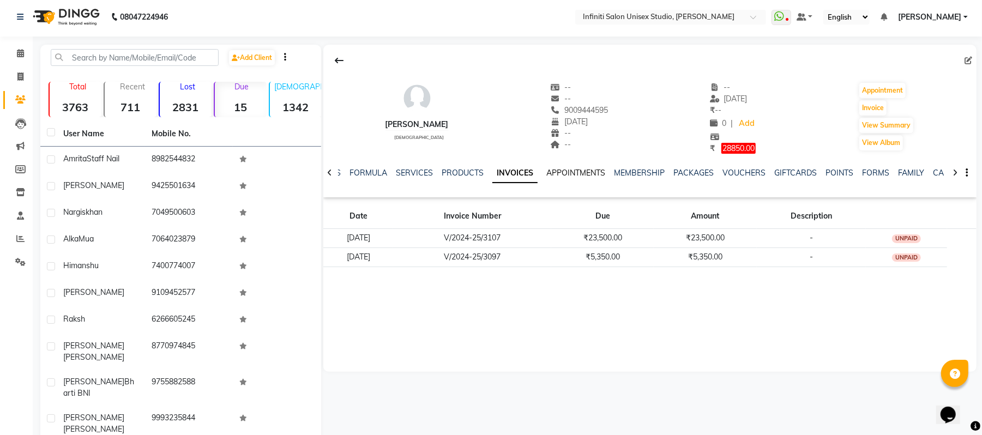
click at [561, 171] on link "APPOINTMENTS" at bounding box center [575, 173] width 59 height 10
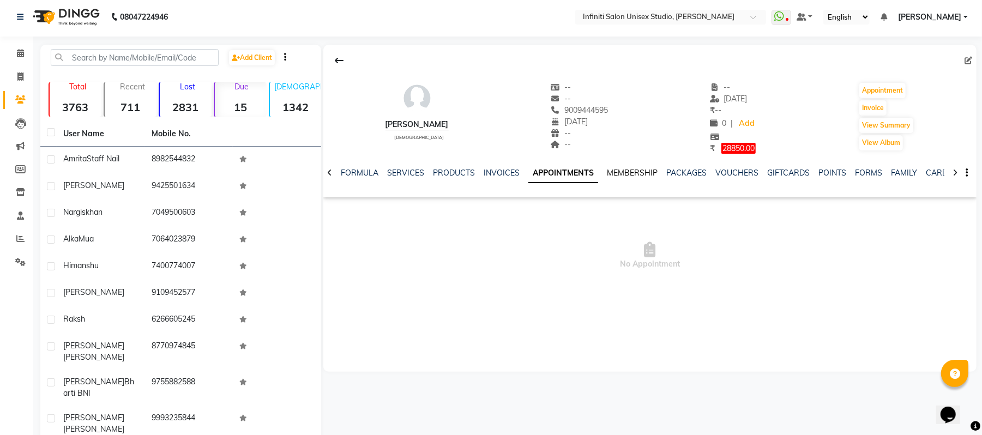
click at [611, 171] on link "MEMBERSHIP" at bounding box center [632, 173] width 51 height 10
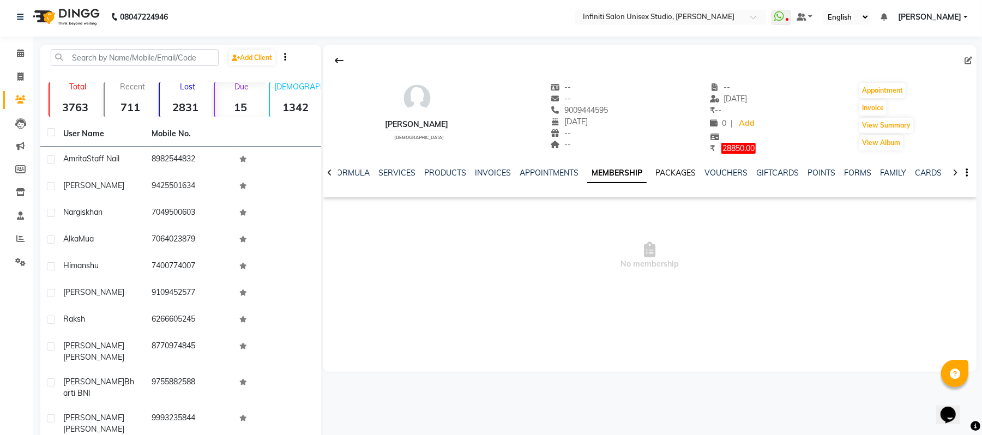
click at [664, 171] on link "PACKAGES" at bounding box center [675, 173] width 40 height 10
click at [696, 171] on link "VOUCHERS" at bounding box center [717, 173] width 43 height 10
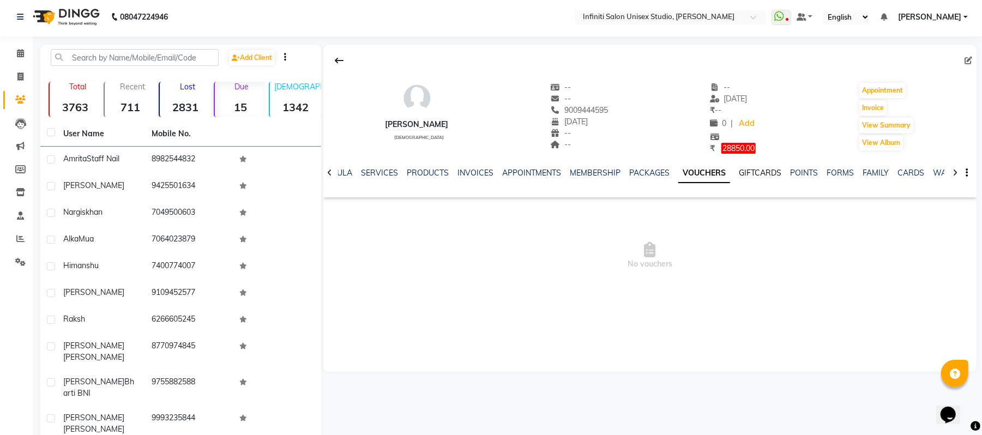
click at [739, 168] on link "GIFTCARDS" at bounding box center [760, 173] width 43 height 10
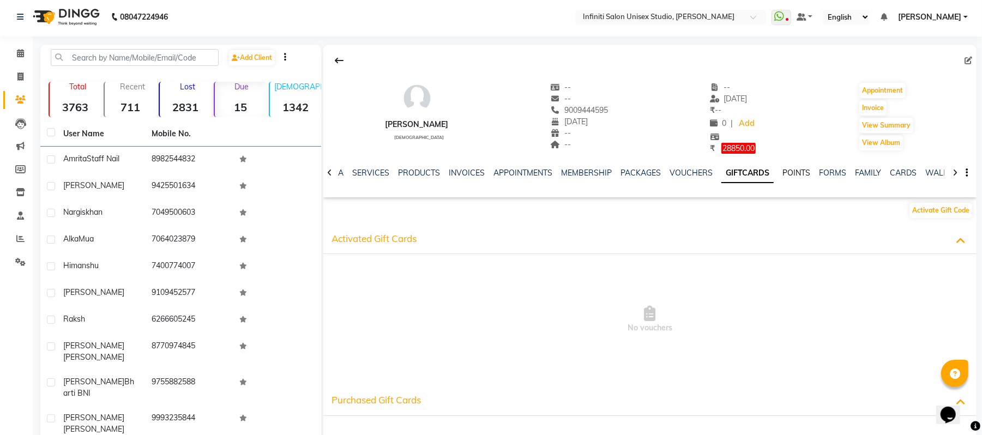
click at [782, 170] on link "POINTS" at bounding box center [796, 173] width 28 height 10
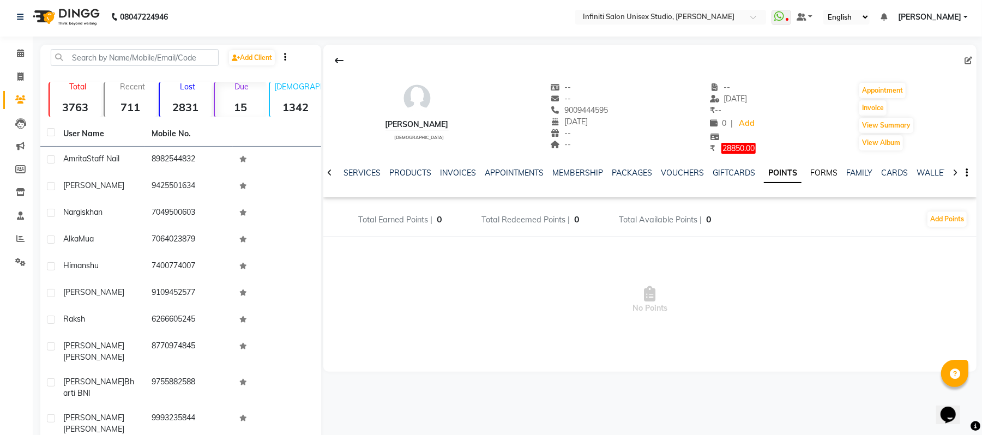
click at [810, 170] on link "FORMS" at bounding box center [823, 173] width 27 height 10
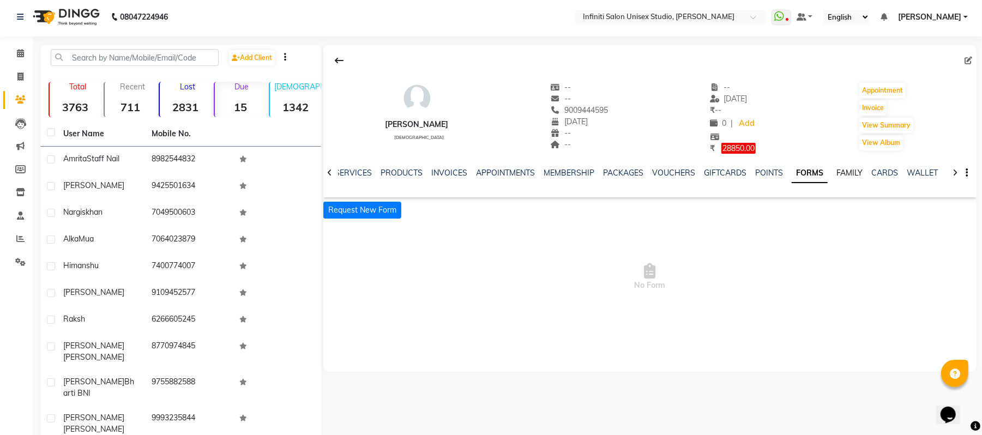
click at [837, 171] on link "FAMILY" at bounding box center [849, 173] width 26 height 10
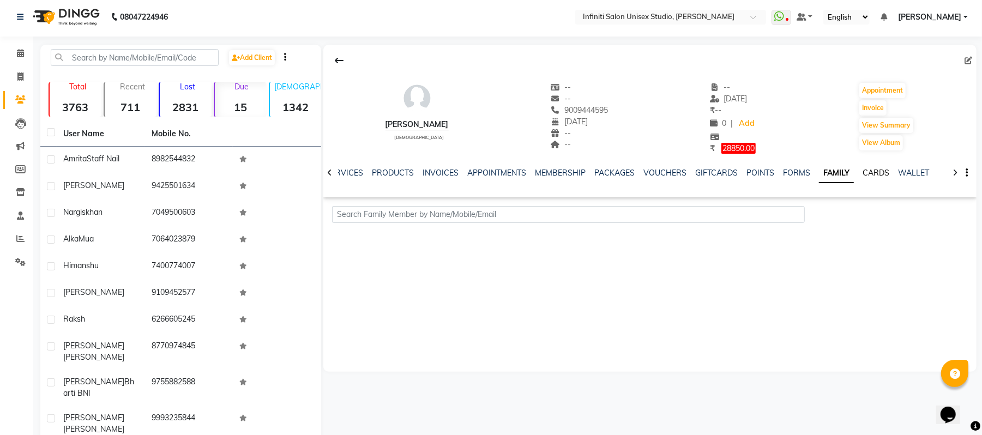
click at [863, 171] on link "CARDS" at bounding box center [876, 173] width 27 height 10
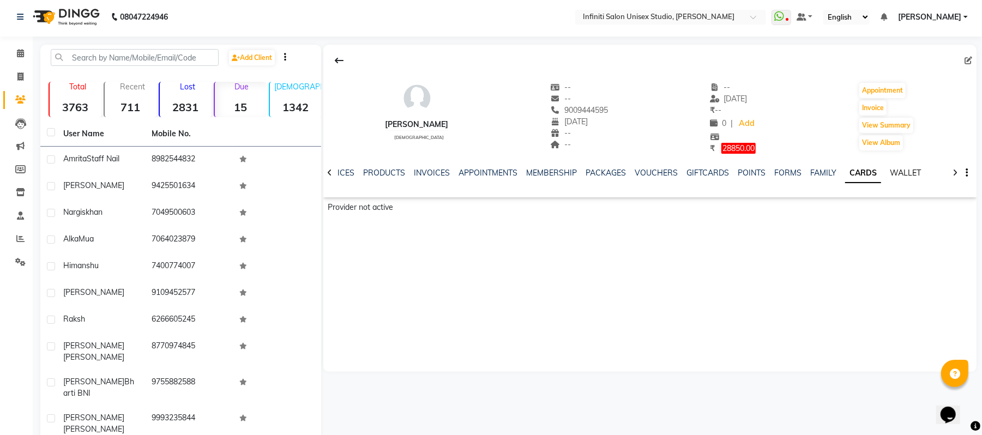
click at [894, 171] on link "WALLET" at bounding box center [905, 173] width 31 height 10
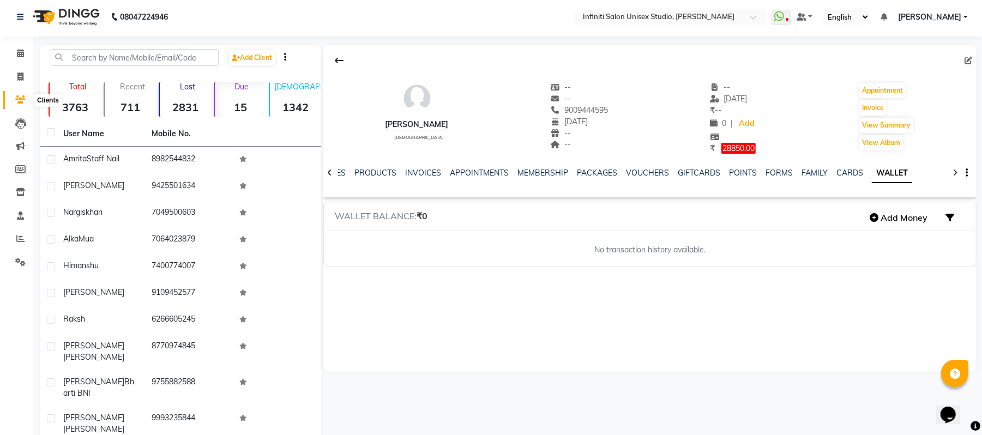
click at [18, 105] on span at bounding box center [20, 100] width 19 height 13
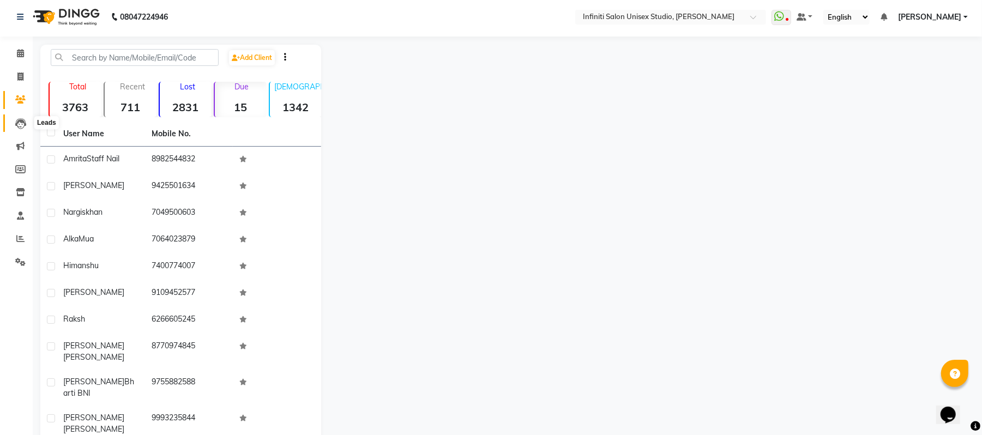
click at [22, 120] on icon at bounding box center [20, 123] width 11 height 11
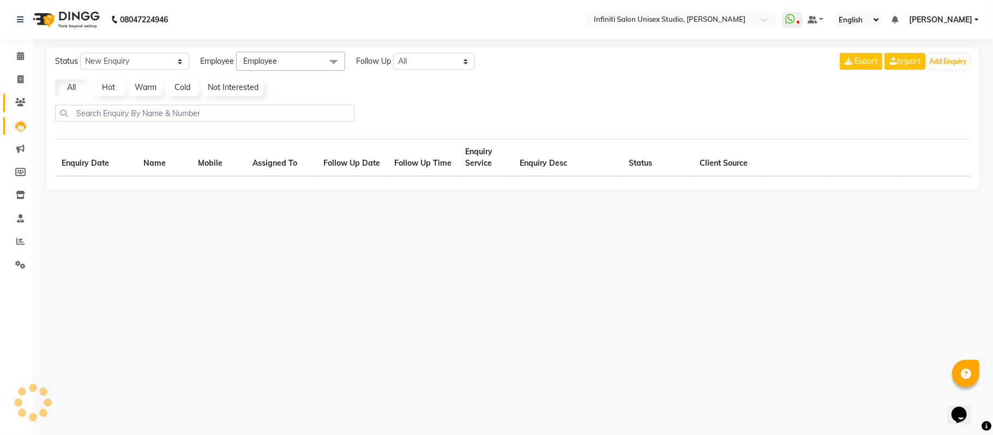
select select "10"
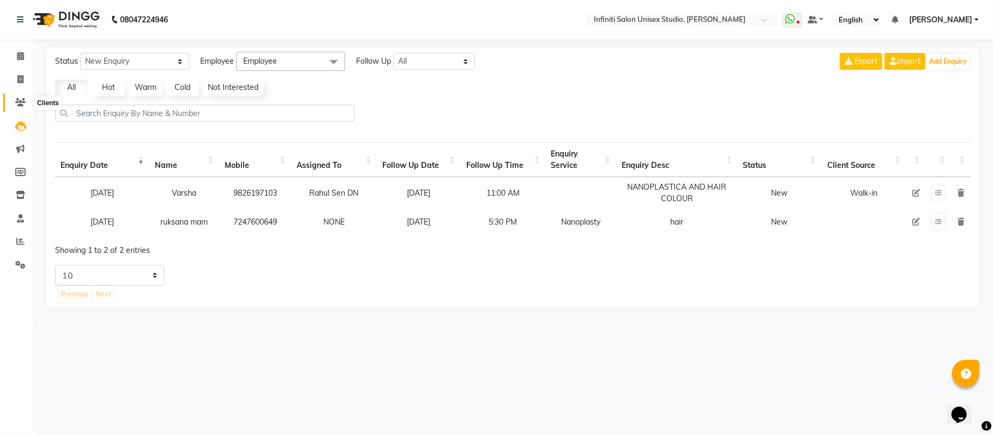
click at [20, 103] on icon at bounding box center [20, 102] width 10 height 8
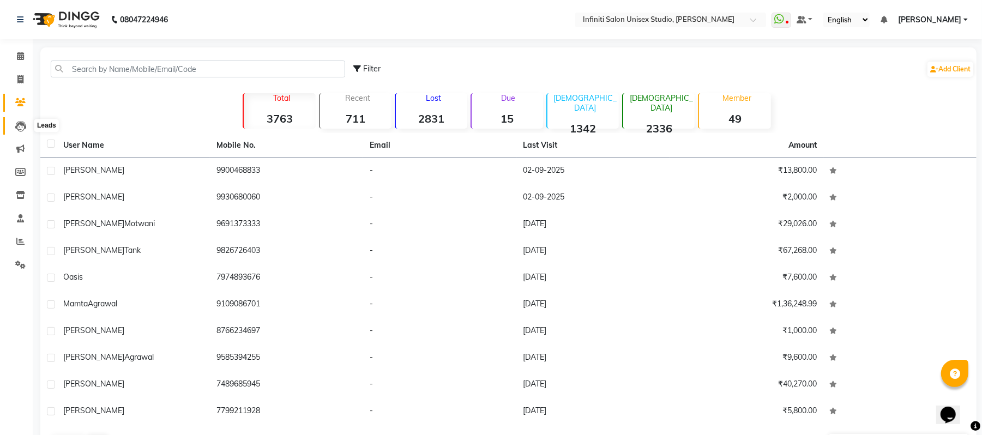
click at [20, 125] on icon at bounding box center [20, 126] width 11 height 11
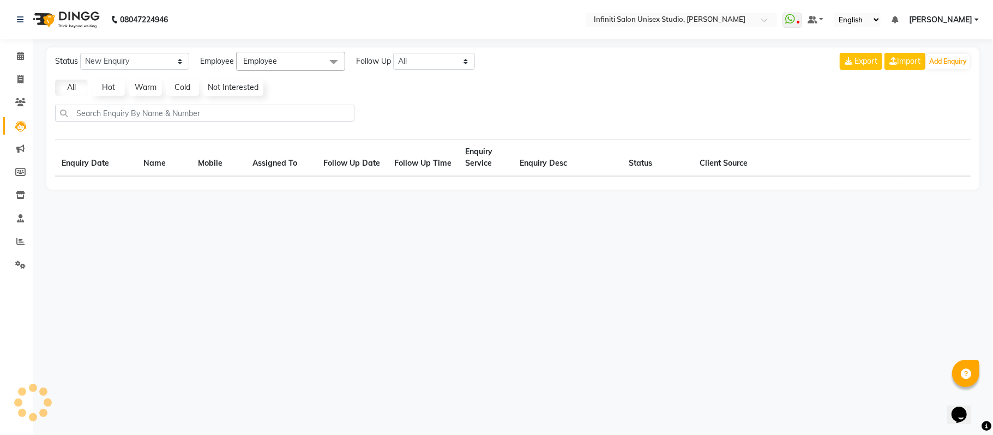
select select "10"
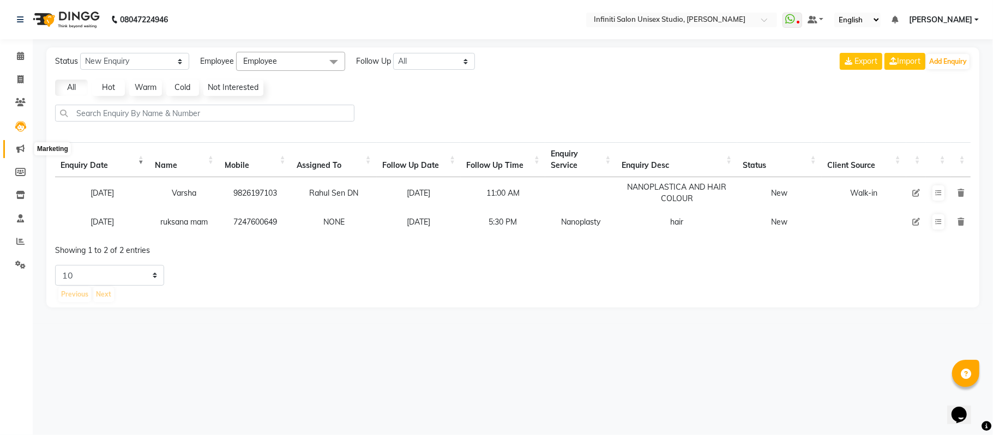
click at [22, 154] on span at bounding box center [20, 149] width 19 height 13
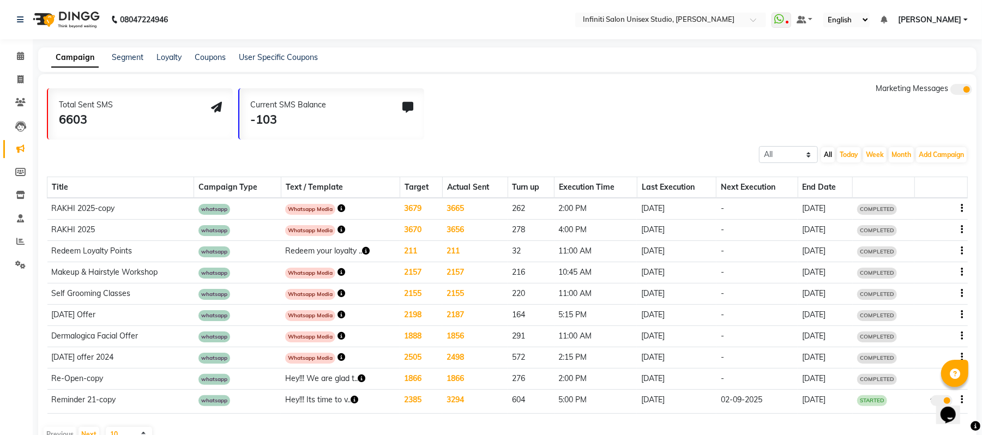
click at [365, 248] on icon "button" at bounding box center [366, 251] width 8 height 8
click at [338, 273] on icon "button" at bounding box center [342, 272] width 8 height 8
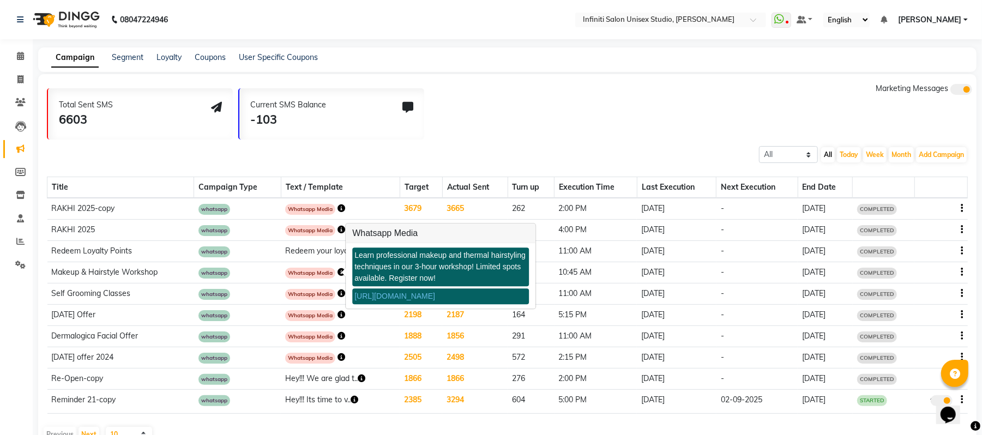
click at [338, 227] on icon "button" at bounding box center [342, 230] width 8 height 8
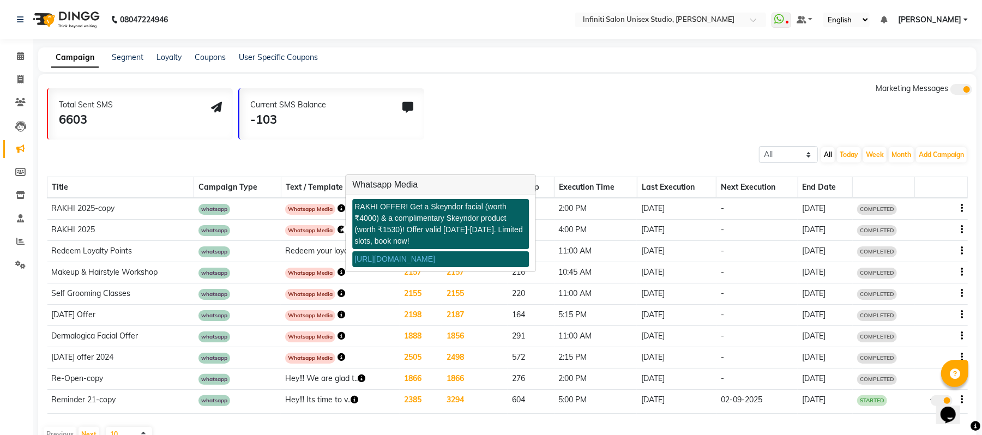
click at [379, 263] on link "[URL][DOMAIN_NAME]" at bounding box center [394, 259] width 81 height 9
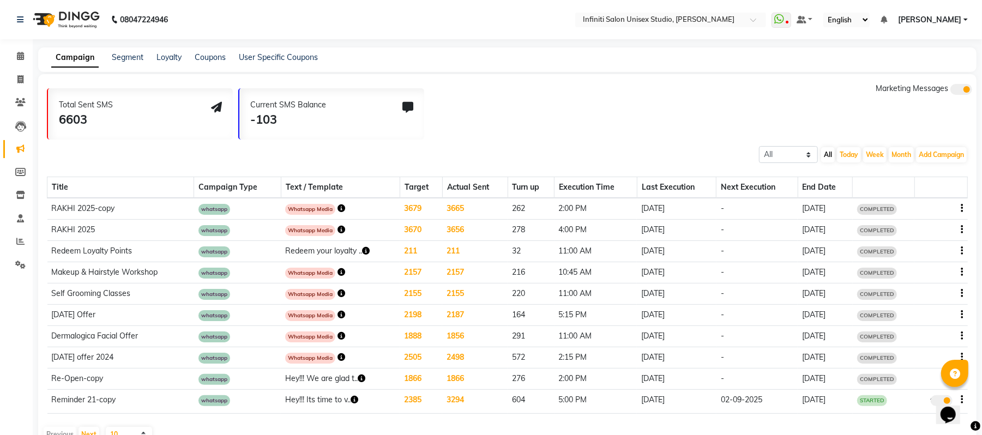
click at [338, 209] on icon "button" at bounding box center [342, 208] width 8 height 8
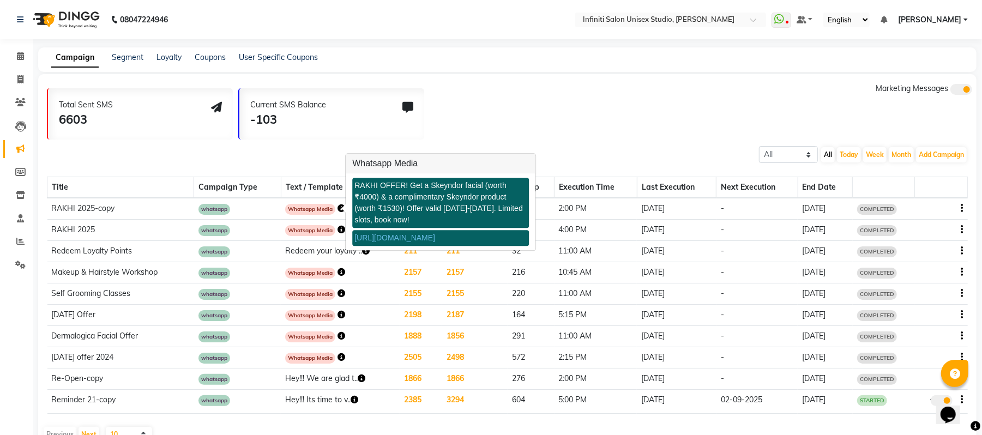
click at [583, 141] on div "Total Sent SMS 6603 Current SMS Balance -103 Marketing Messages All Scheduled C…" at bounding box center [507, 260] width 938 height 372
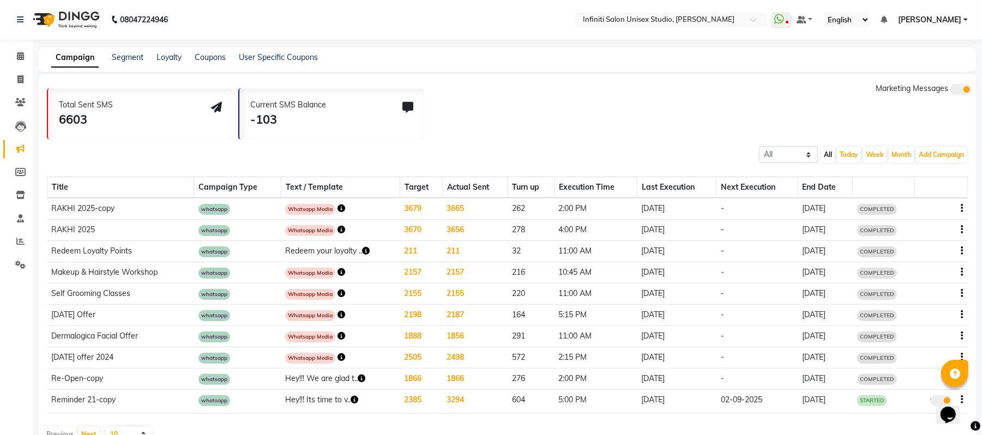
scroll to position [27, 0]
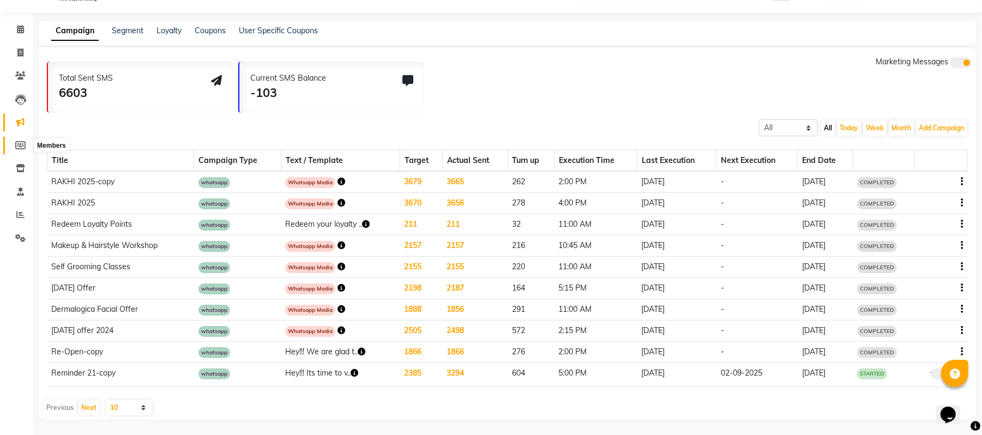
click at [18, 144] on icon at bounding box center [20, 145] width 10 height 8
select select
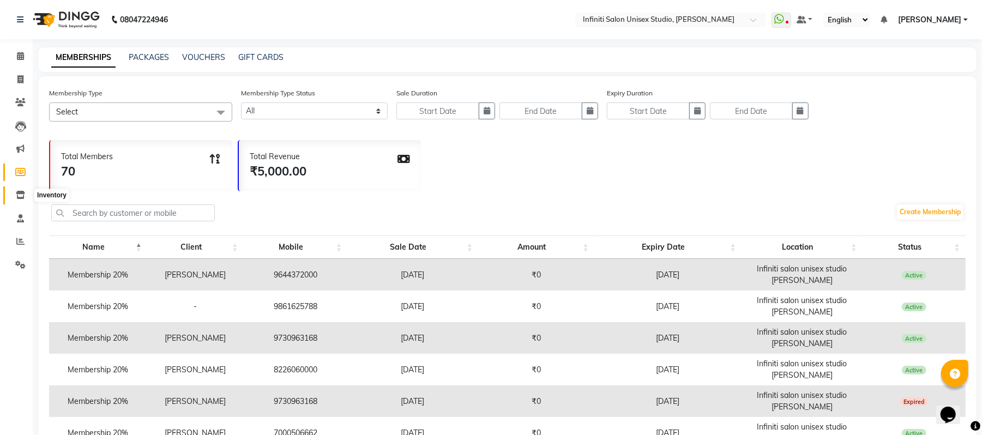
click at [22, 192] on icon at bounding box center [20, 195] width 9 height 8
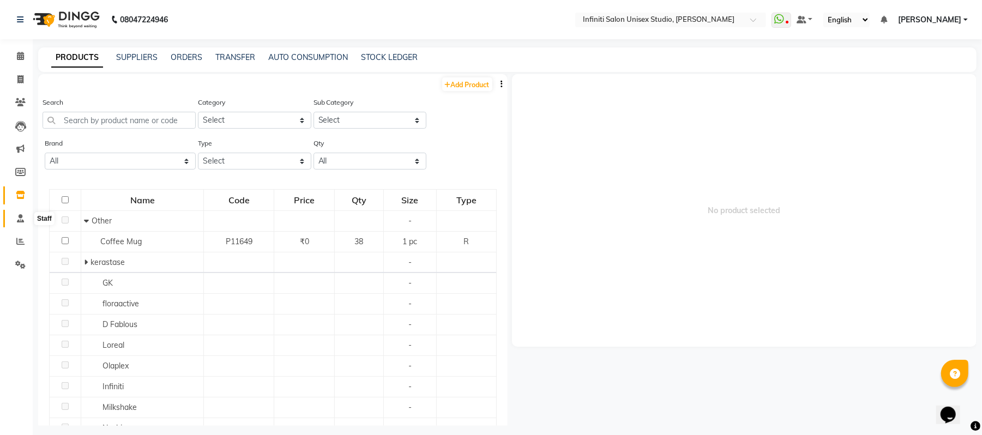
click at [21, 219] on icon at bounding box center [20, 218] width 7 height 8
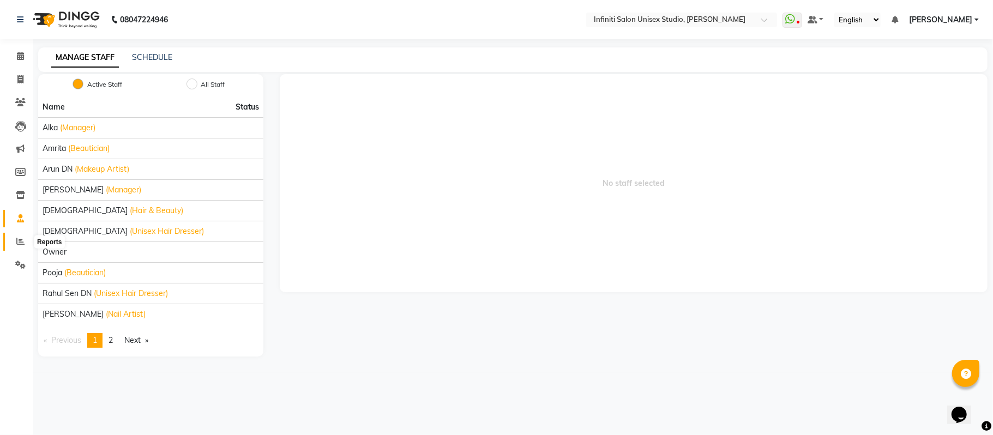
click at [20, 242] on icon at bounding box center [20, 241] width 8 height 8
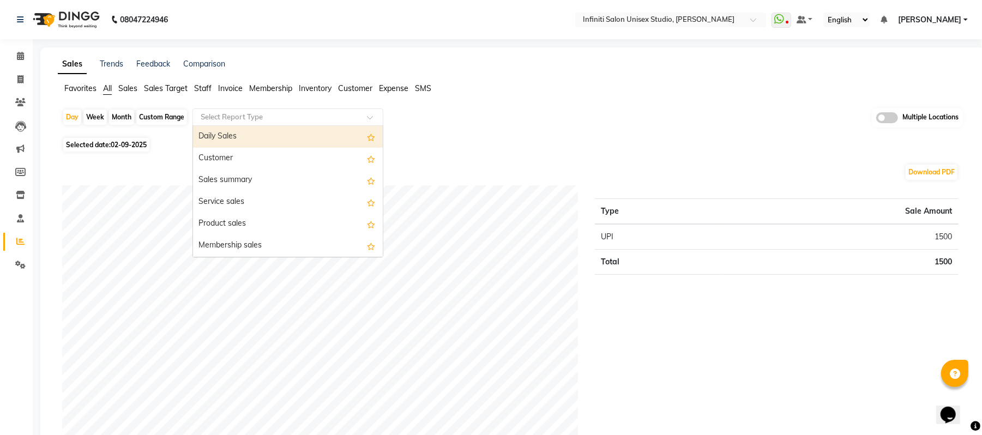
click at [305, 112] on input "text" at bounding box center [276, 117] width 157 height 11
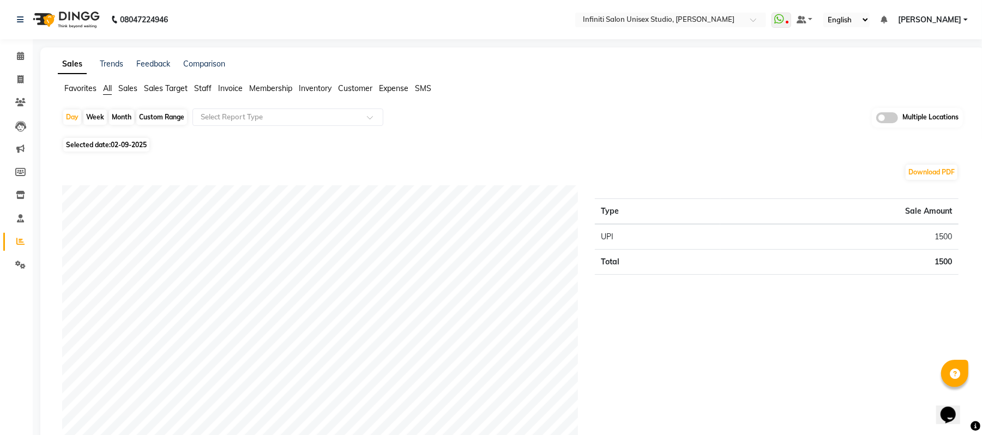
click at [421, 120] on div "Day Week Month Custom Range Select Report Type Multiple Locations" at bounding box center [512, 121] width 901 height 27
click at [424, 89] on span "SMS" at bounding box center [423, 88] width 16 height 10
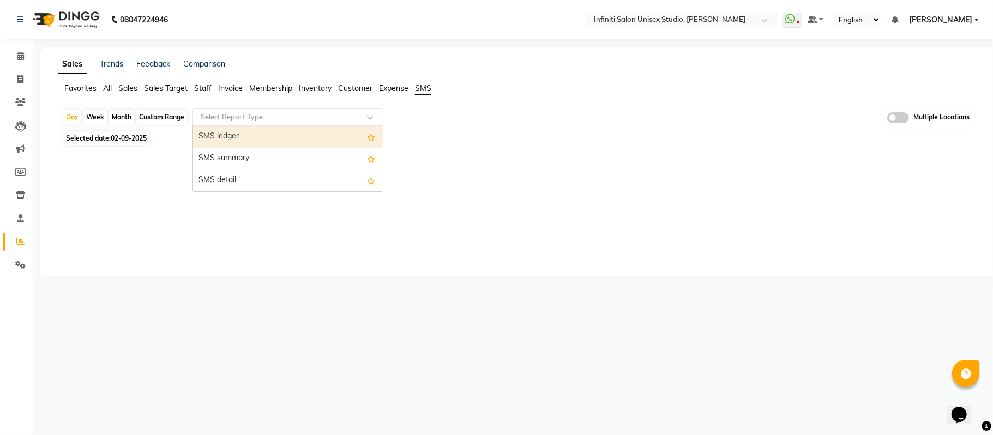
click at [285, 119] on input "text" at bounding box center [276, 117] width 157 height 11
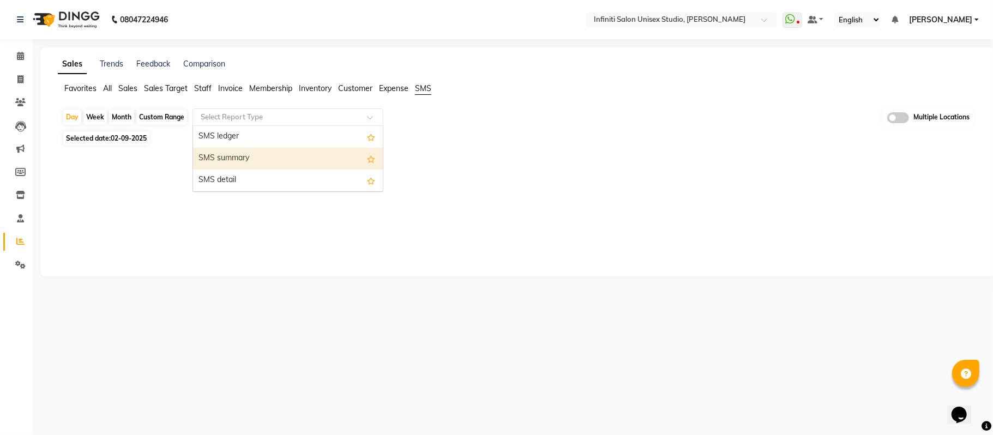
click at [268, 152] on div "SMS summary" at bounding box center [288, 159] width 190 height 22
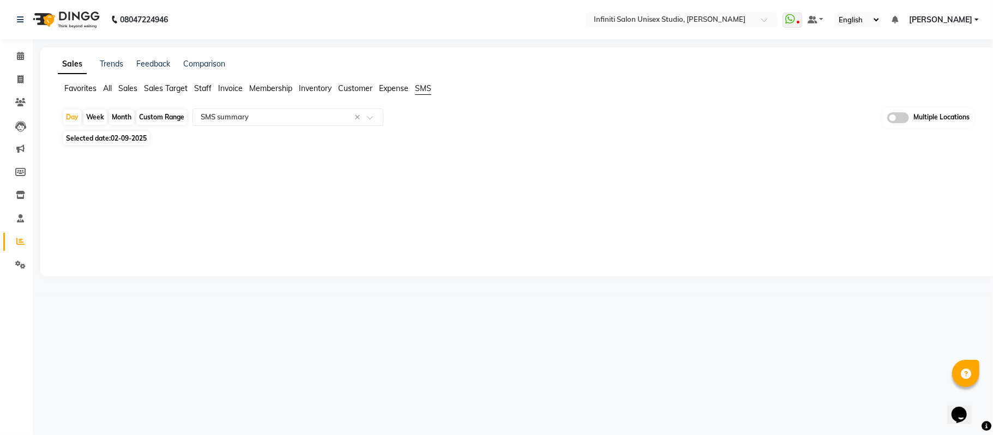
click at [118, 120] on div "Month" at bounding box center [121, 117] width 25 height 15
select select "9"
select select "2025"
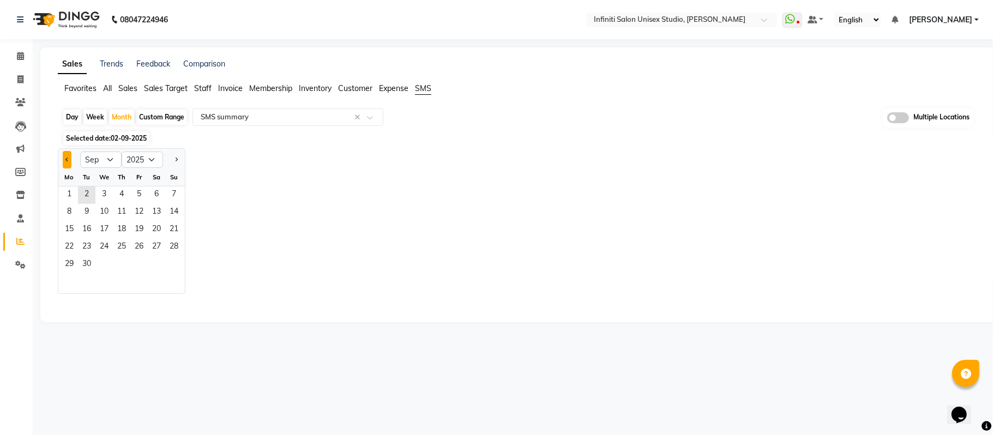
click at [65, 160] on button "Previous month" at bounding box center [67, 159] width 9 height 17
select select "8"
click at [135, 197] on span "1" at bounding box center [138, 194] width 17 height 17
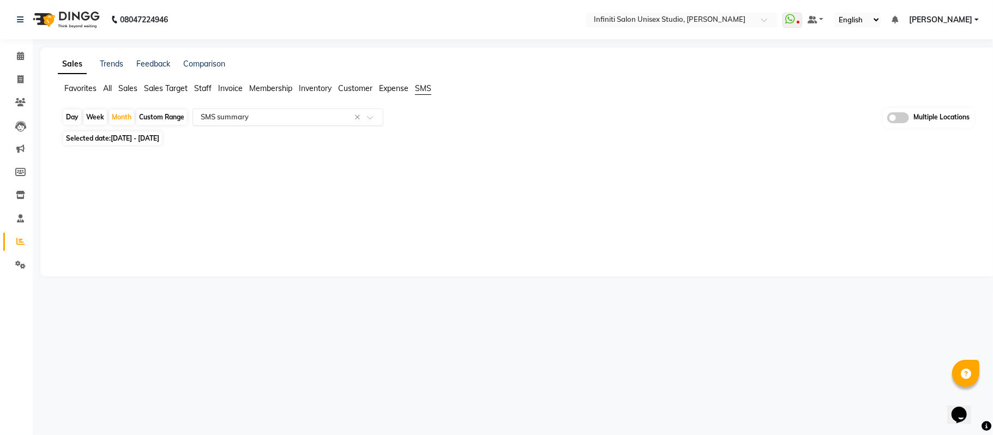
click at [314, 120] on input "text" at bounding box center [276, 117] width 157 height 11
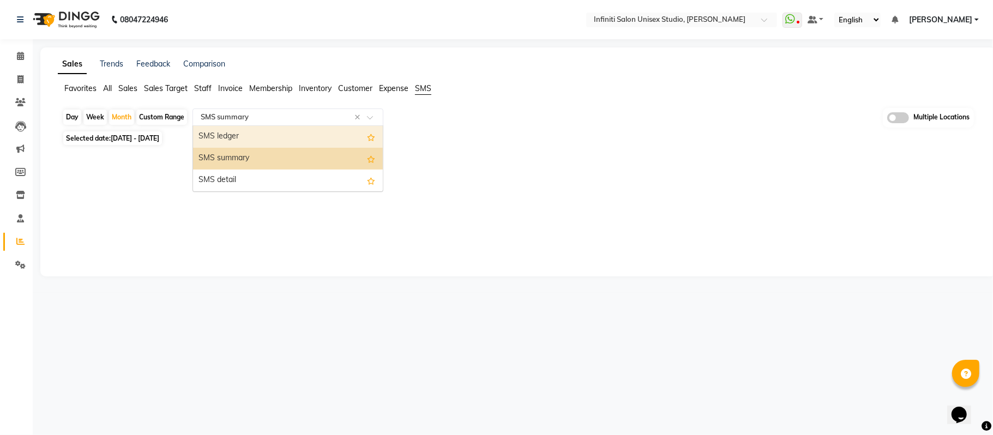
click at [300, 140] on div "SMS ledger" at bounding box center [288, 137] width 190 height 22
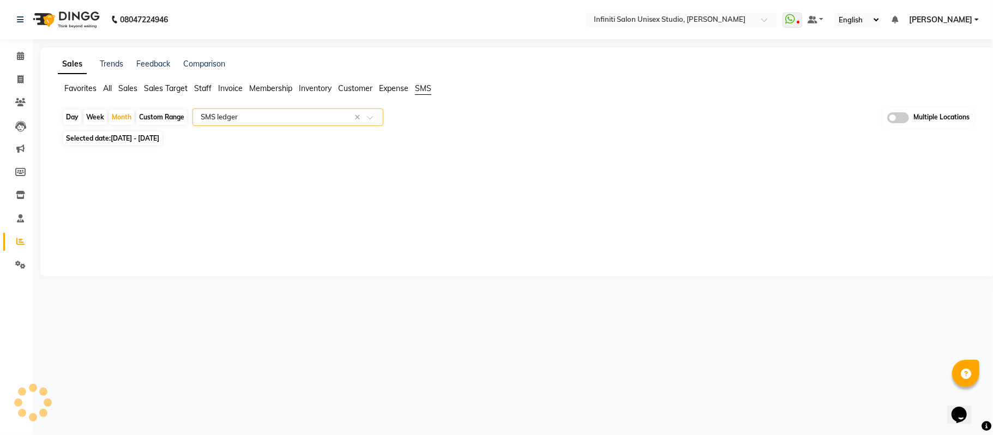
select select "full_report"
select select "csv"
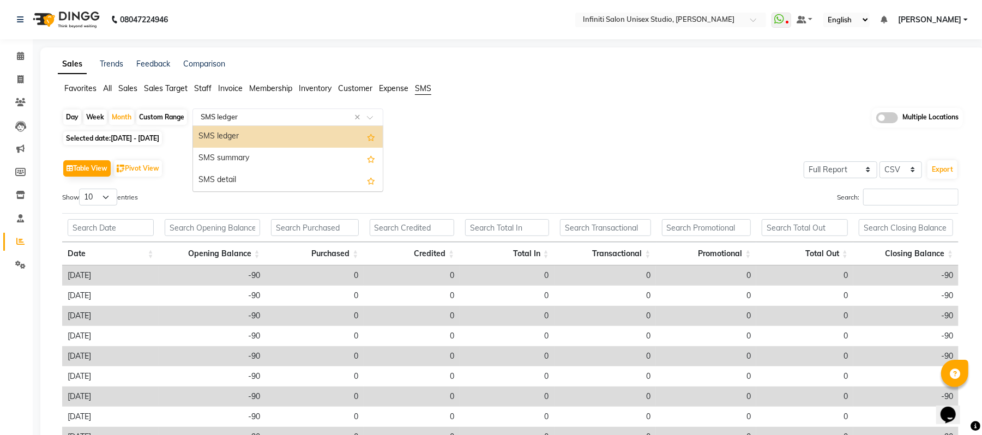
click at [234, 115] on input "text" at bounding box center [276, 117] width 157 height 11
click at [232, 173] on div "SMS detail" at bounding box center [288, 181] width 190 height 22
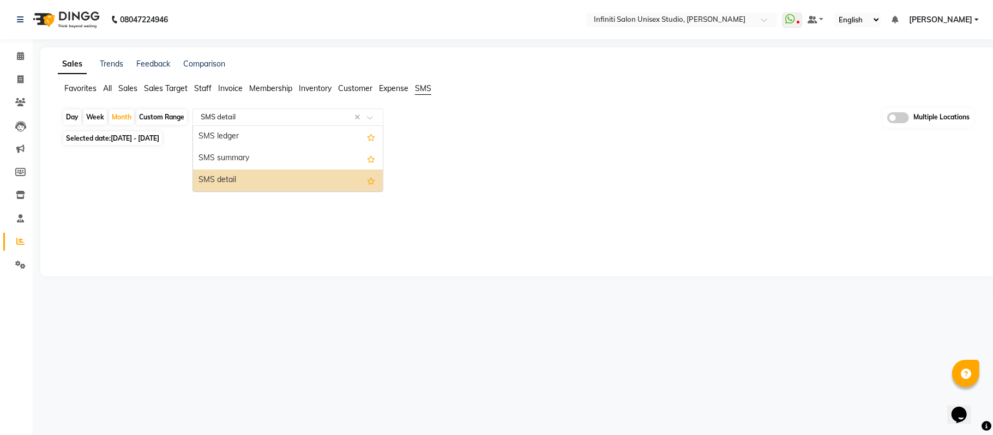
click at [252, 118] on input "text" at bounding box center [276, 117] width 157 height 11
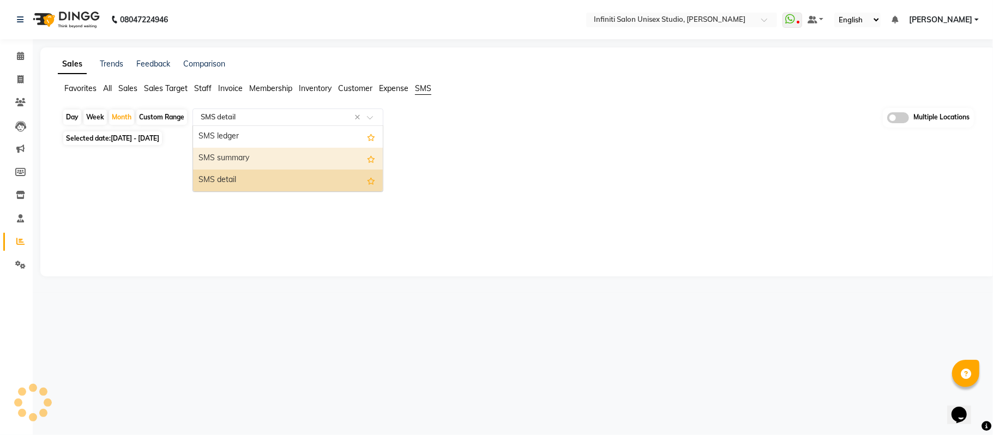
click at [249, 154] on div "SMS summary" at bounding box center [288, 159] width 190 height 22
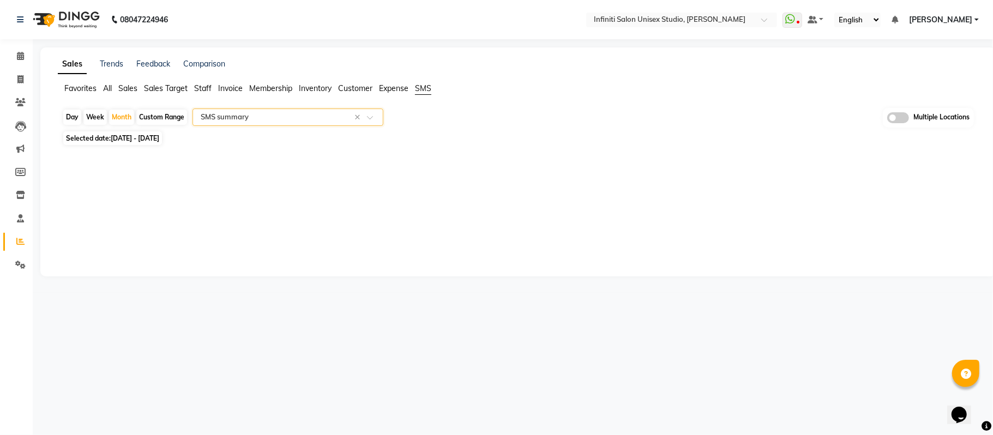
click at [387, 88] on span "Expense" at bounding box center [393, 88] width 29 height 10
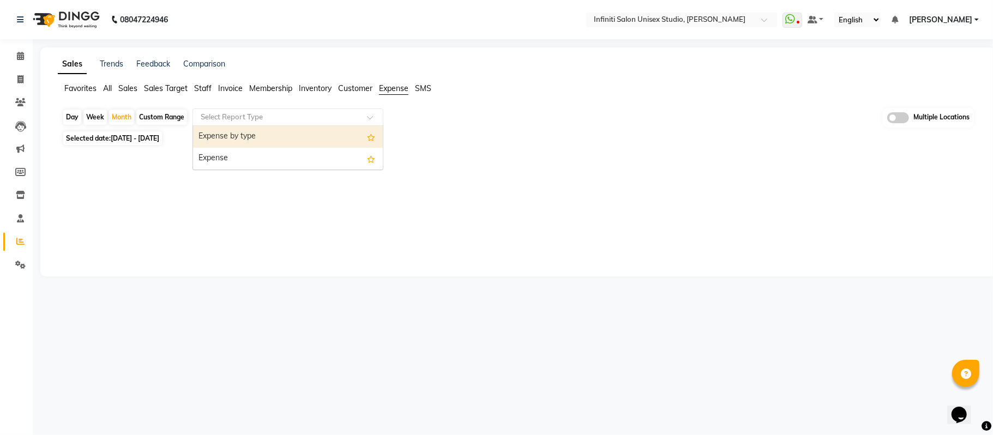
click at [326, 117] on input "text" at bounding box center [276, 117] width 157 height 11
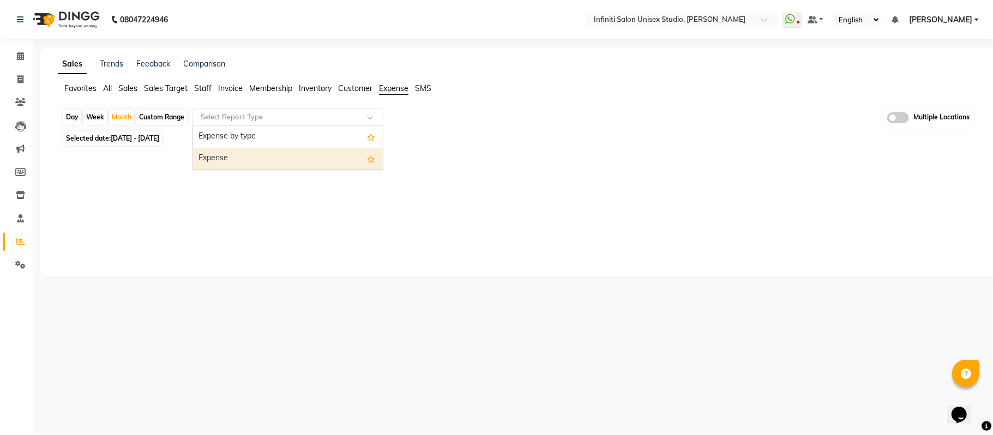
click at [301, 150] on div "Expense" at bounding box center [288, 159] width 190 height 22
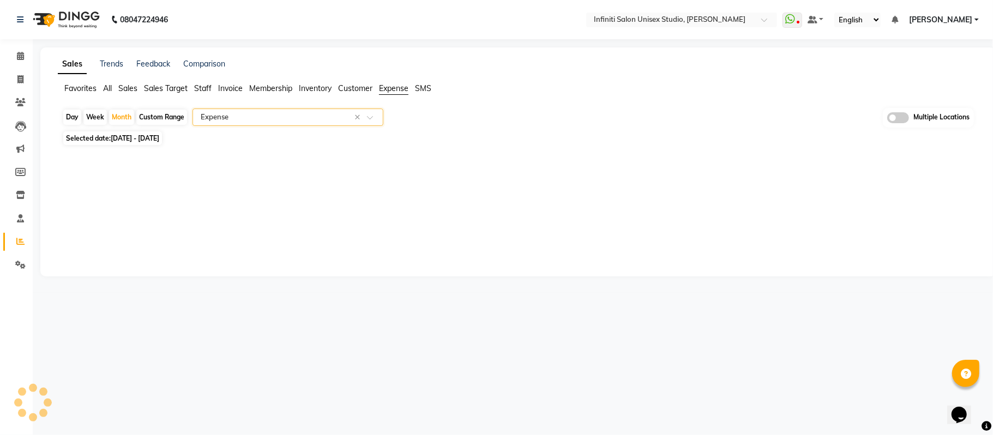
select select "full_report"
select select "csv"
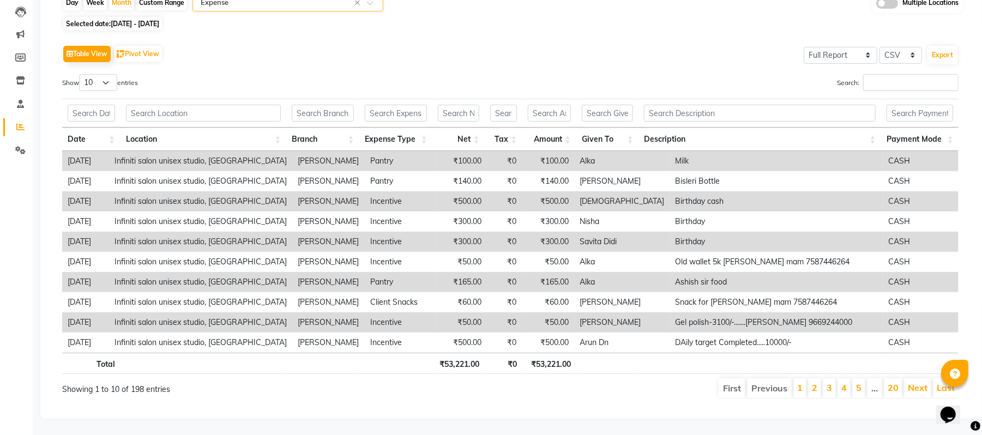
scroll to position [128, 0]
click at [101, 74] on select "10 25 50 100" at bounding box center [98, 82] width 38 height 17
select select "100"
click at [81, 74] on select "10 25 50 100" at bounding box center [98, 82] width 38 height 17
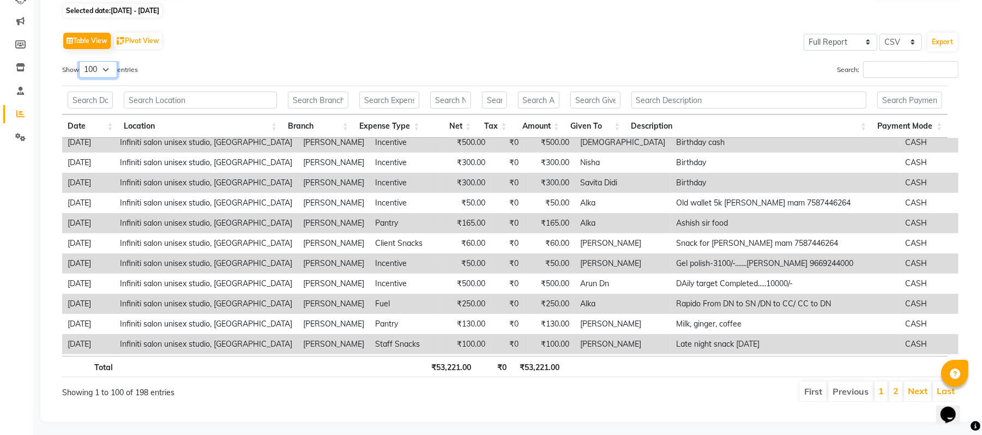
scroll to position [0, 0]
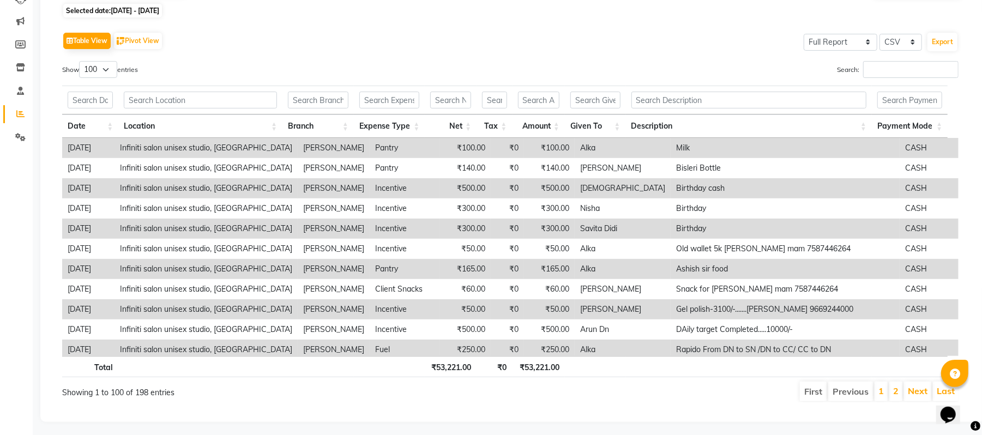
click at [159, 9] on span "01-08-2025 - 31-08-2025" at bounding box center [135, 11] width 49 height 8
select select "8"
select select "2025"
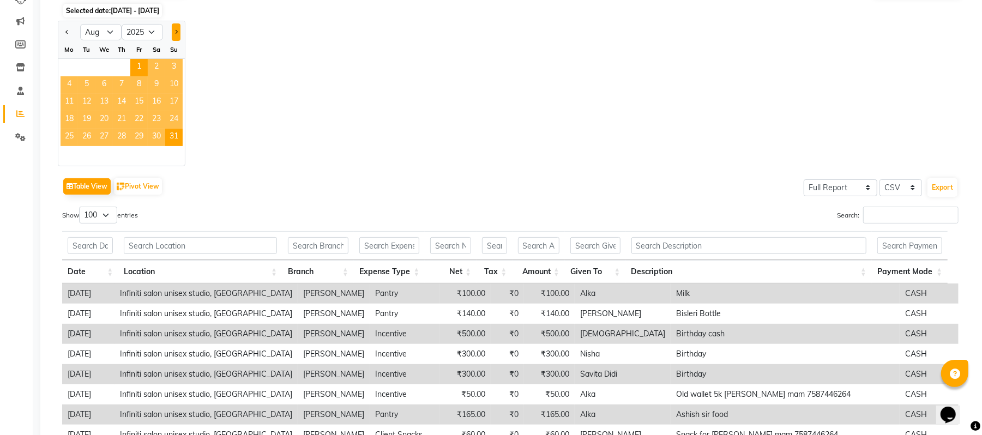
click at [172, 27] on button "Next month" at bounding box center [176, 31] width 9 height 17
select select "9"
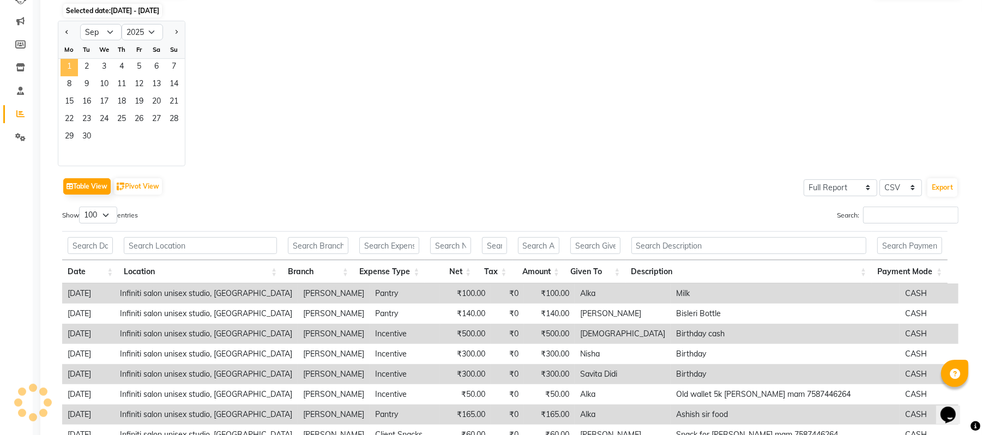
click at [65, 62] on span "1" at bounding box center [69, 67] width 17 height 17
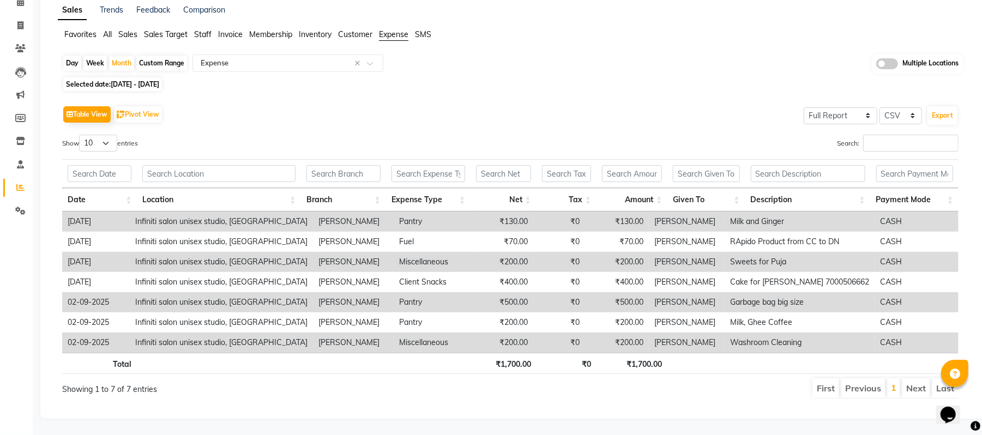
scroll to position [67, 0]
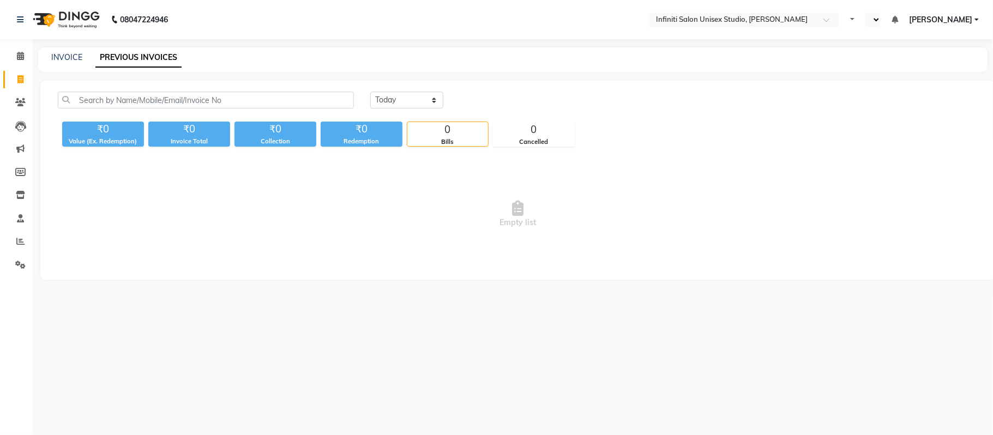
select select "en"
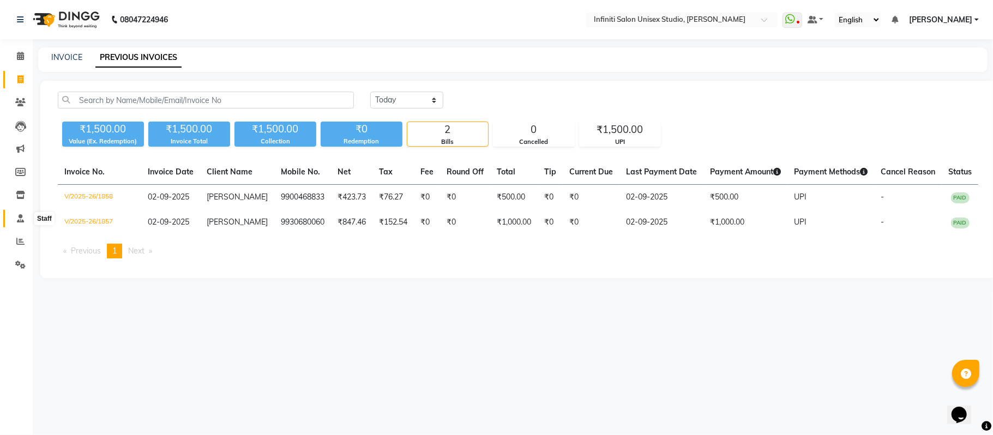
click at [18, 219] on icon at bounding box center [20, 218] width 7 height 8
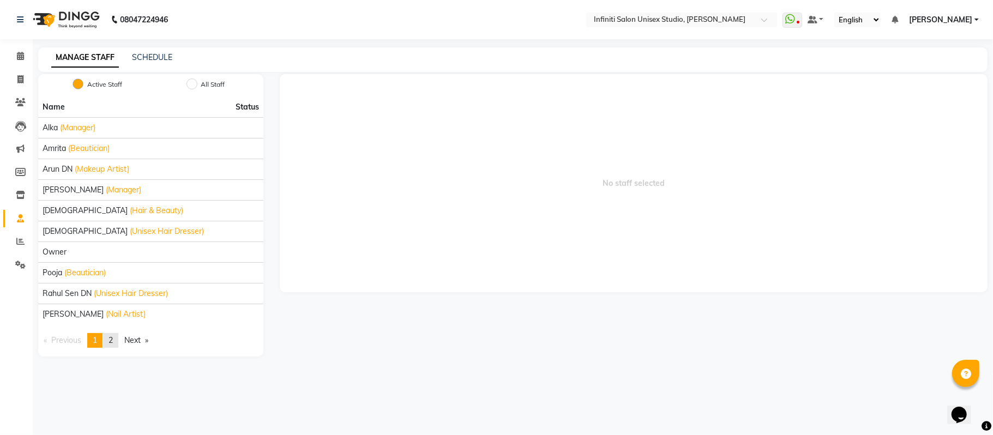
click at [107, 341] on link "page 2" at bounding box center [110, 340] width 15 height 15
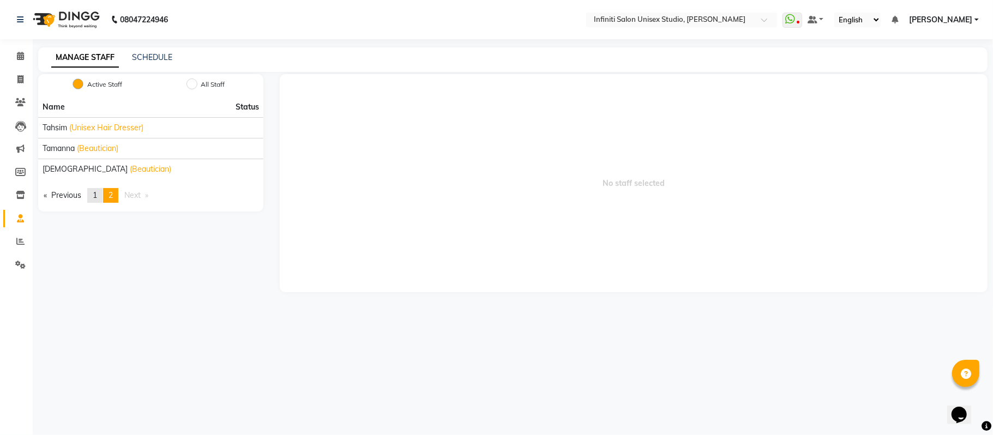
click at [94, 195] on span "1" at bounding box center [95, 195] width 4 height 10
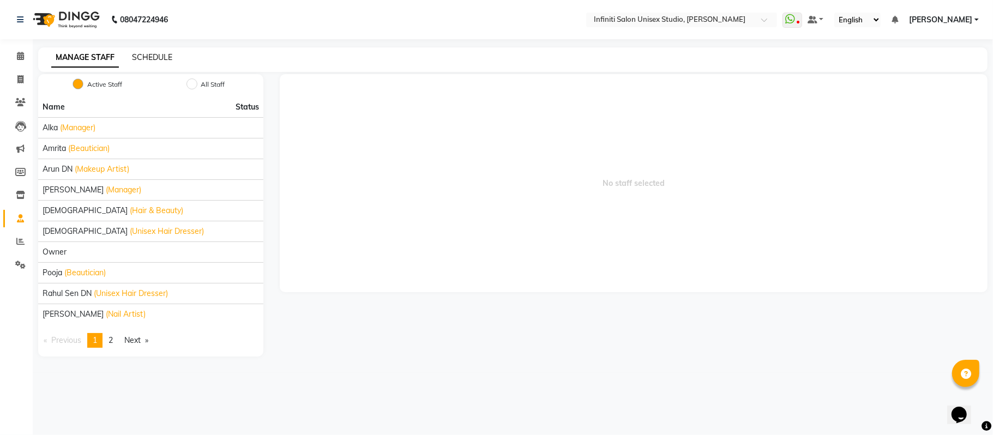
click at [150, 56] on link "SCHEDULE" at bounding box center [152, 57] width 40 height 10
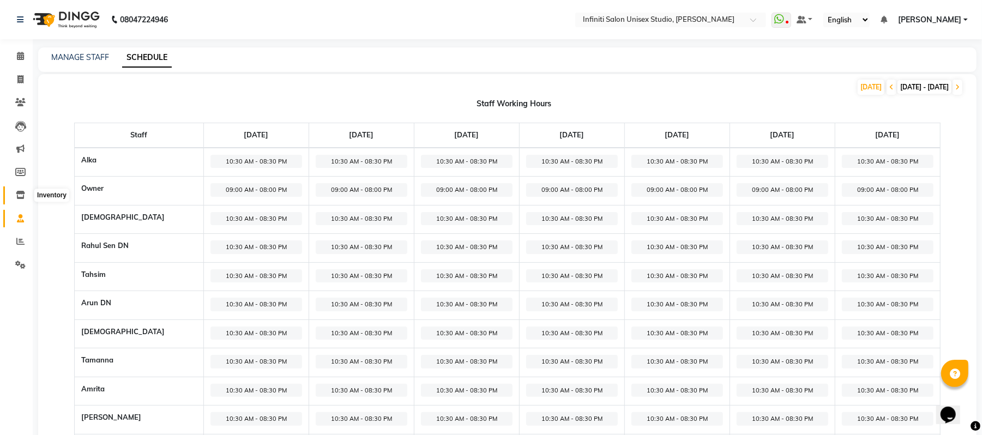
click at [18, 195] on icon at bounding box center [20, 195] width 9 height 8
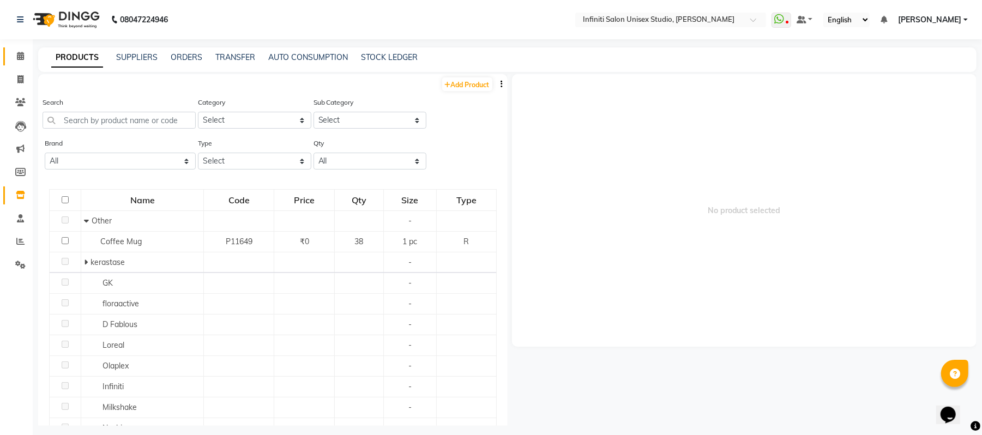
click at [19, 62] on span at bounding box center [20, 56] width 19 height 13
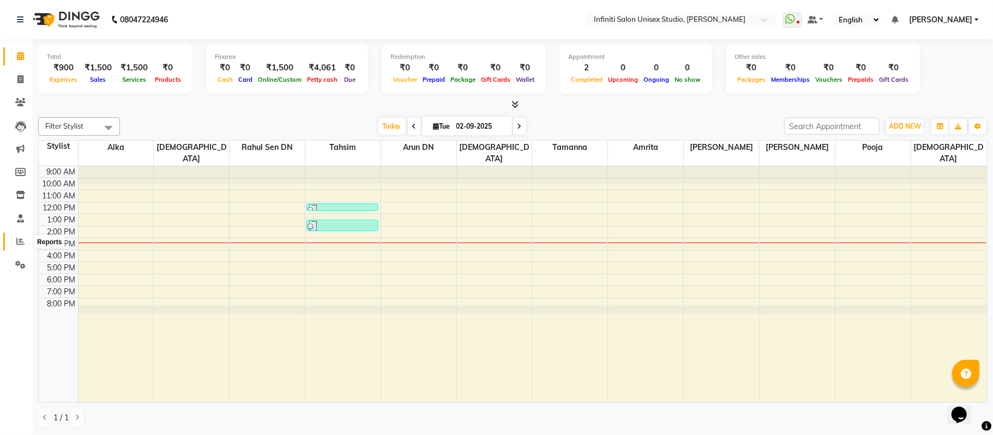
click at [19, 243] on icon at bounding box center [20, 241] width 8 height 8
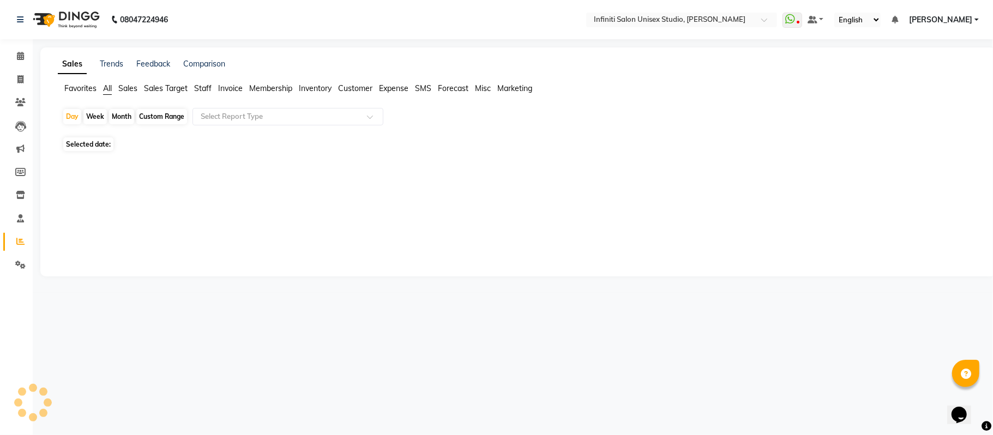
click at [19, 243] on icon at bounding box center [20, 241] width 8 height 8
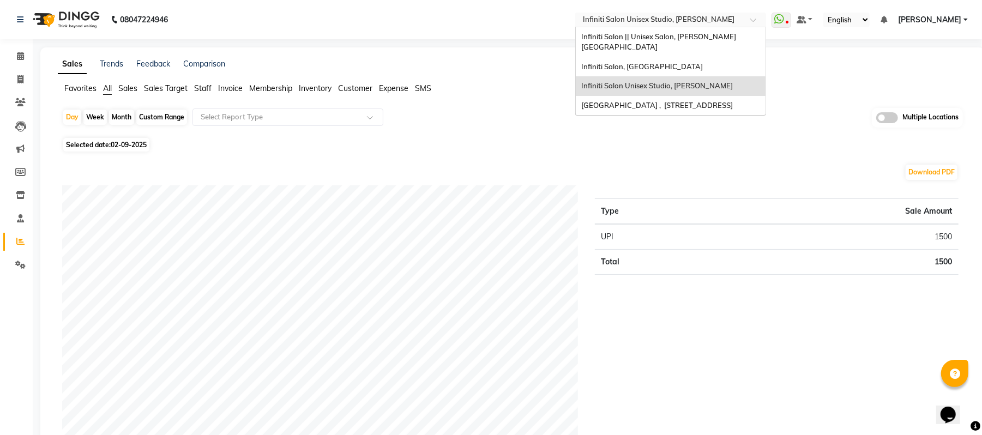
click at [684, 22] on input "text" at bounding box center [660, 20] width 158 height 11
click at [662, 62] on span "Infiniti Salon, [GEOGRAPHIC_DATA]" at bounding box center [642, 66] width 122 height 9
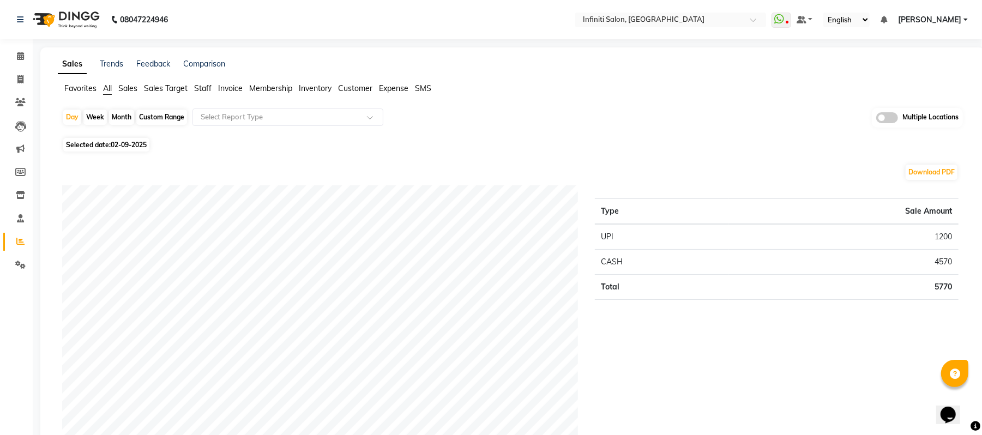
click at [204, 86] on span "Staff" at bounding box center [202, 88] width 17 height 10
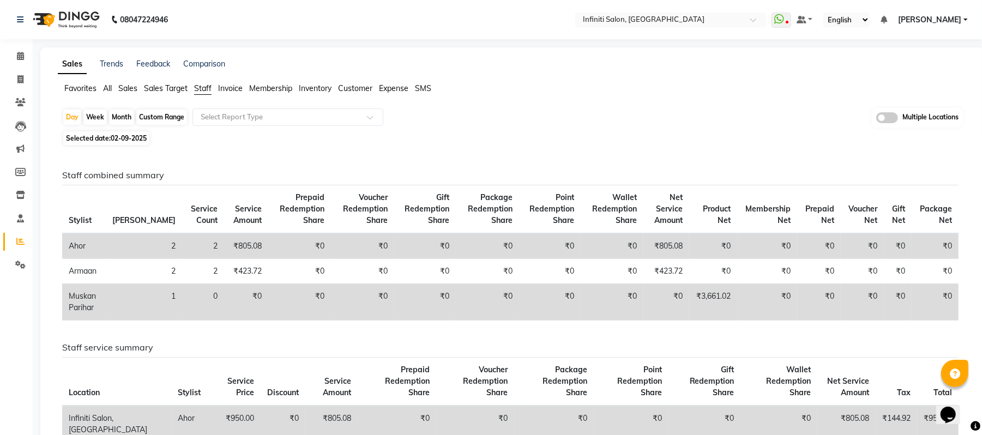
click at [120, 112] on div "Month" at bounding box center [121, 117] width 25 height 15
select select "9"
select select "2025"
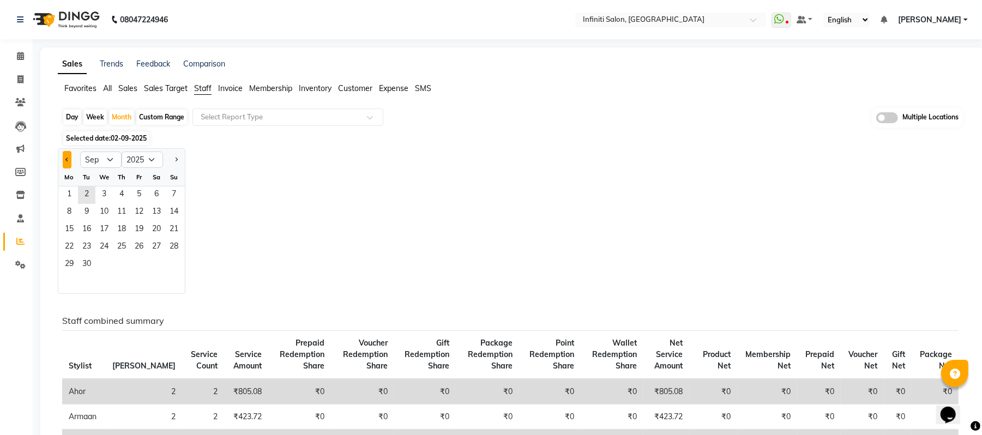
click at [67, 160] on span "Previous month" at bounding box center [67, 159] width 4 height 4
select select "8"
click at [138, 196] on span "1" at bounding box center [138, 194] width 17 height 17
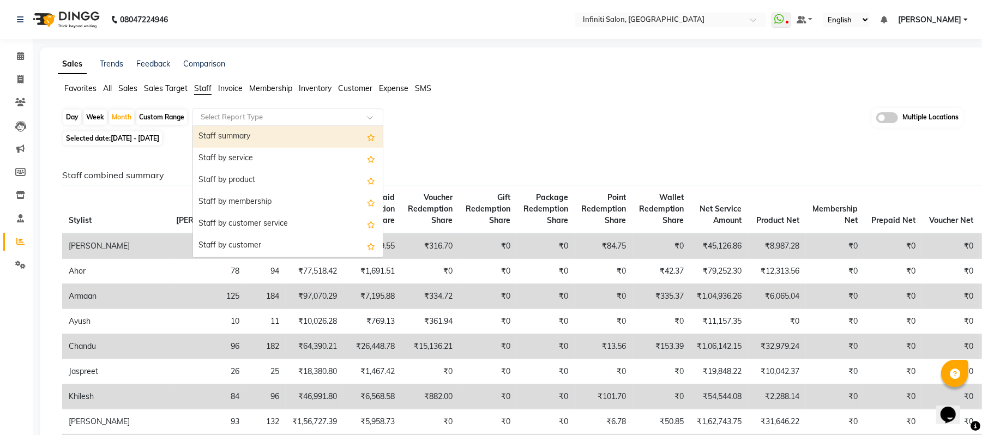
click at [267, 118] on input "text" at bounding box center [276, 117] width 157 height 11
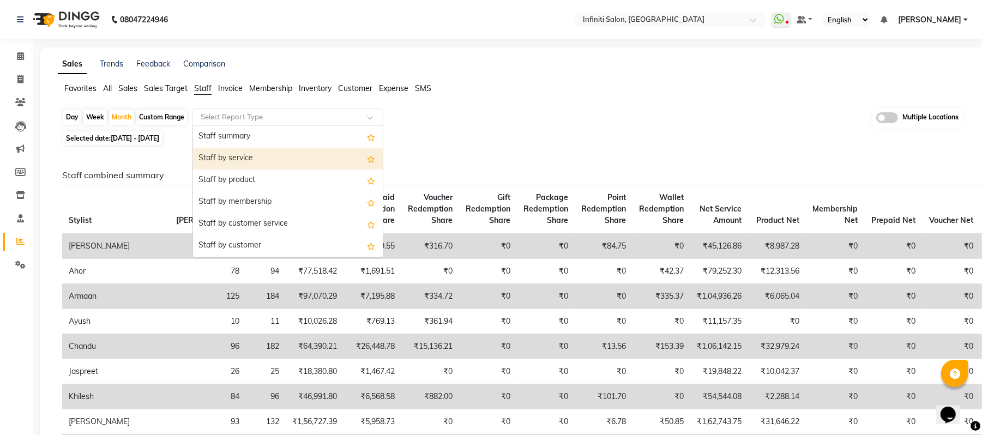
click at [243, 160] on div "Staff by service" at bounding box center [288, 159] width 190 height 22
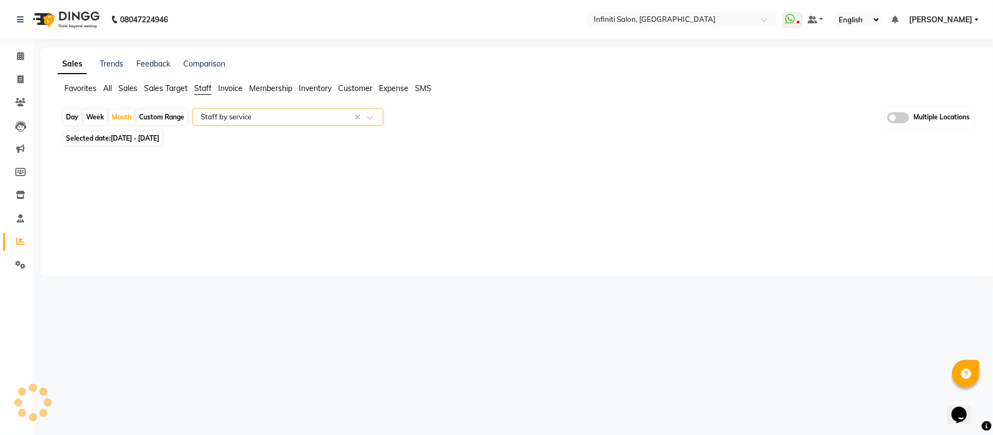
select select "full_report"
select select "csv"
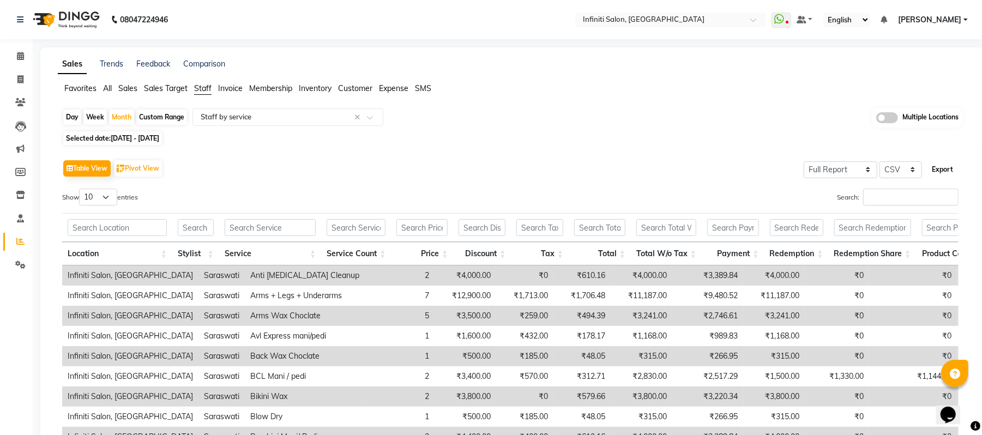
click at [943, 171] on button "Export" at bounding box center [942, 169] width 30 height 19
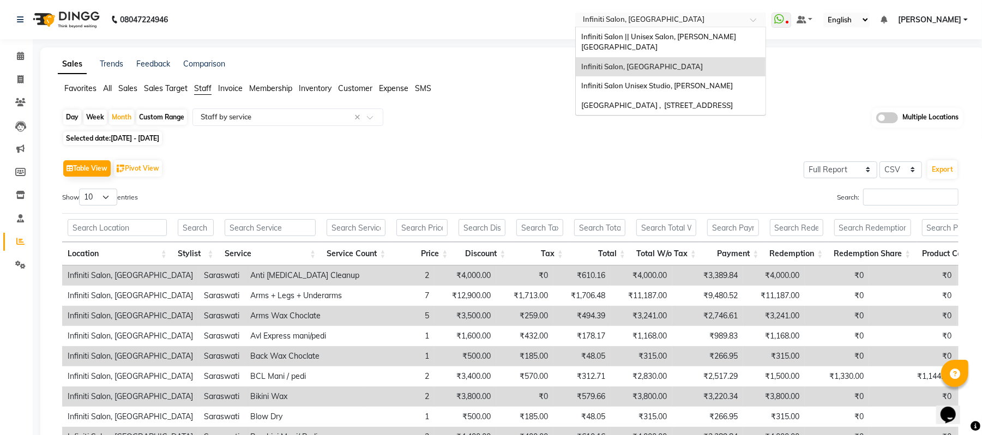
click at [647, 18] on input "text" at bounding box center [660, 20] width 158 height 11
click at [637, 33] on span "Infiniti Salon || Unisex Salon, [PERSON_NAME][GEOGRAPHIC_DATA]" at bounding box center [658, 42] width 155 height 20
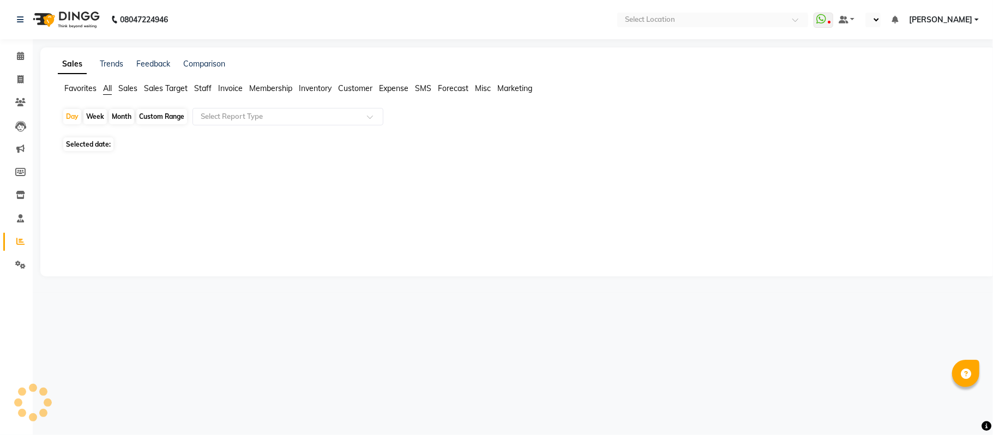
select select "en"
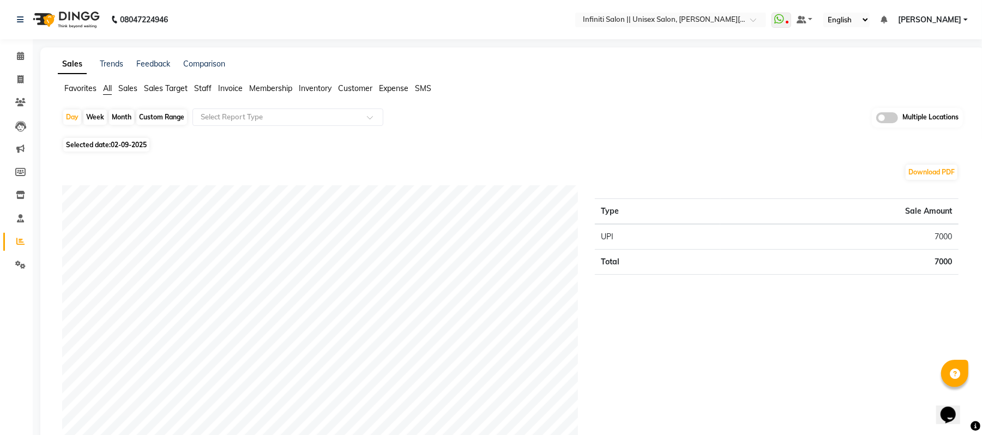
click at [206, 87] on span "Staff" at bounding box center [202, 88] width 17 height 10
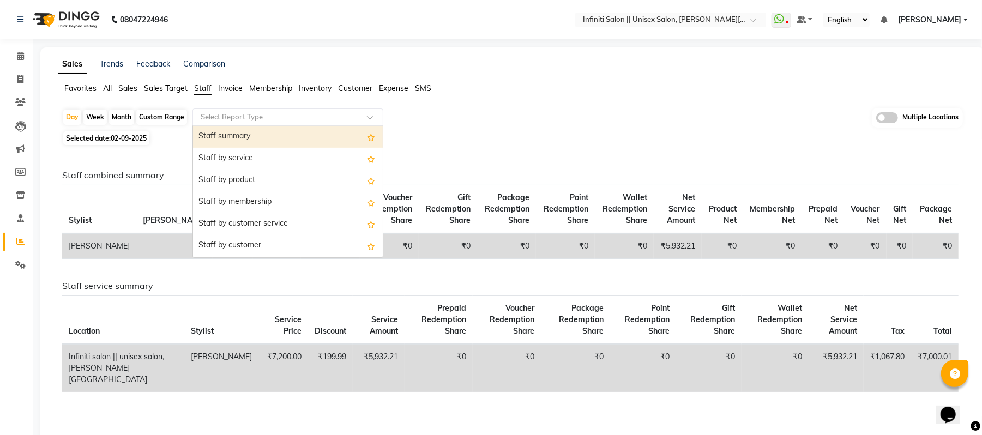
click at [223, 114] on input "text" at bounding box center [276, 117] width 157 height 11
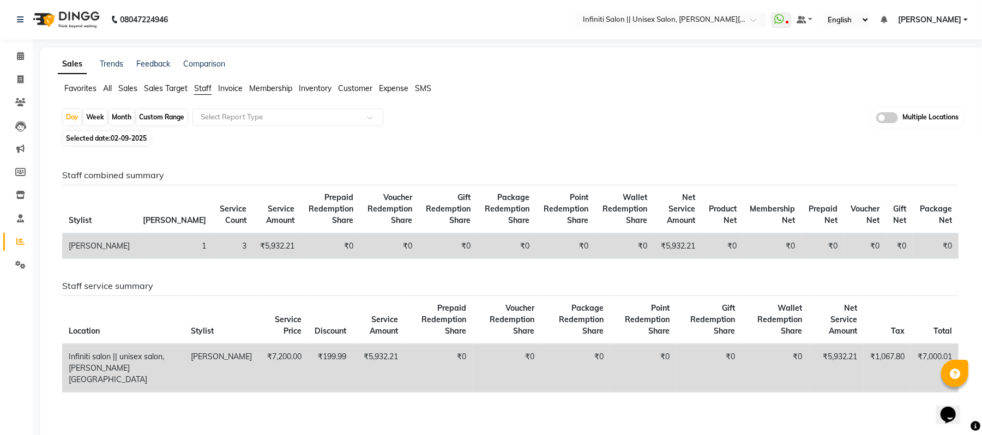
click at [117, 119] on div "Month" at bounding box center [121, 117] width 25 height 15
select select "9"
select select "2025"
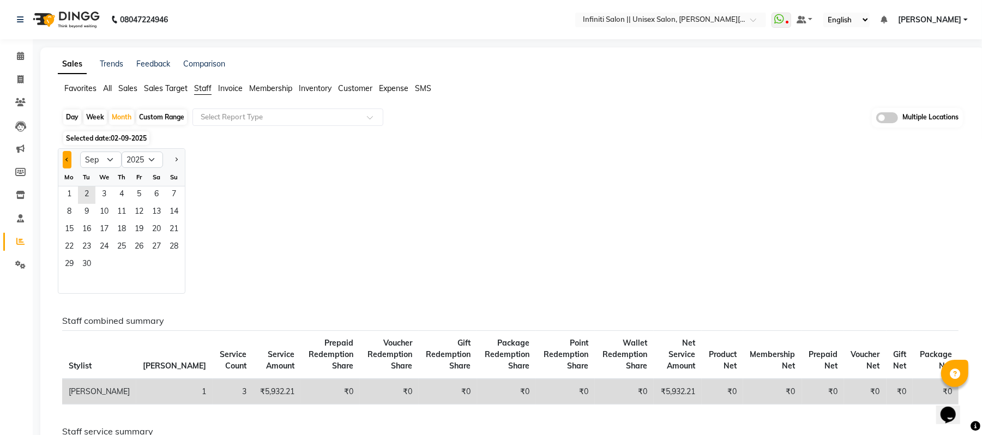
click at [63, 162] on button "Previous month" at bounding box center [67, 159] width 9 height 17
select select "8"
click at [136, 195] on span "1" at bounding box center [138, 194] width 17 height 17
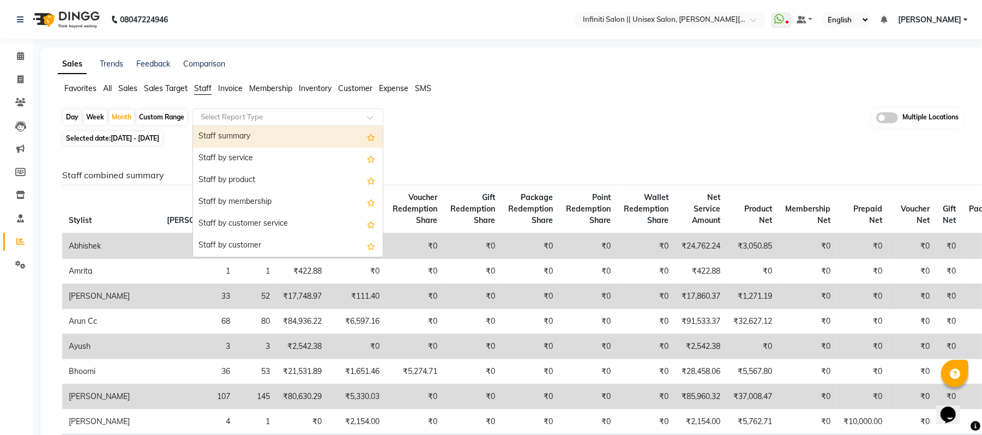
click at [253, 120] on input "text" at bounding box center [276, 117] width 157 height 11
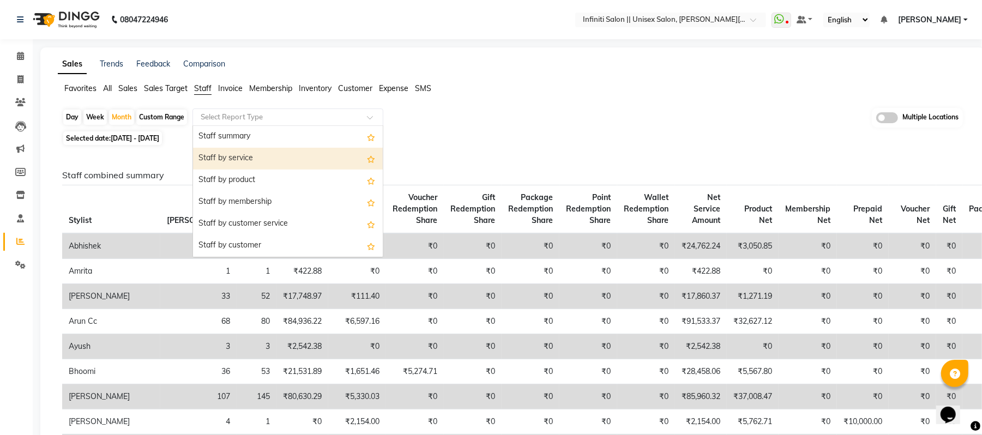
click at [247, 152] on div "Staff by service" at bounding box center [288, 159] width 190 height 22
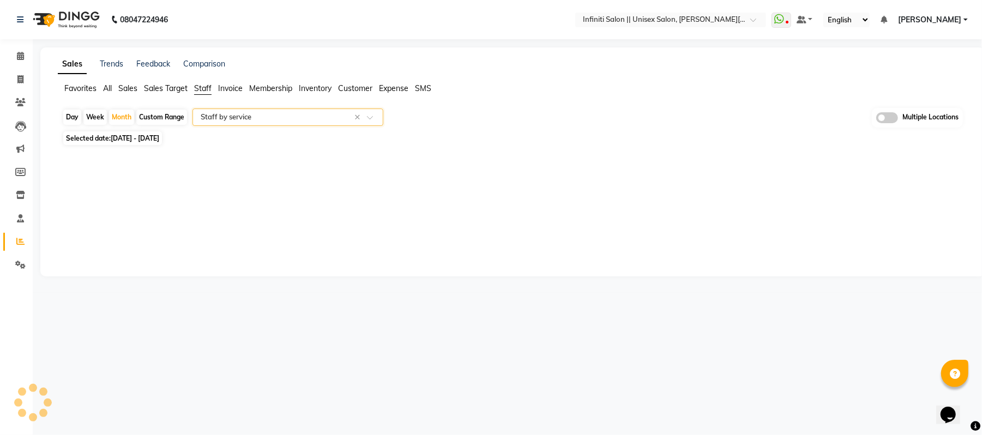
select select "full_report"
select select "csv"
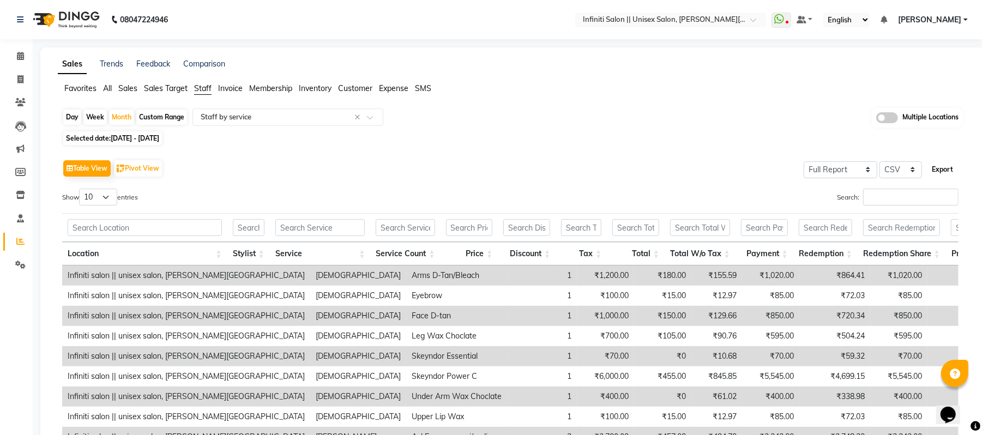
click at [942, 168] on button "Export" at bounding box center [942, 169] width 30 height 19
